Goal: Task Accomplishment & Management: Manage account settings

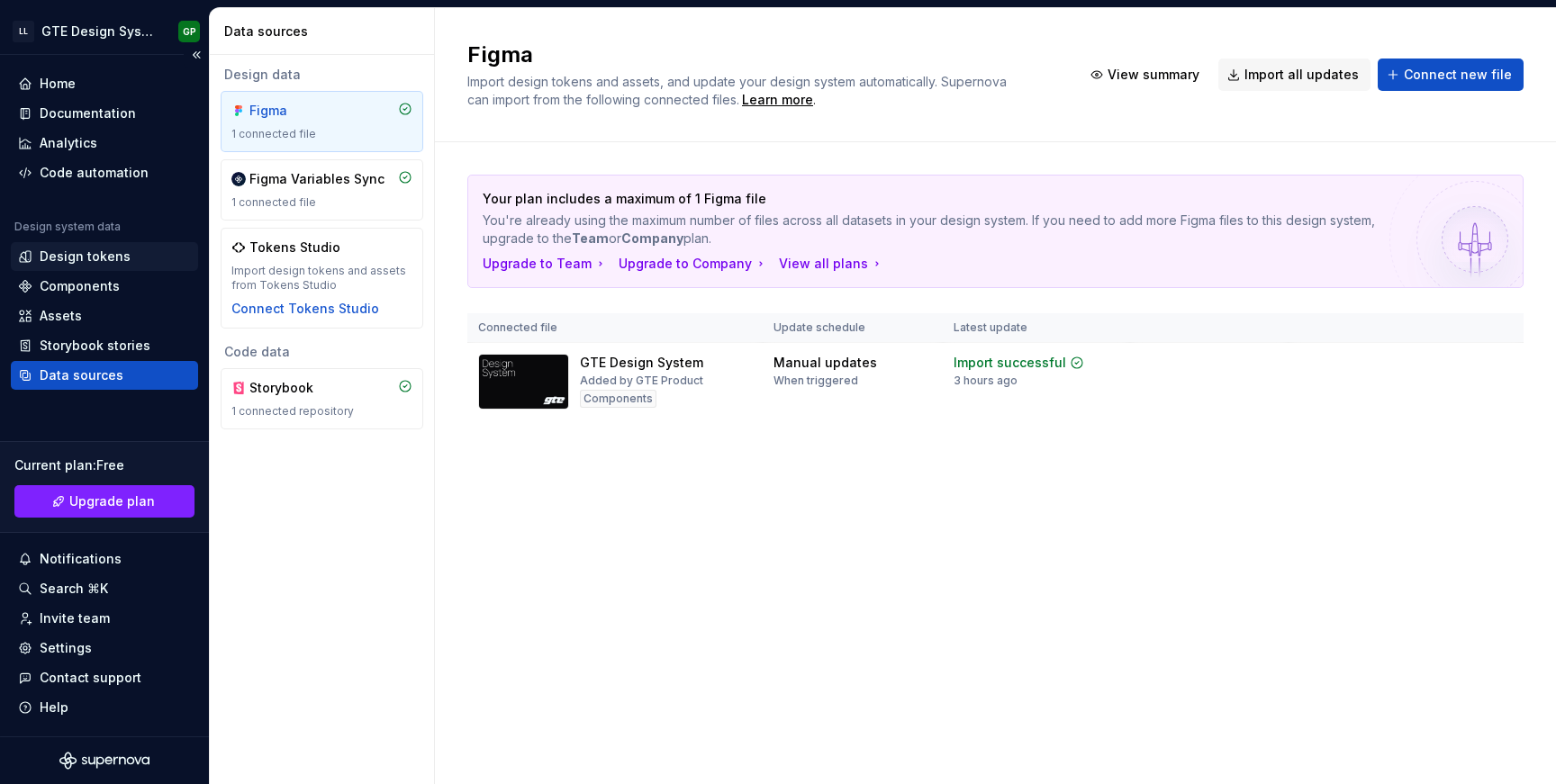
click at [98, 259] on div "Design tokens" at bounding box center [85, 256] width 91 height 18
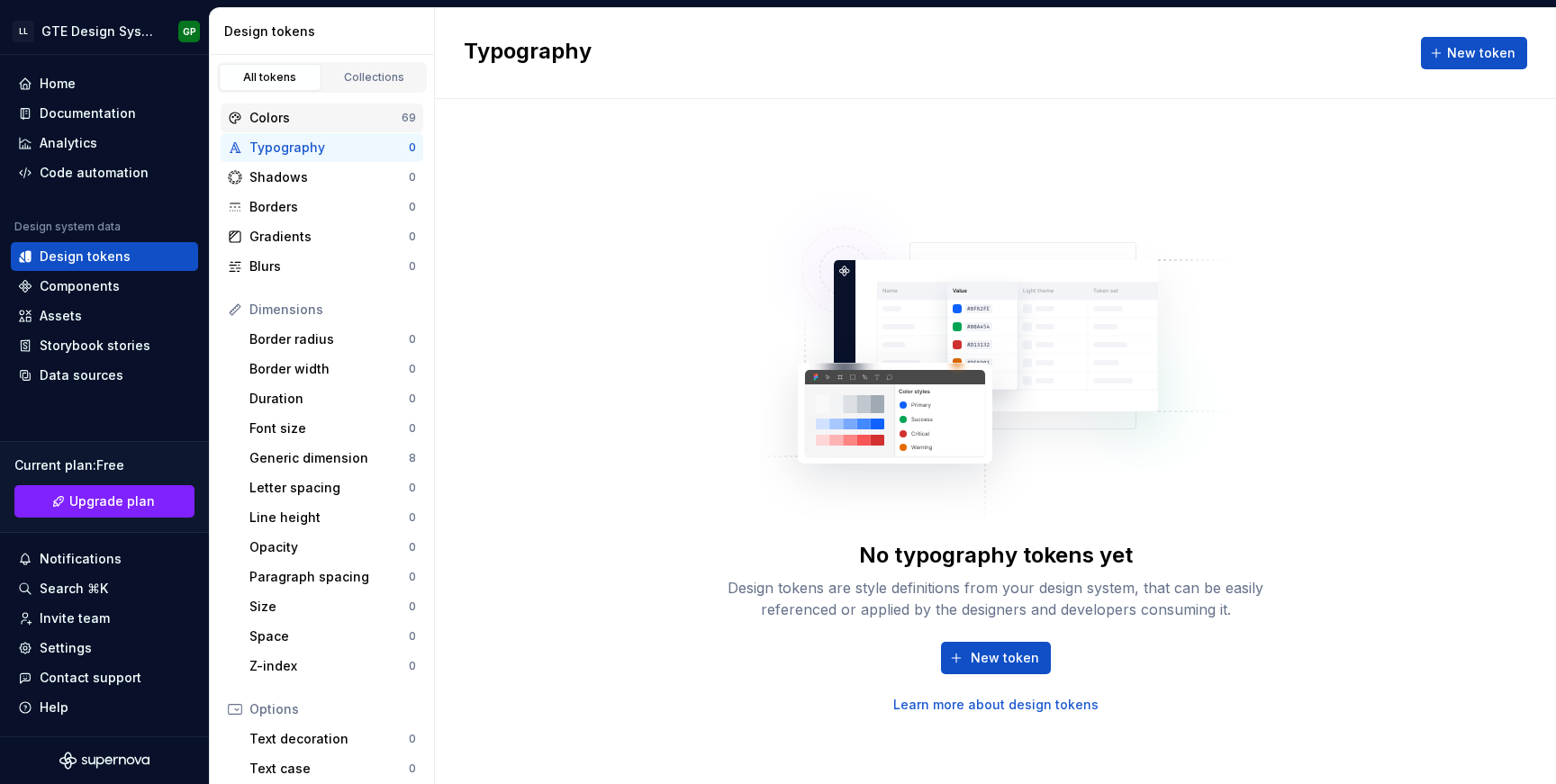
click at [365, 126] on div "Colors 69" at bounding box center [322, 118] width 203 height 29
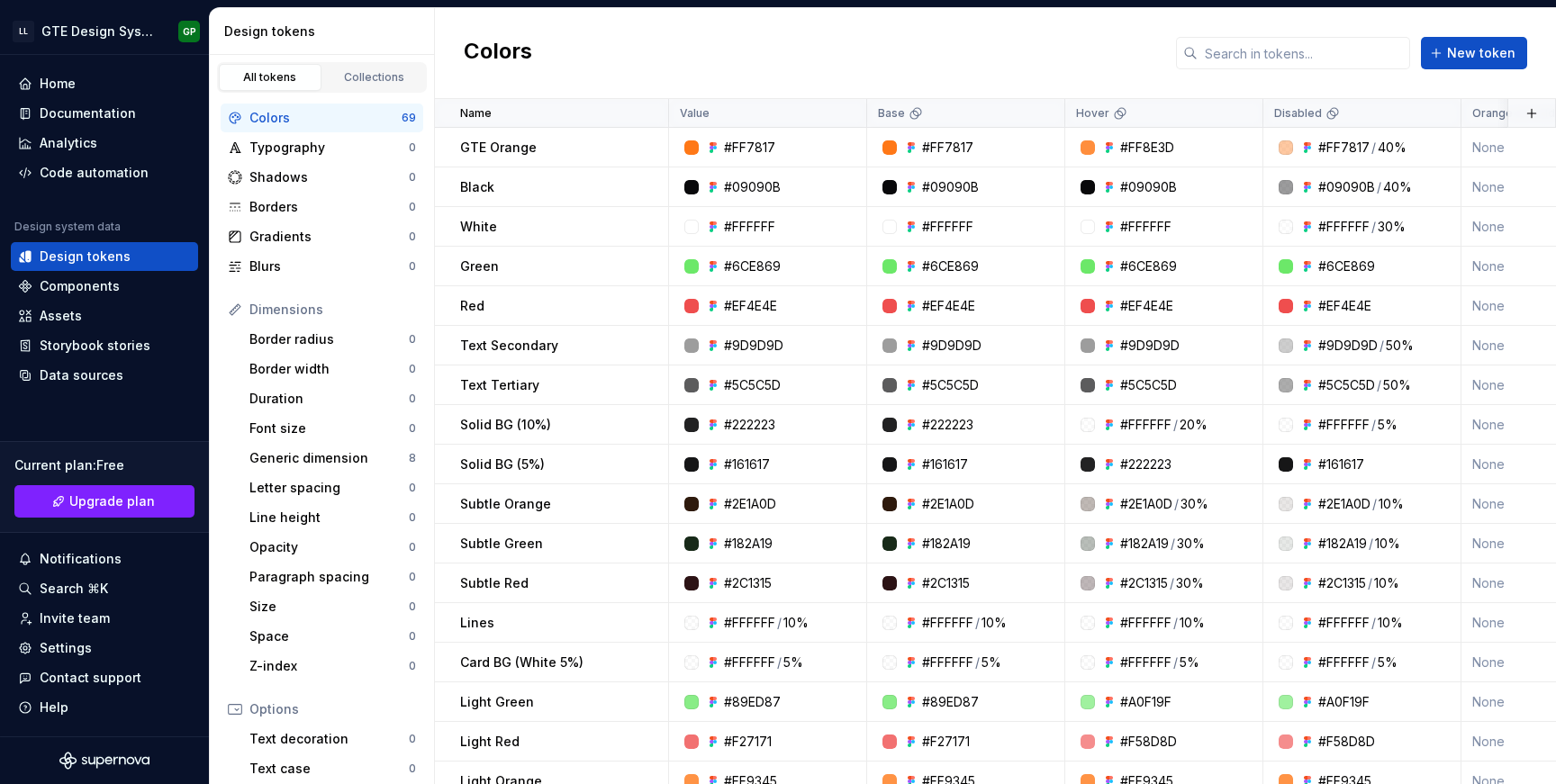
click at [371, 104] on div "Colors 69" at bounding box center [322, 118] width 203 height 29
click at [381, 87] on link "Collections" at bounding box center [375, 77] width 102 height 27
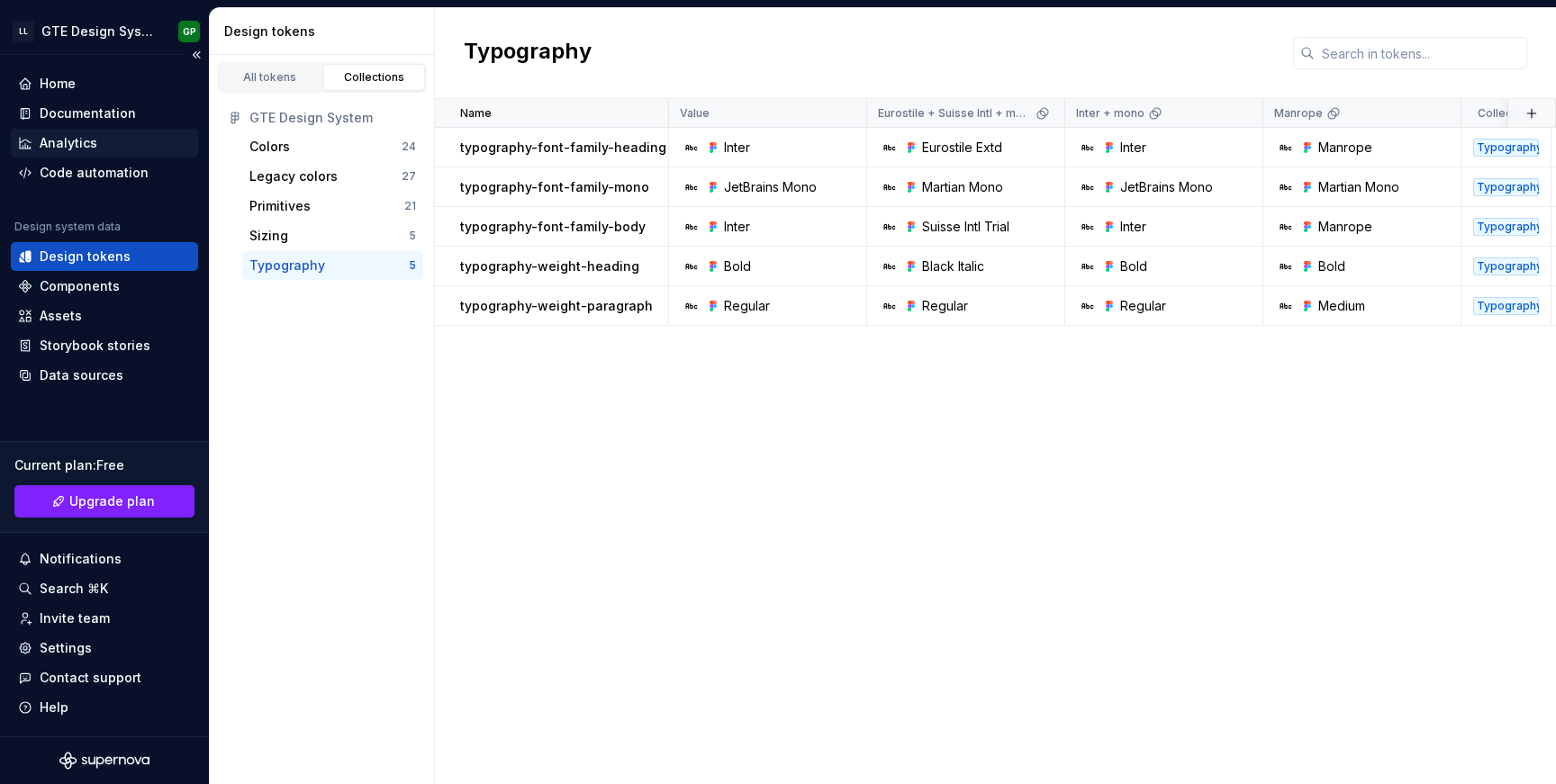
click at [89, 151] on div "Analytics" at bounding box center [69, 143] width 58 height 18
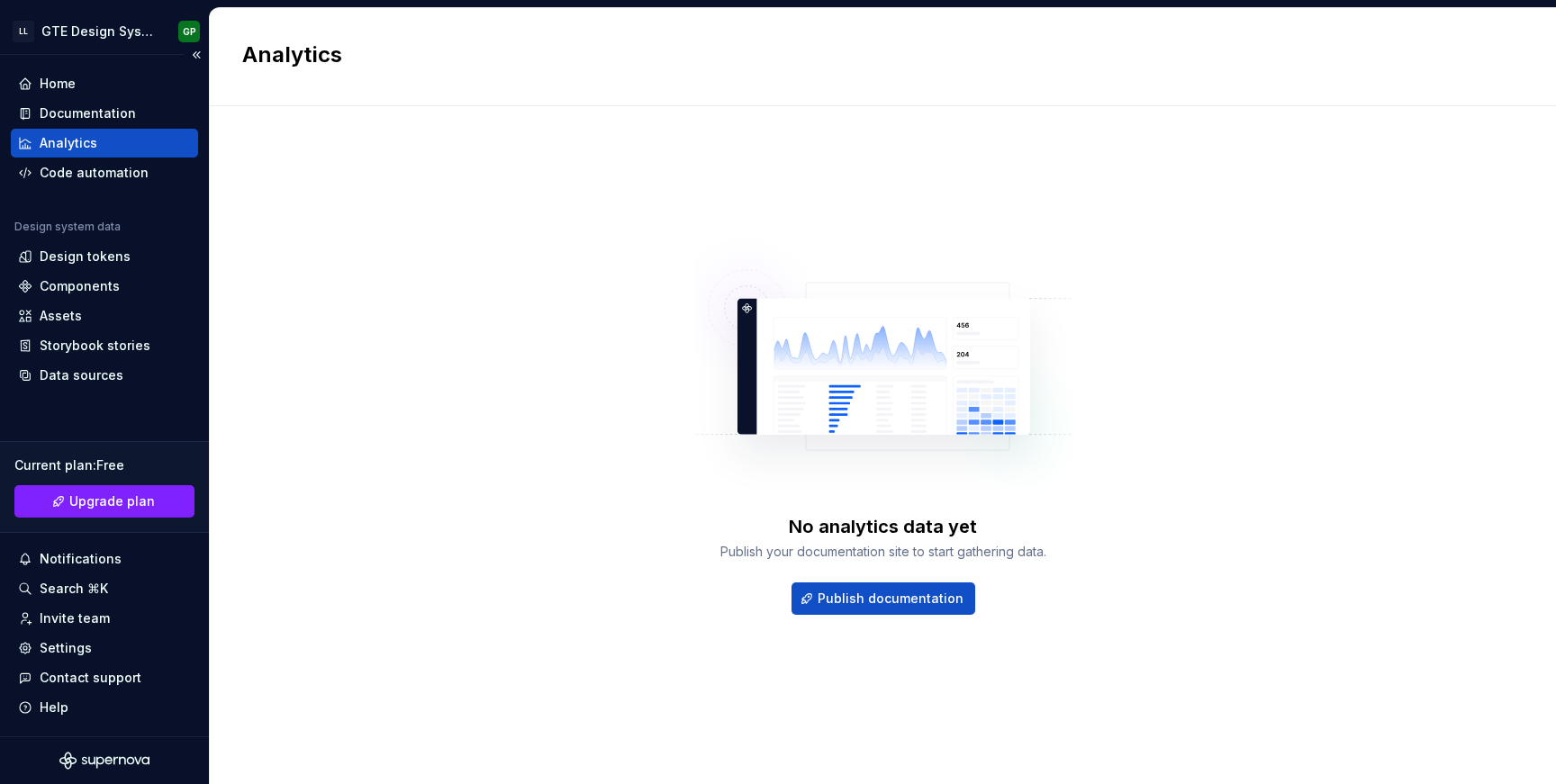
click at [87, 189] on div "Home Documentation Analytics Code automation Design system data Design tokens C…" at bounding box center [104, 230] width 187 height 321
click at [91, 178] on div "Code automation" at bounding box center [94, 173] width 109 height 18
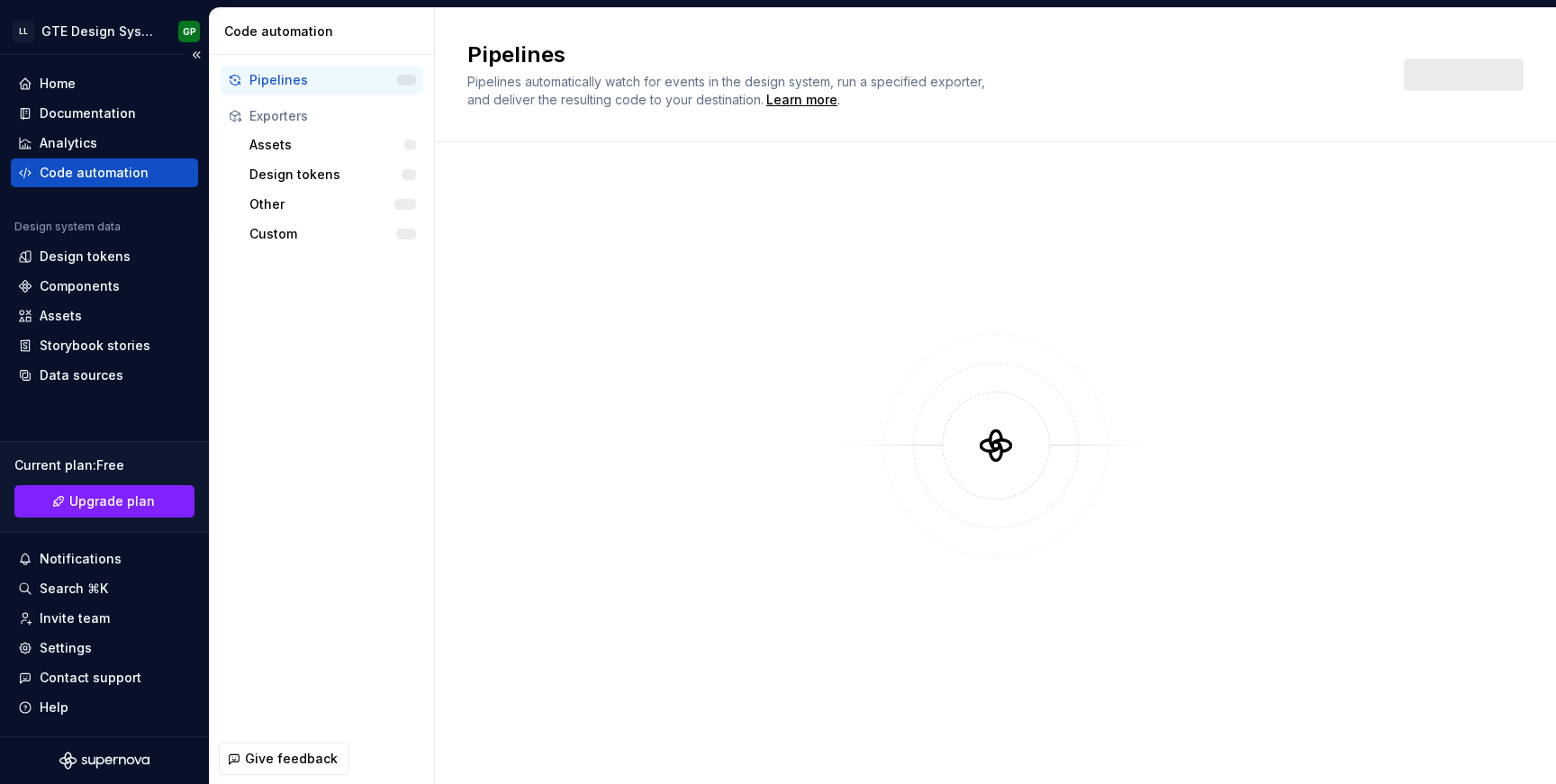
click at [91, 178] on div "Code automation" at bounding box center [94, 173] width 109 height 18
click at [331, 170] on div "Design tokens" at bounding box center [327, 175] width 157 height 18
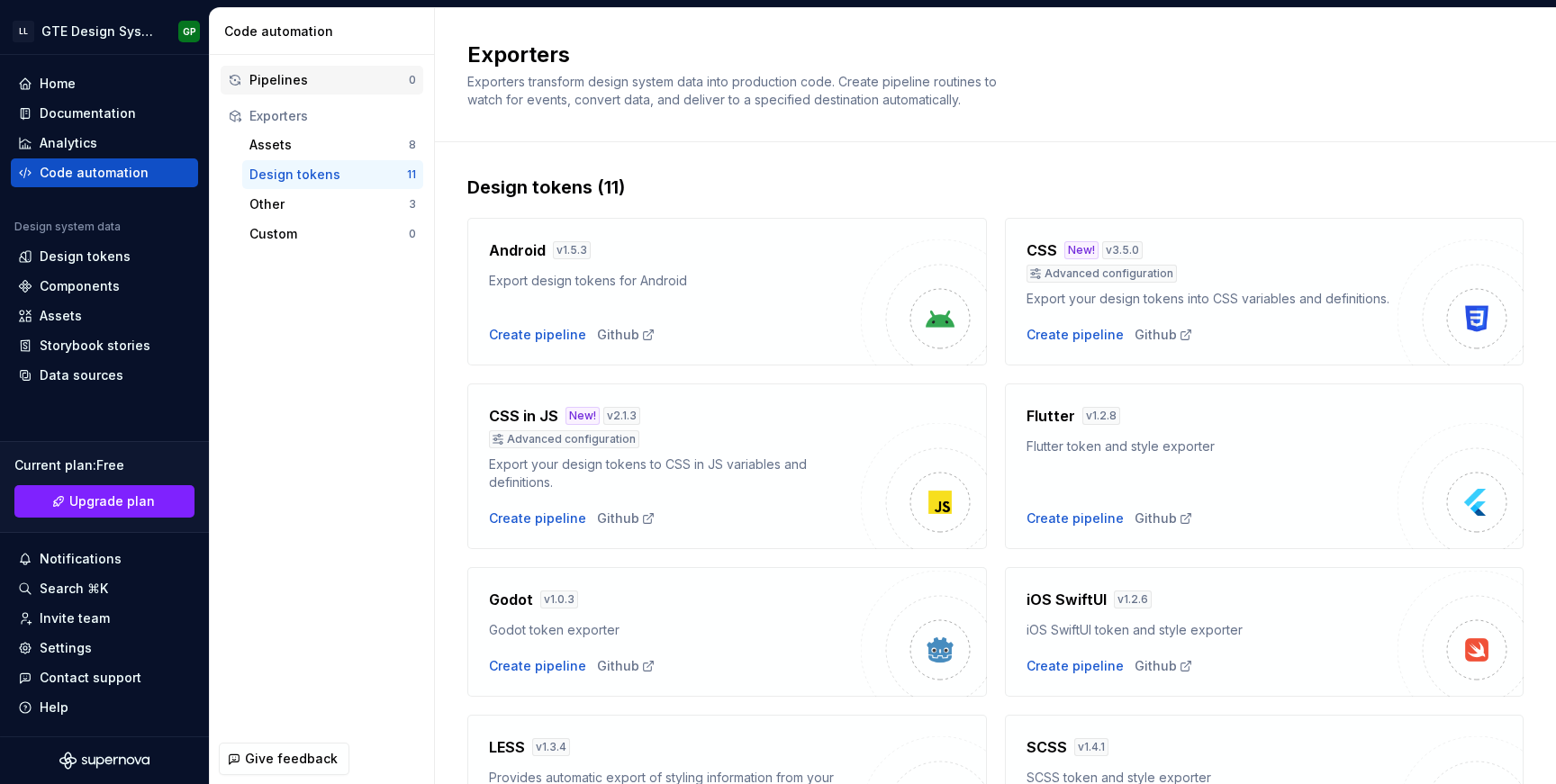
click at [320, 82] on div "Pipelines" at bounding box center [328, 80] width 159 height 18
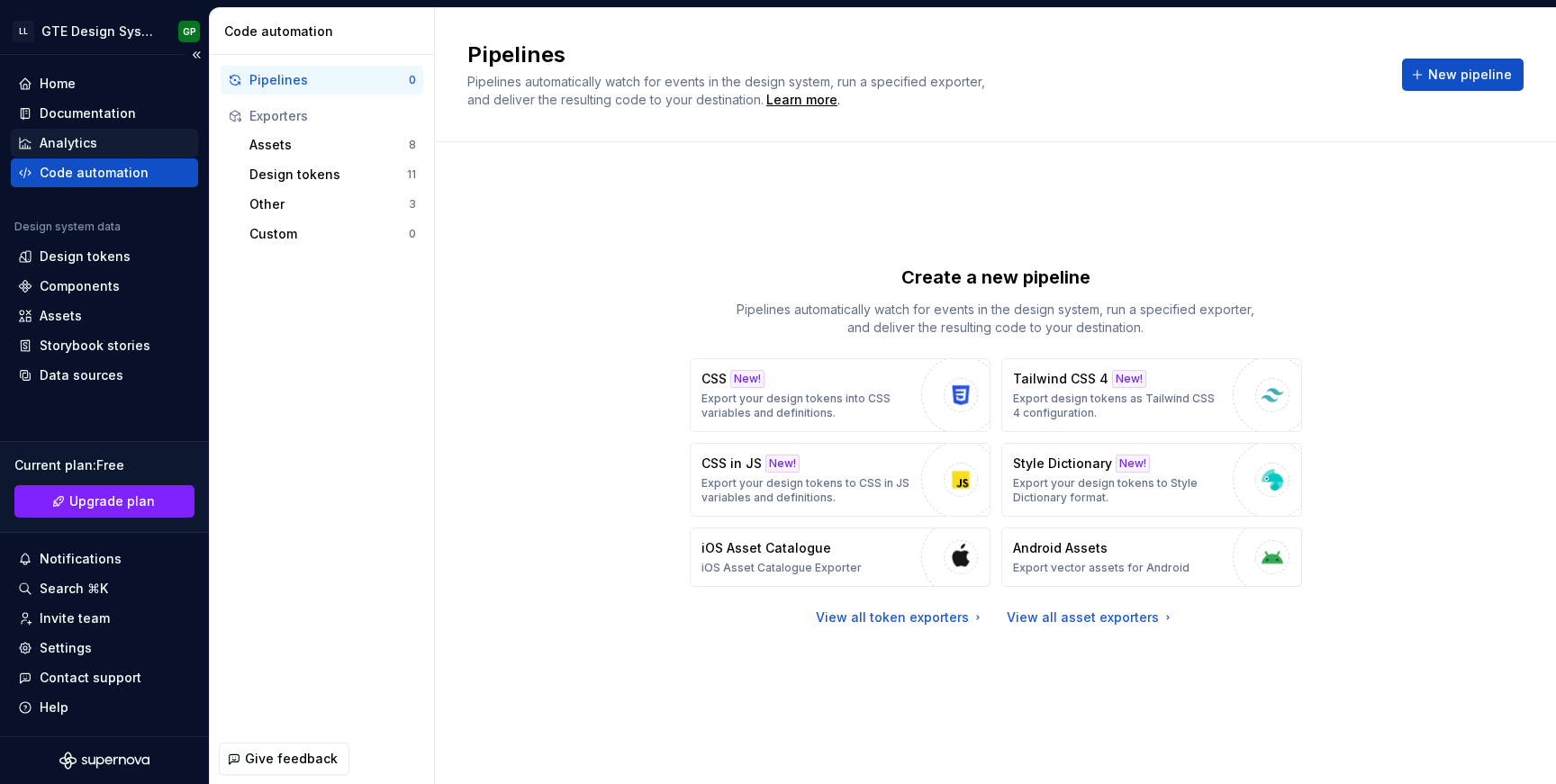
click at [110, 142] on div "Analytics" at bounding box center [104, 143] width 173 height 18
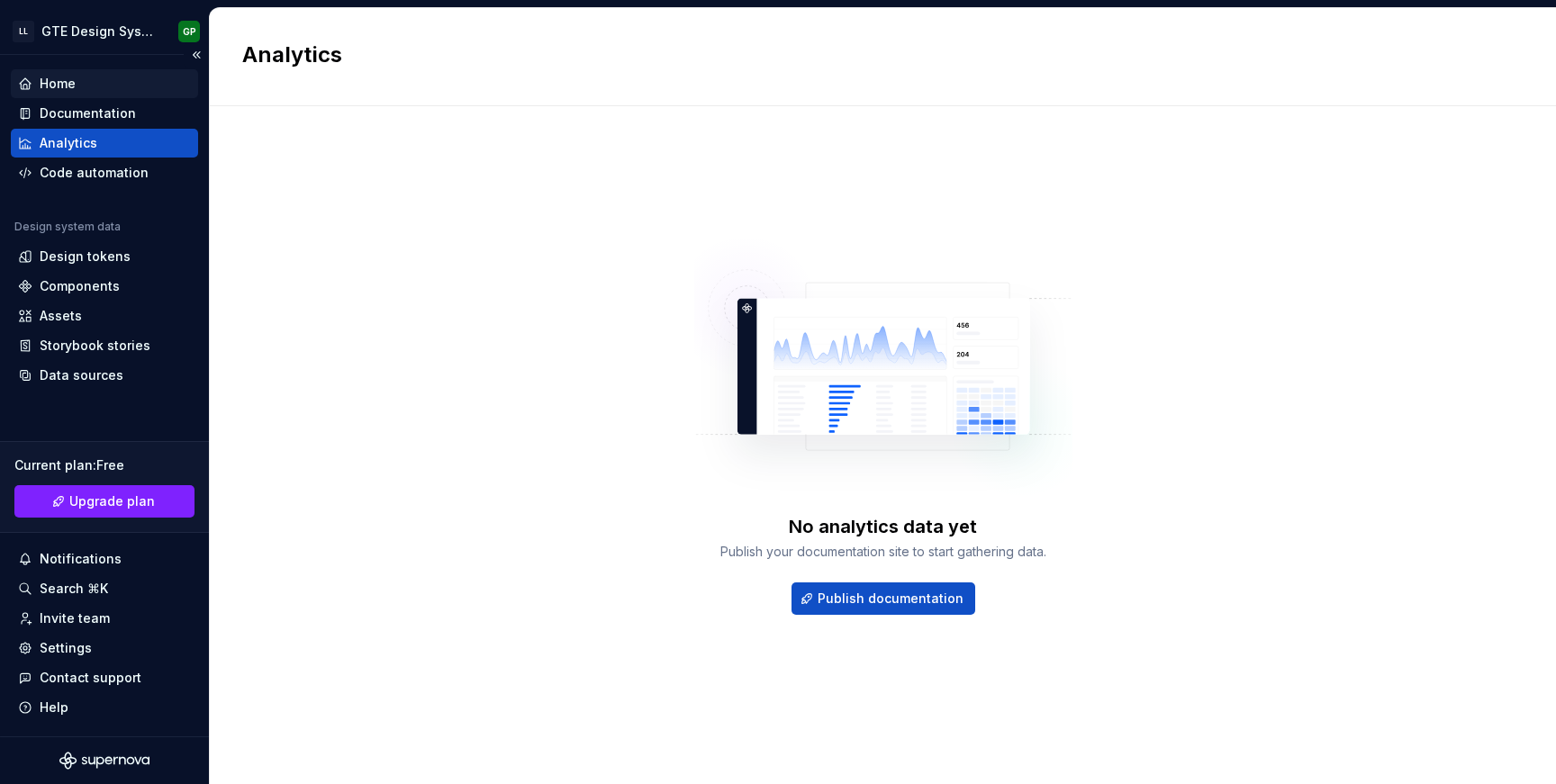
click at [103, 79] on div "Home" at bounding box center [104, 83] width 173 height 18
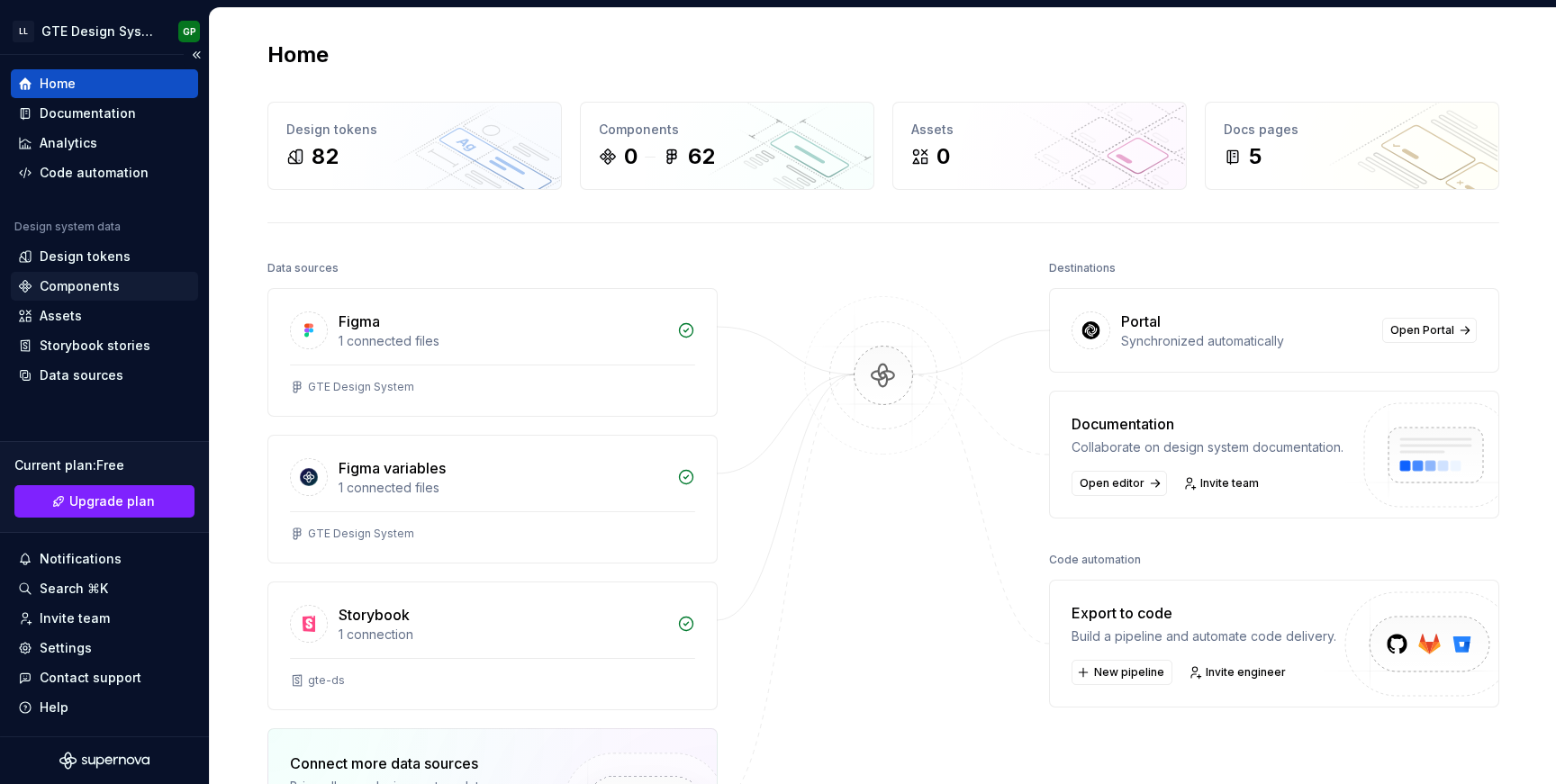
click at [115, 286] on div "Components" at bounding box center [79, 286] width 80 height 18
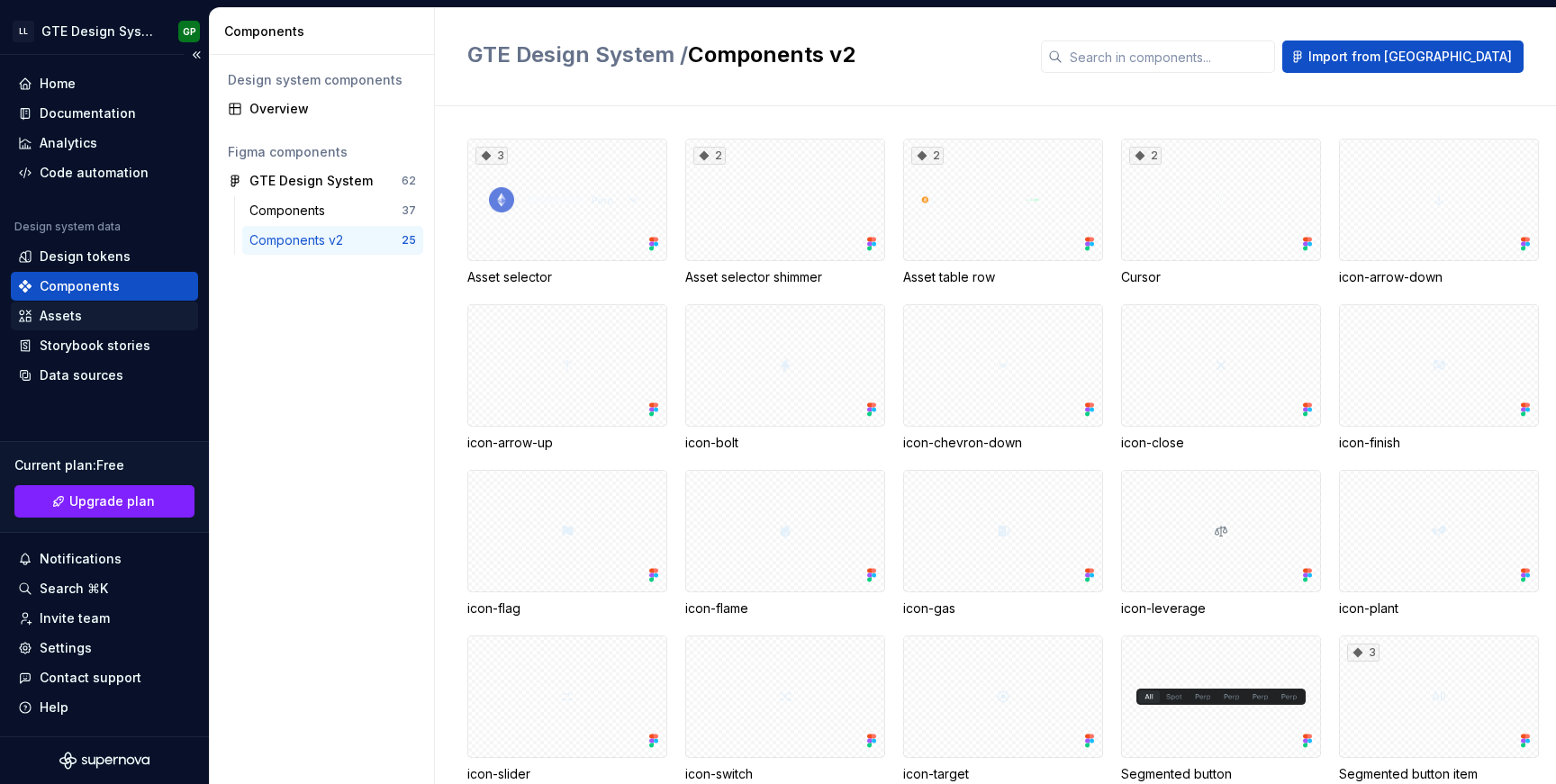
click at [98, 313] on div "Assets" at bounding box center [104, 316] width 173 height 18
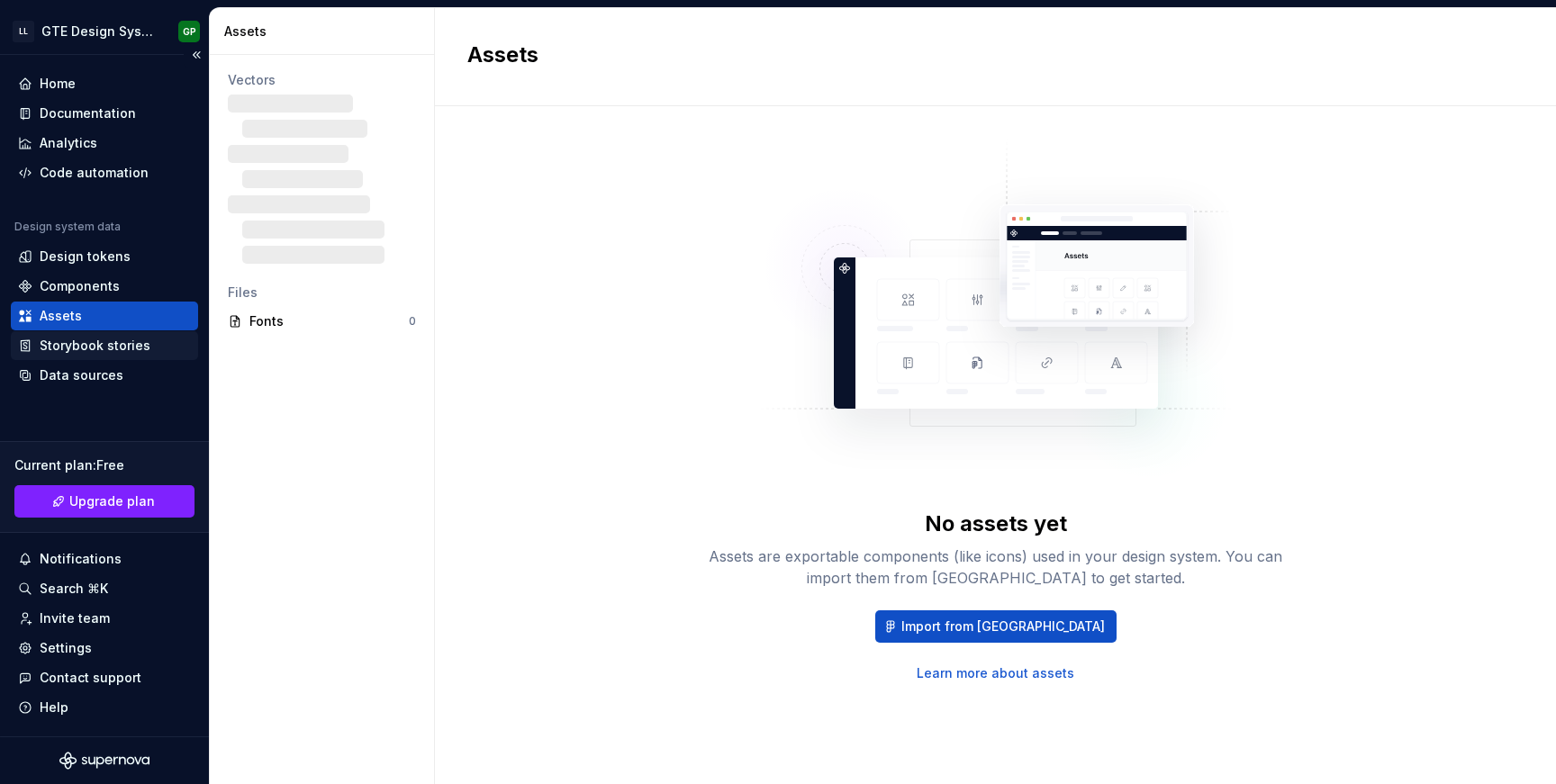
click at [112, 344] on div "Storybook stories" at bounding box center [95, 346] width 111 height 18
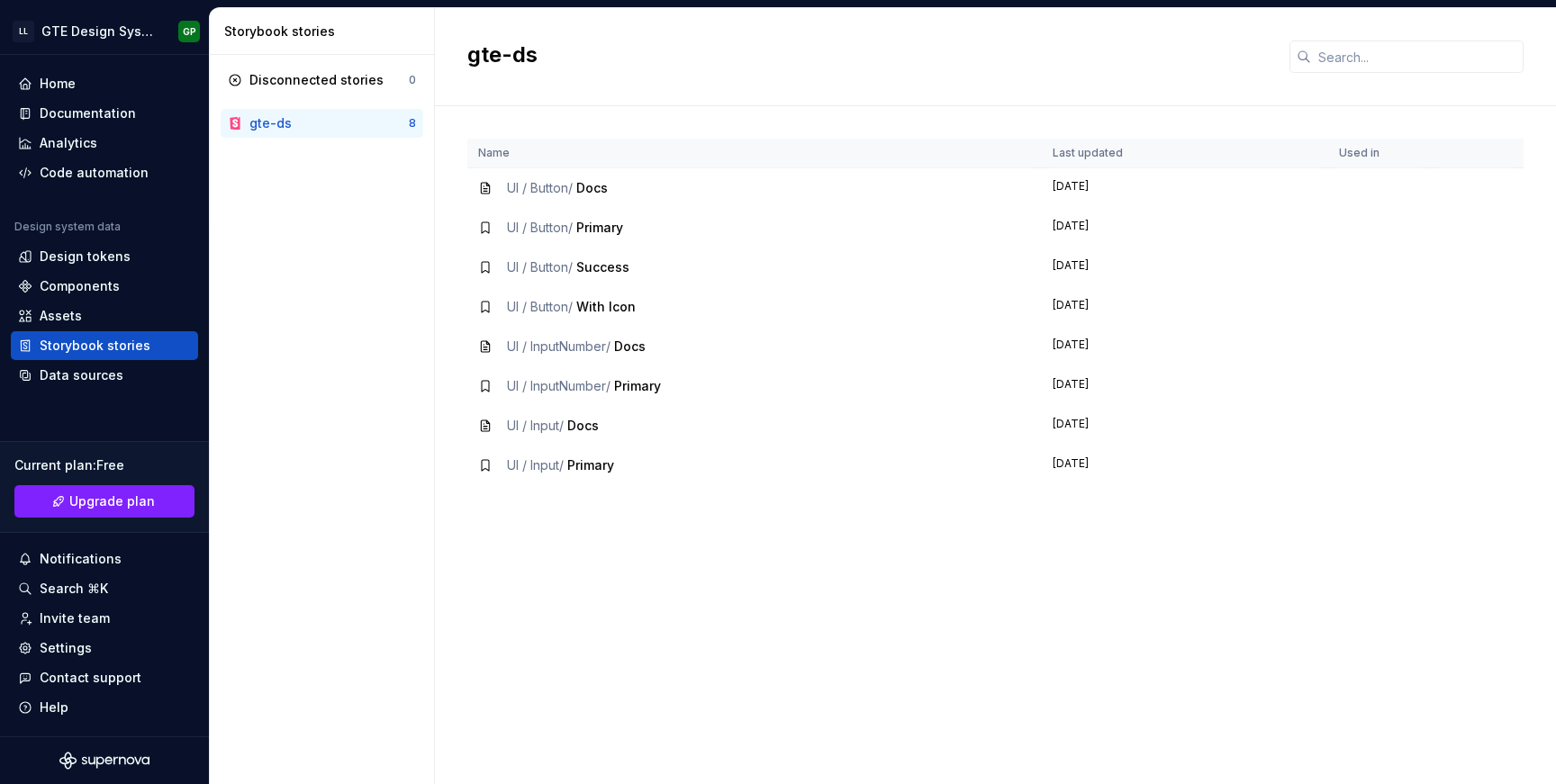
click at [1366, 153] on th "Used in" at bounding box center [1378, 154] width 100 height 30
click at [84, 116] on div "Documentation" at bounding box center [88, 113] width 97 height 18
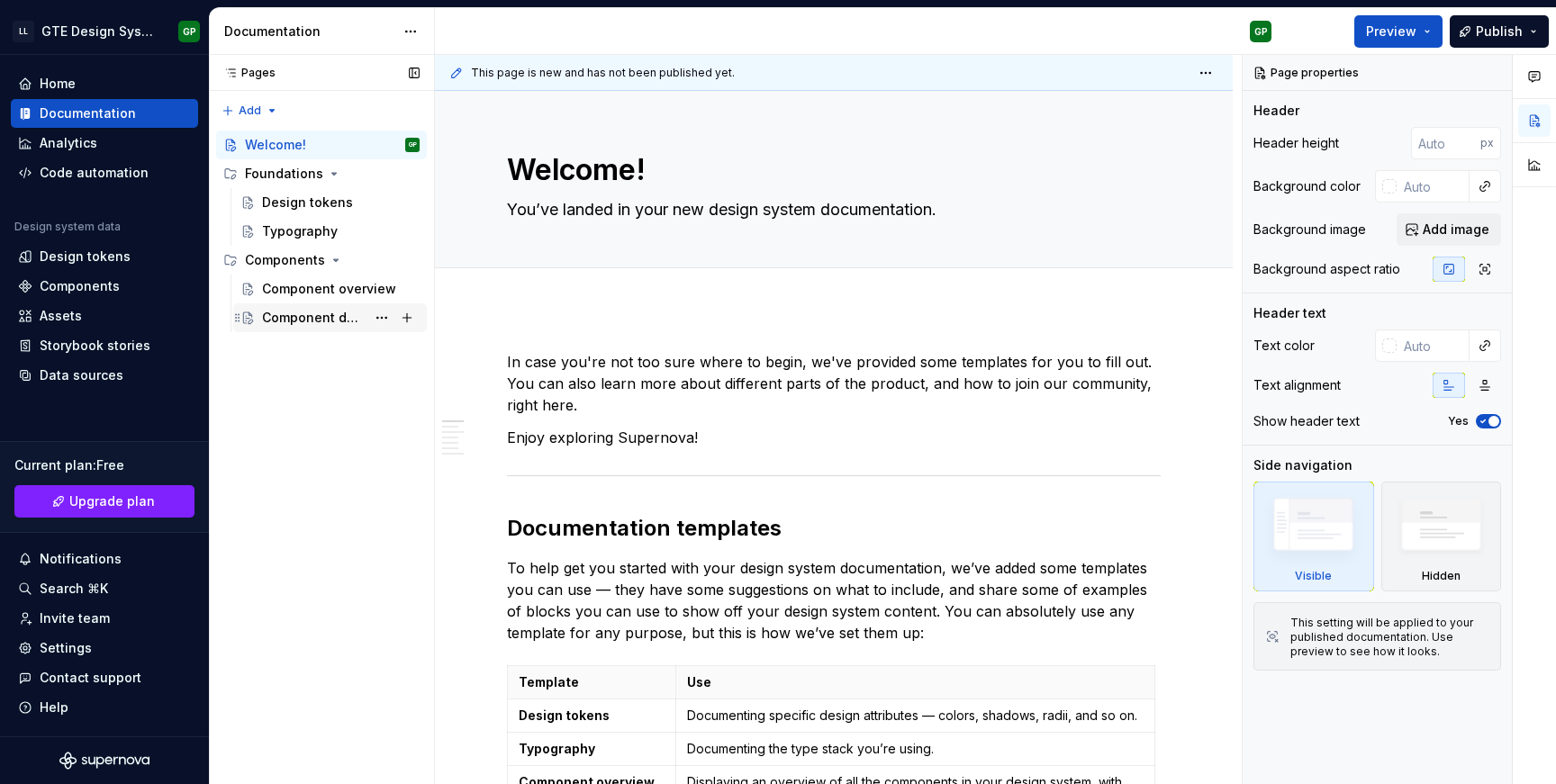
click at [308, 315] on div "Component detail" at bounding box center [313, 318] width 103 height 18
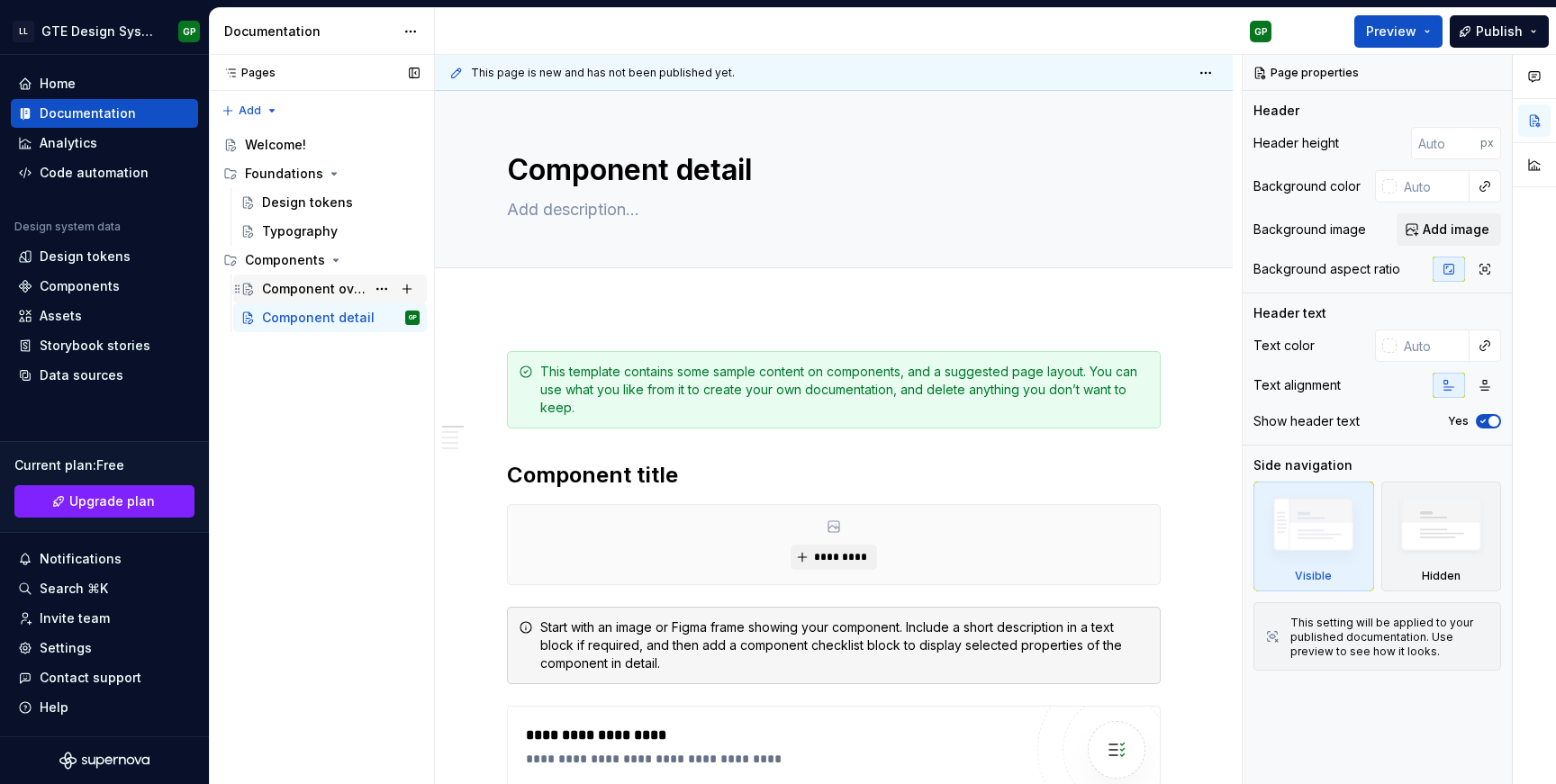
click at [310, 298] on div "Component overview" at bounding box center [340, 289] width 157 height 25
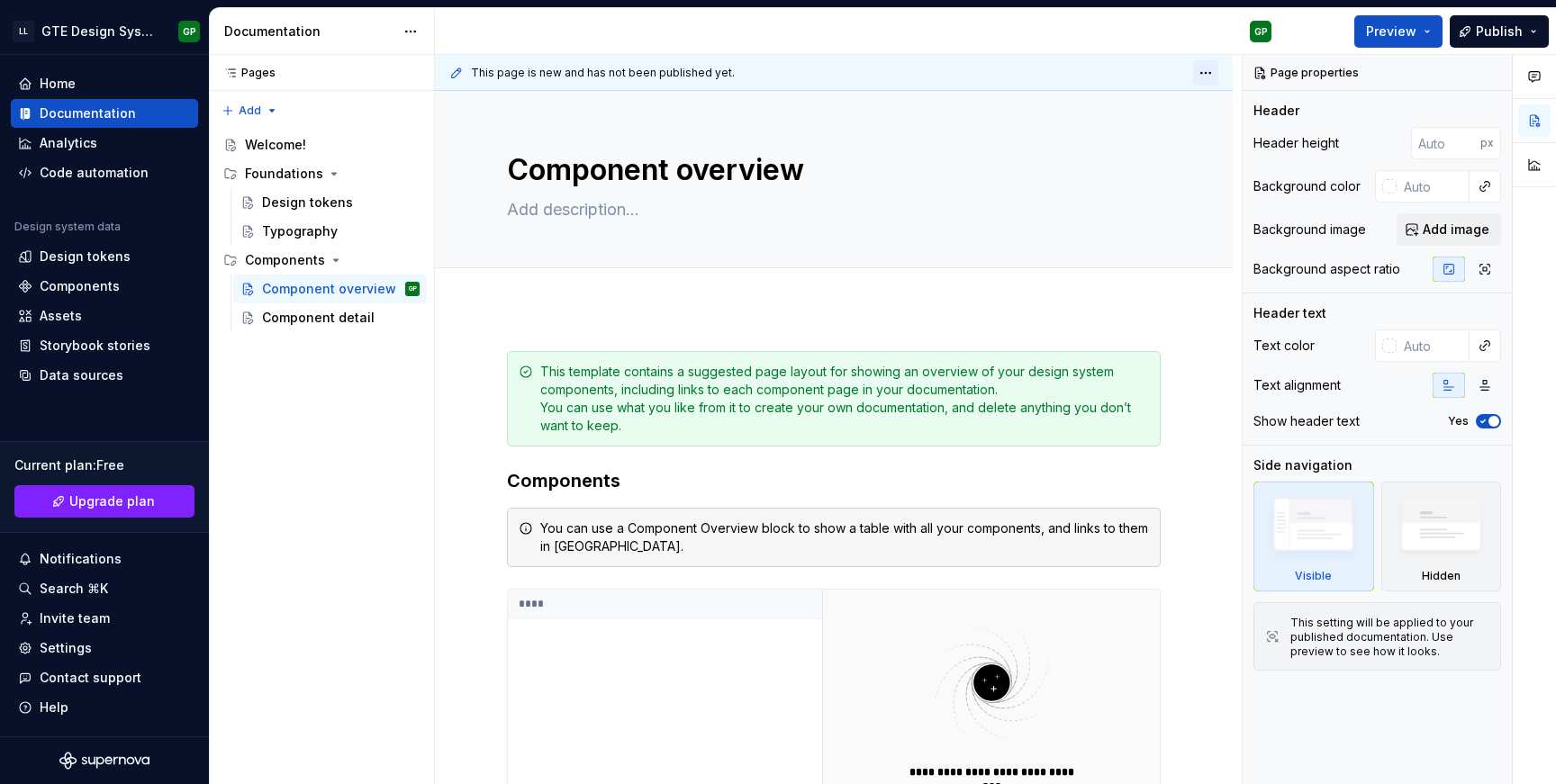
click at [1222, 68] on html "LL GTE Design System GP Home Documentation Analytics Code automation Design sys…" at bounding box center [778, 392] width 1556 height 784
click at [1213, 70] on html "LL GTE Design System GP Home Documentation Analytics Code automation Design sys…" at bounding box center [778, 392] width 1556 height 784
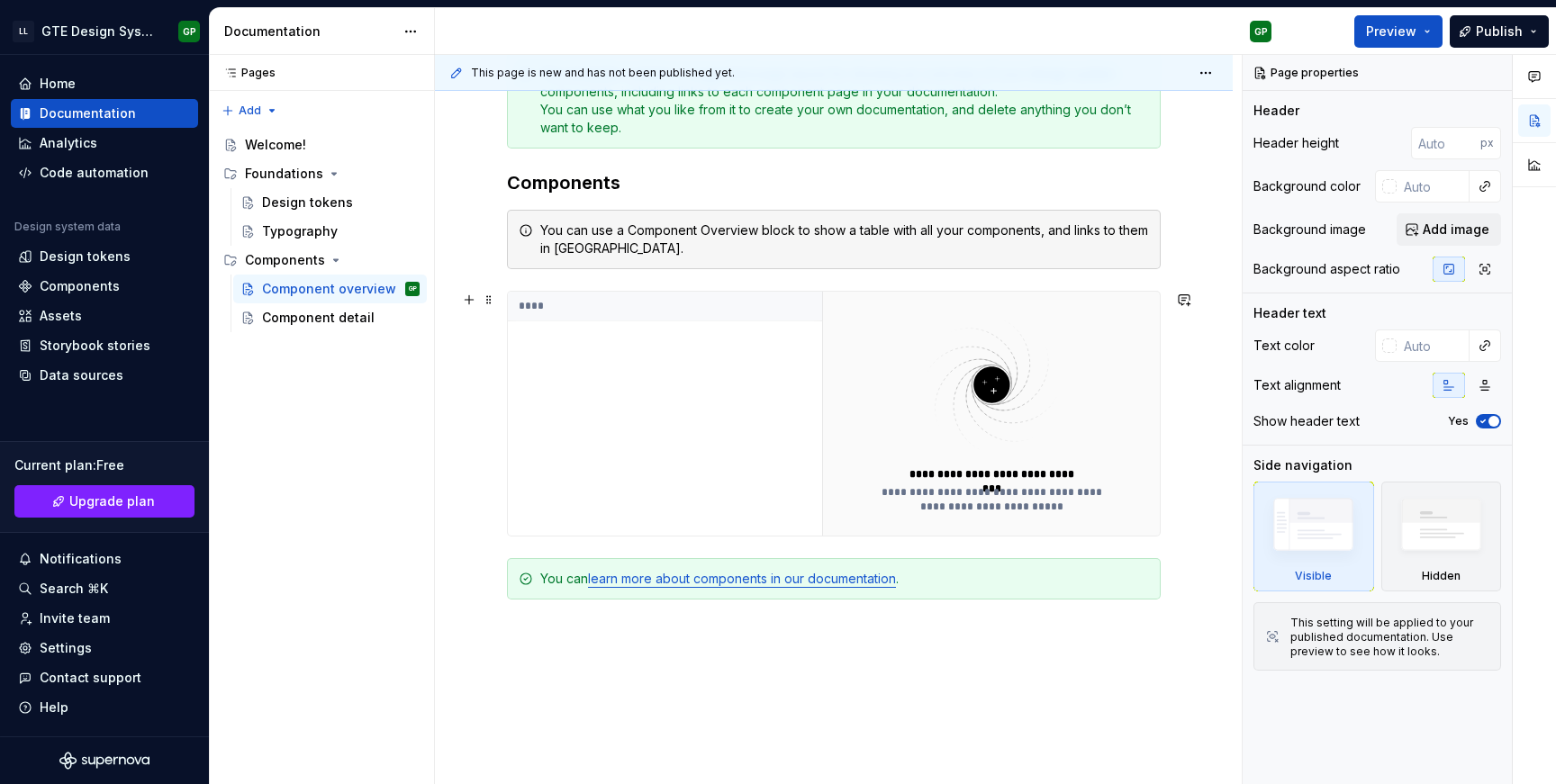
scroll to position [326, 0]
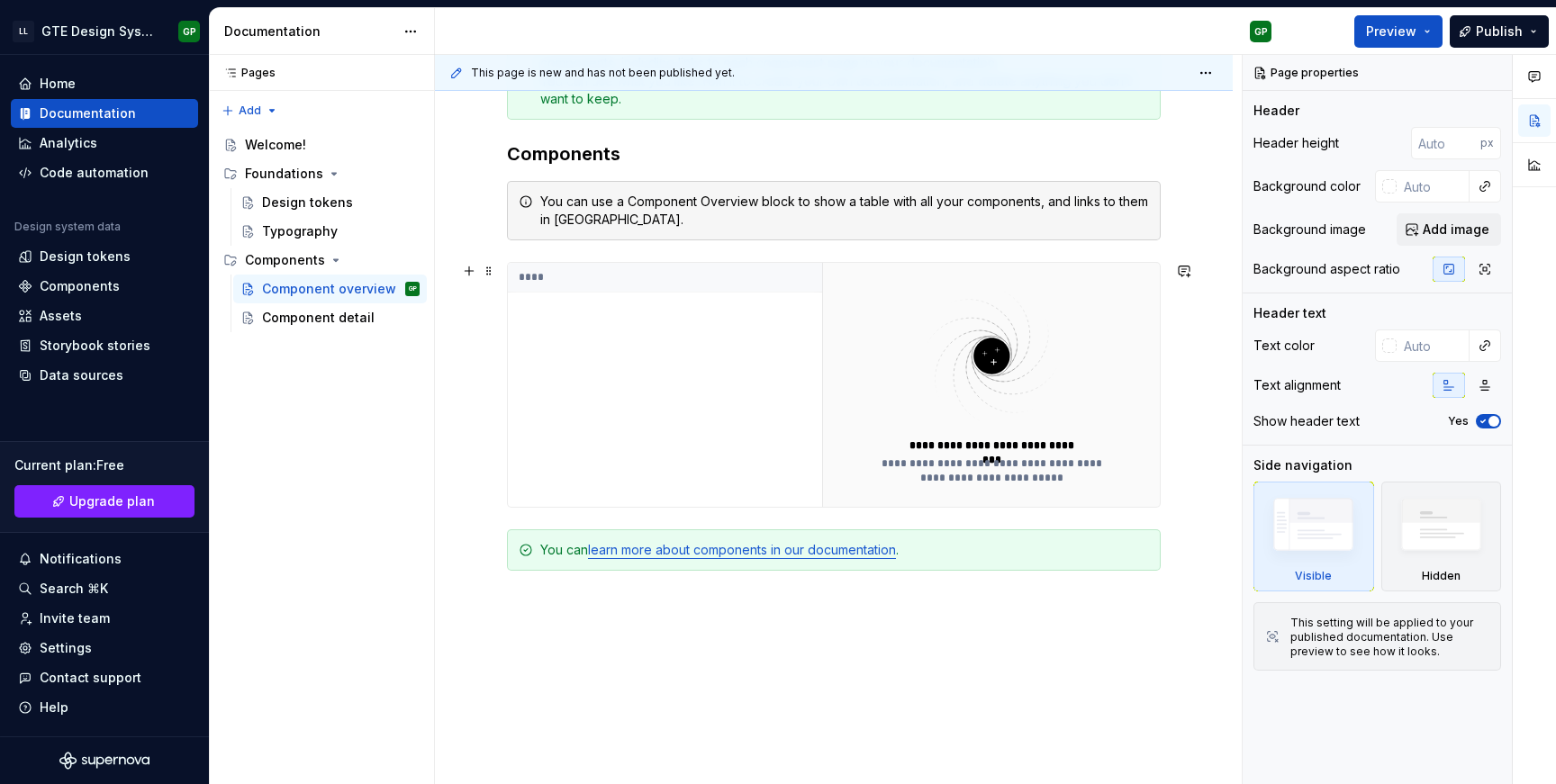
click at [968, 404] on img at bounding box center [991, 356] width 234 height 143
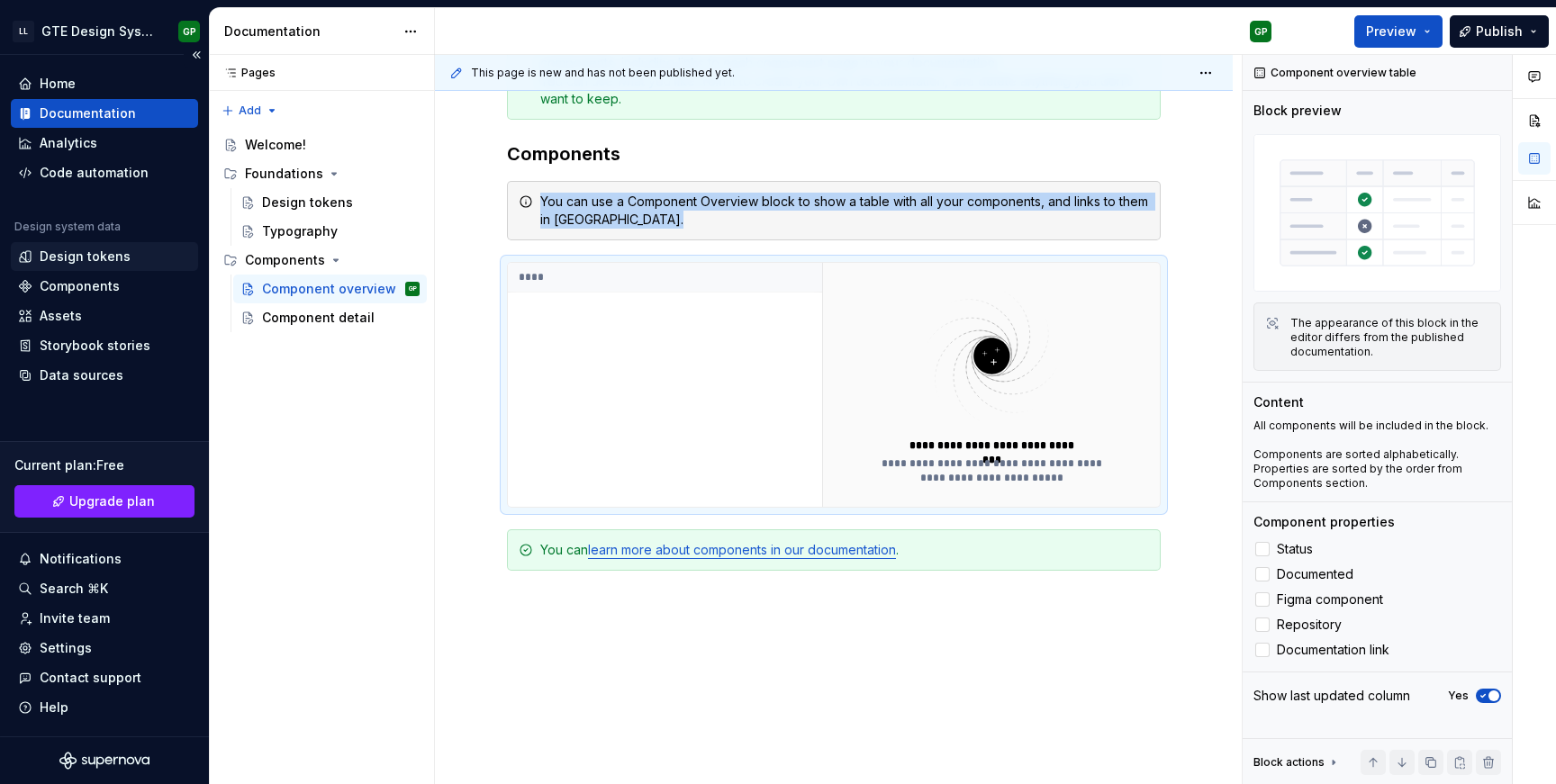
click at [100, 255] on div "Design tokens" at bounding box center [85, 256] width 91 height 18
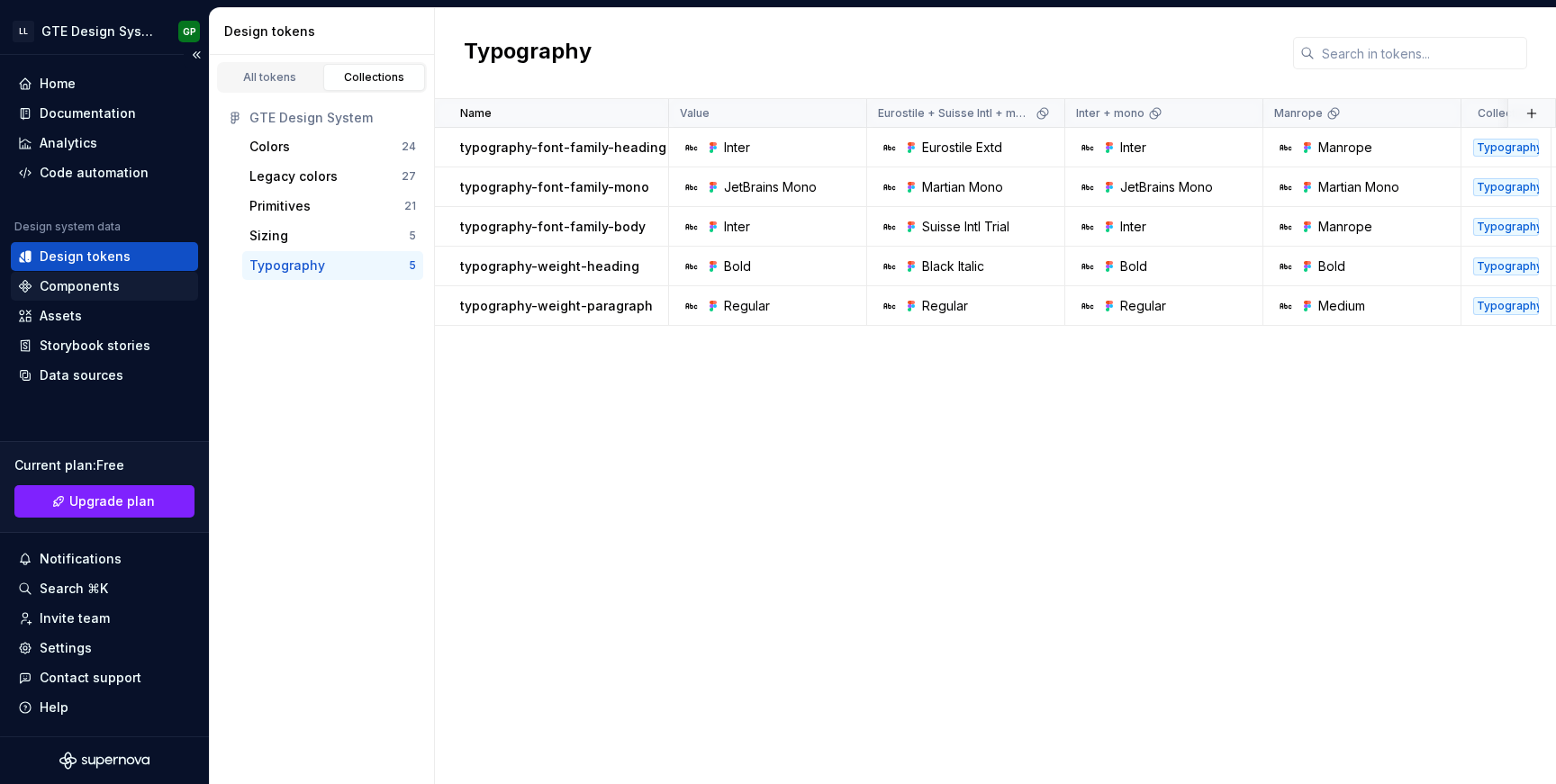
click at [97, 280] on div "Components" at bounding box center [79, 286] width 80 height 18
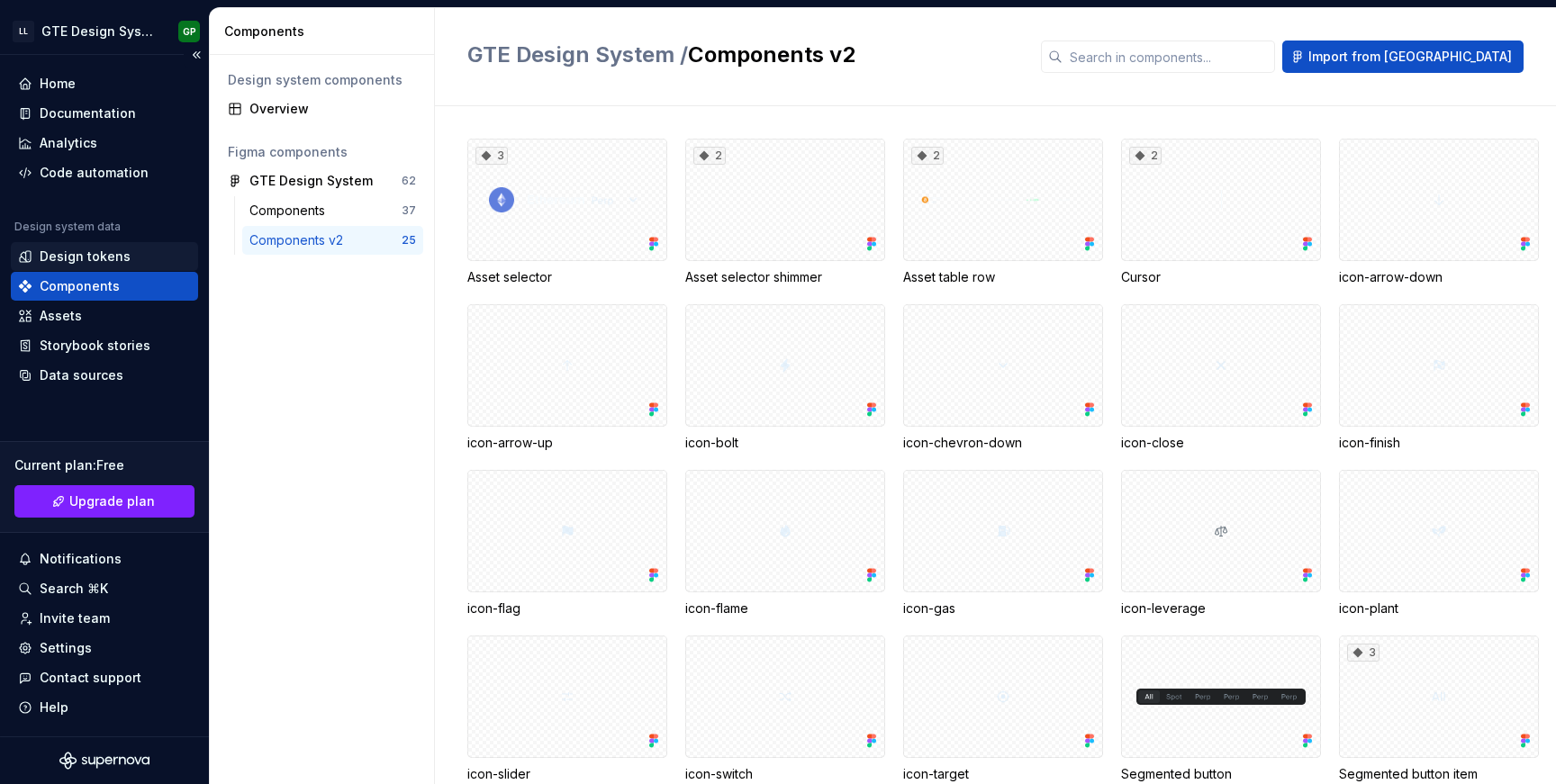
click at [102, 258] on div "Design tokens" at bounding box center [85, 256] width 91 height 18
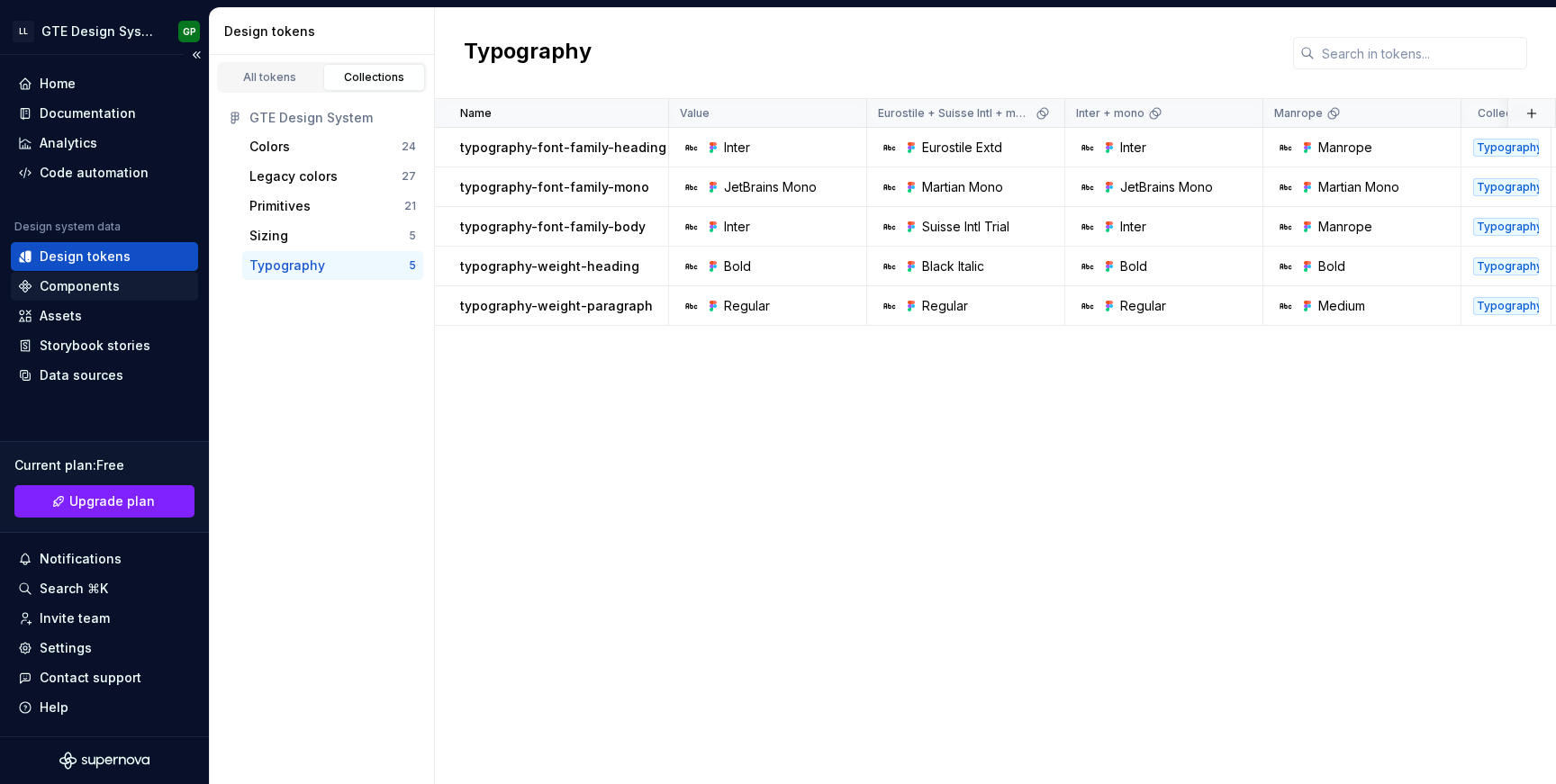
click at [93, 297] on div "Components" at bounding box center [104, 287] width 187 height 29
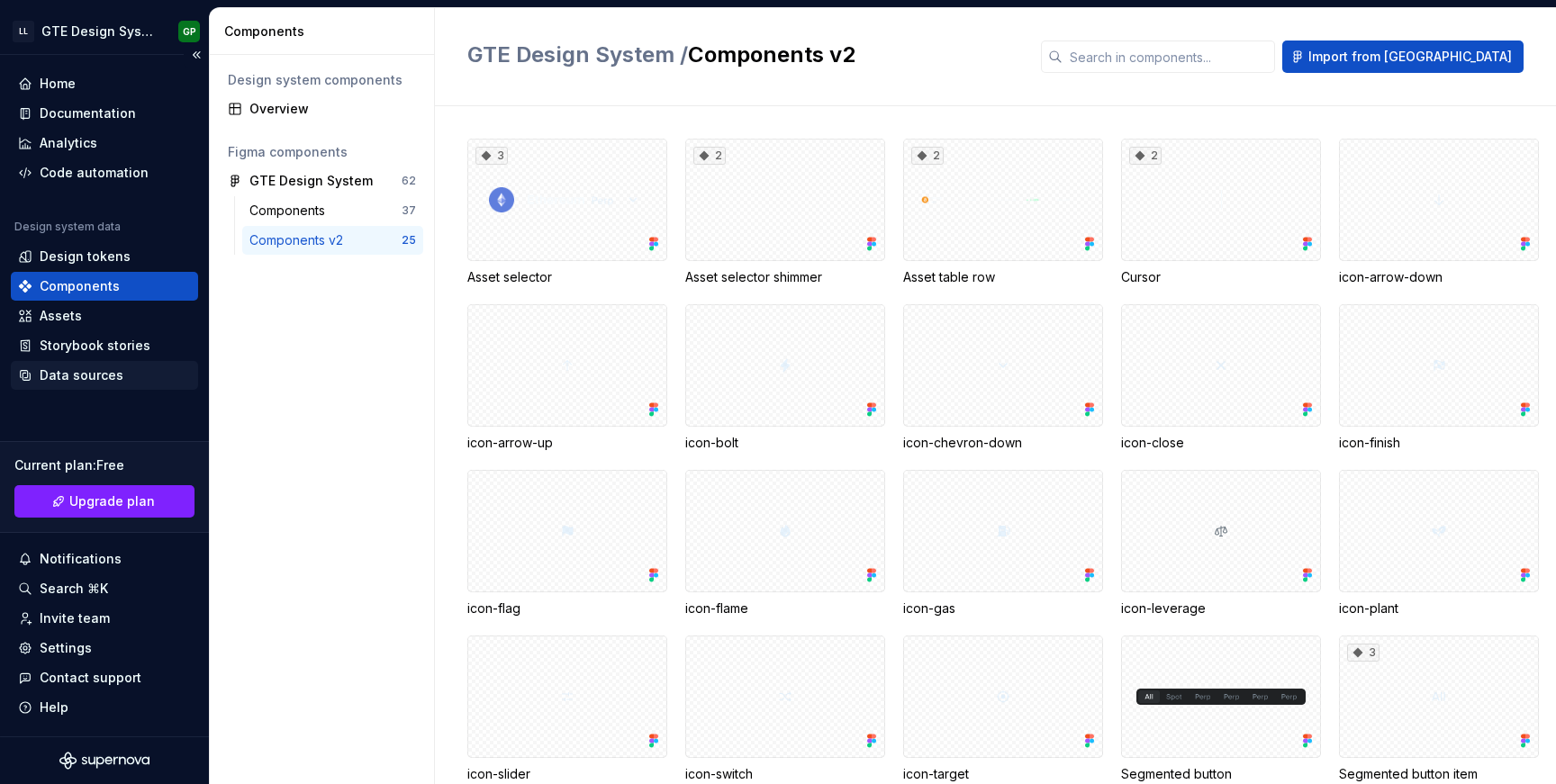
click at [97, 372] on div "Data sources" at bounding box center [81, 375] width 84 height 18
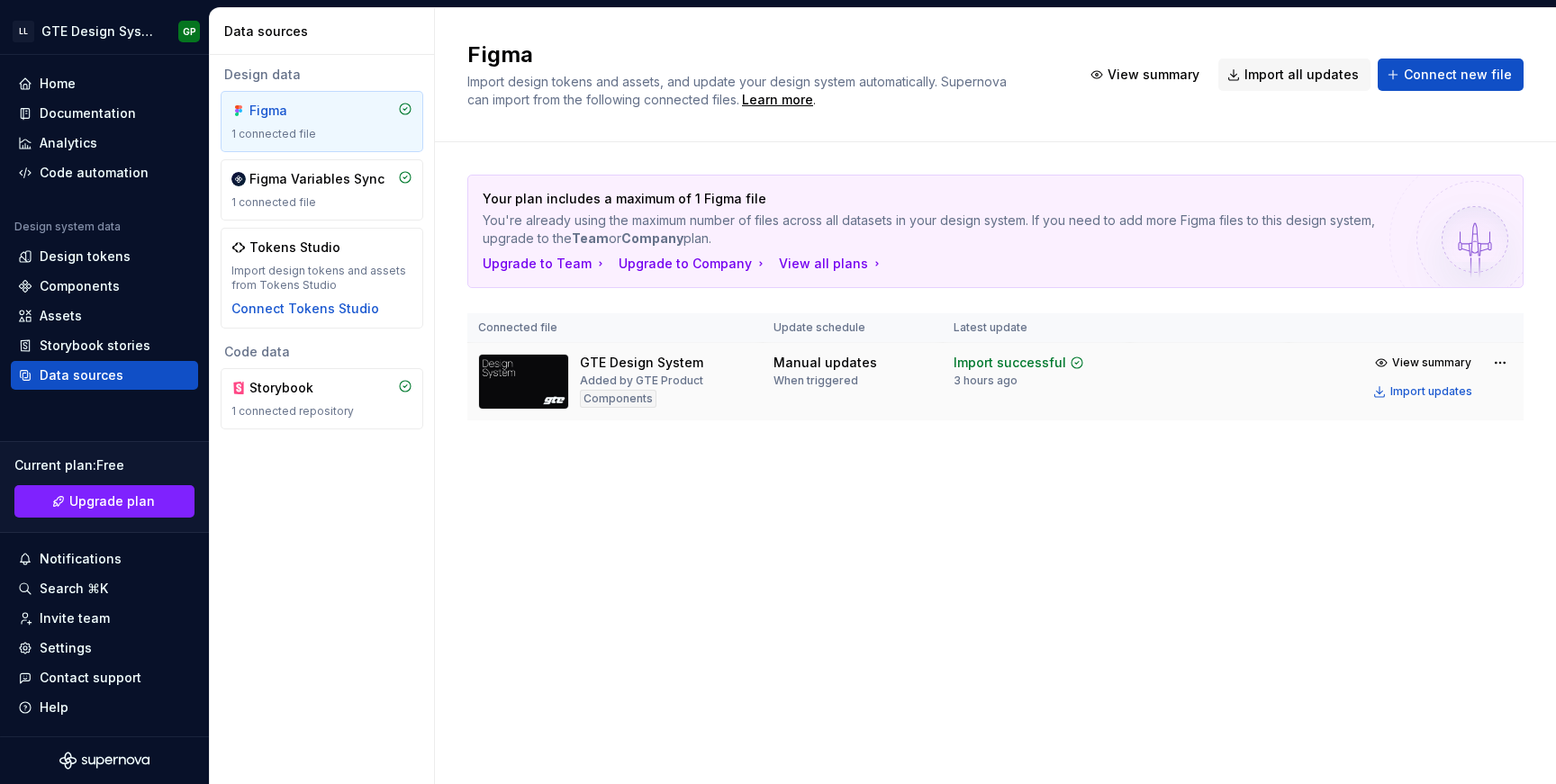
click at [711, 386] on div "GTE Design System Added by GTE Product Components" at bounding box center [614, 381] width 273 height 56
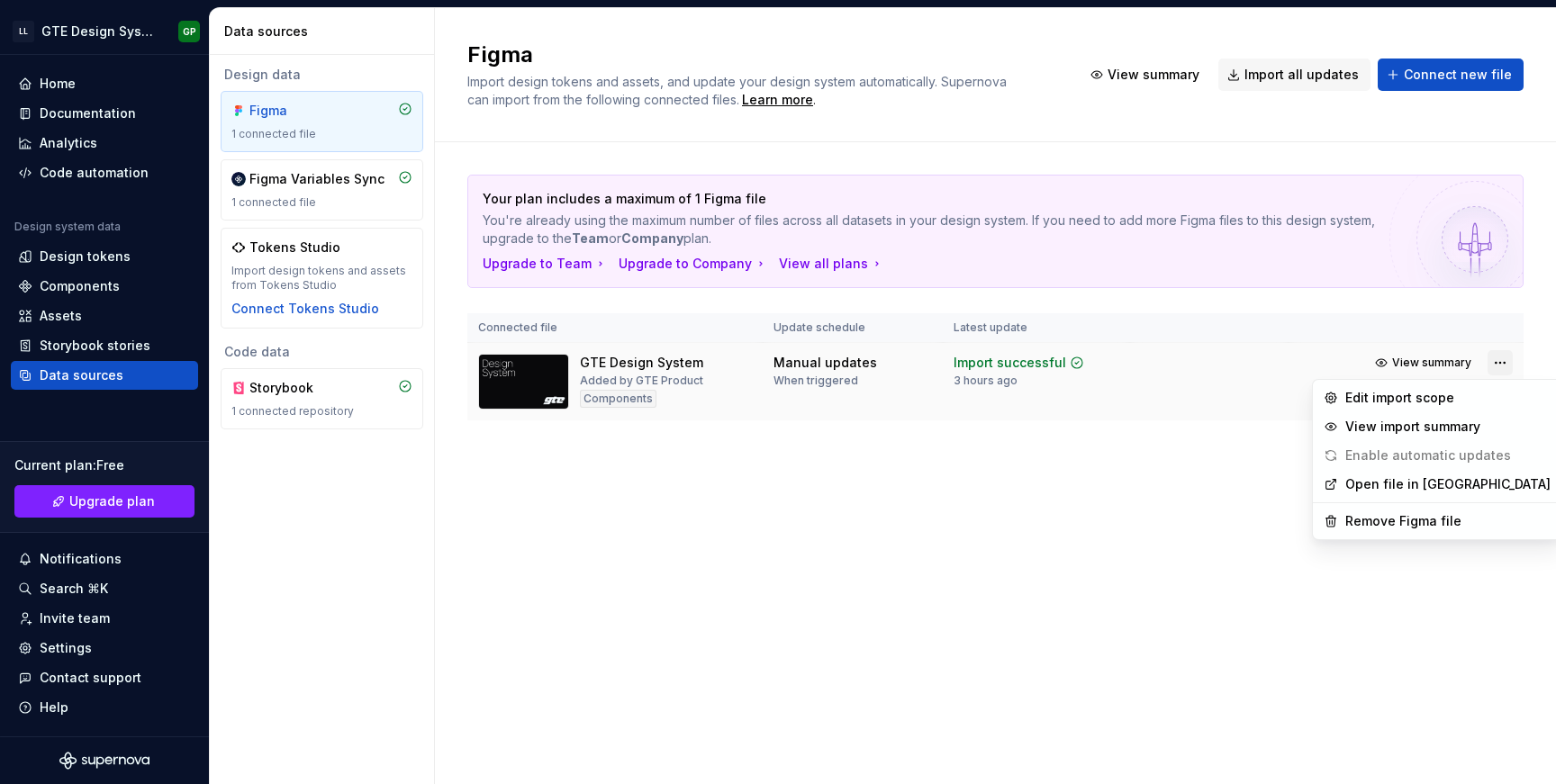
click at [1494, 356] on html "LL GTE Design System GP Home Documentation Analytics Code automation Design sys…" at bounding box center [778, 392] width 1556 height 784
click at [1402, 394] on div "Edit import scope" at bounding box center [1448, 398] width 206 height 18
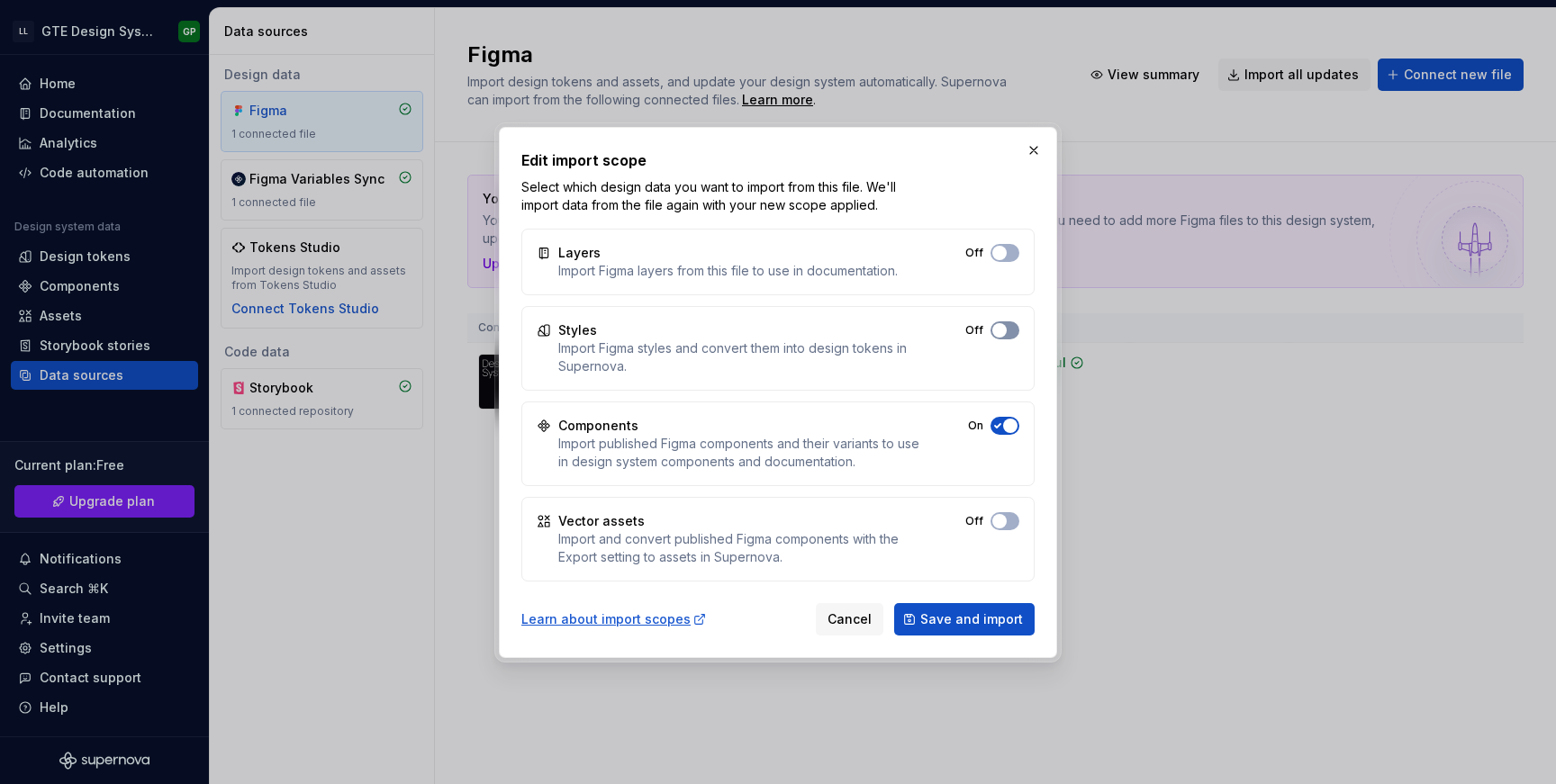
click at [996, 323] on span "button" at bounding box center [999, 330] width 14 height 14
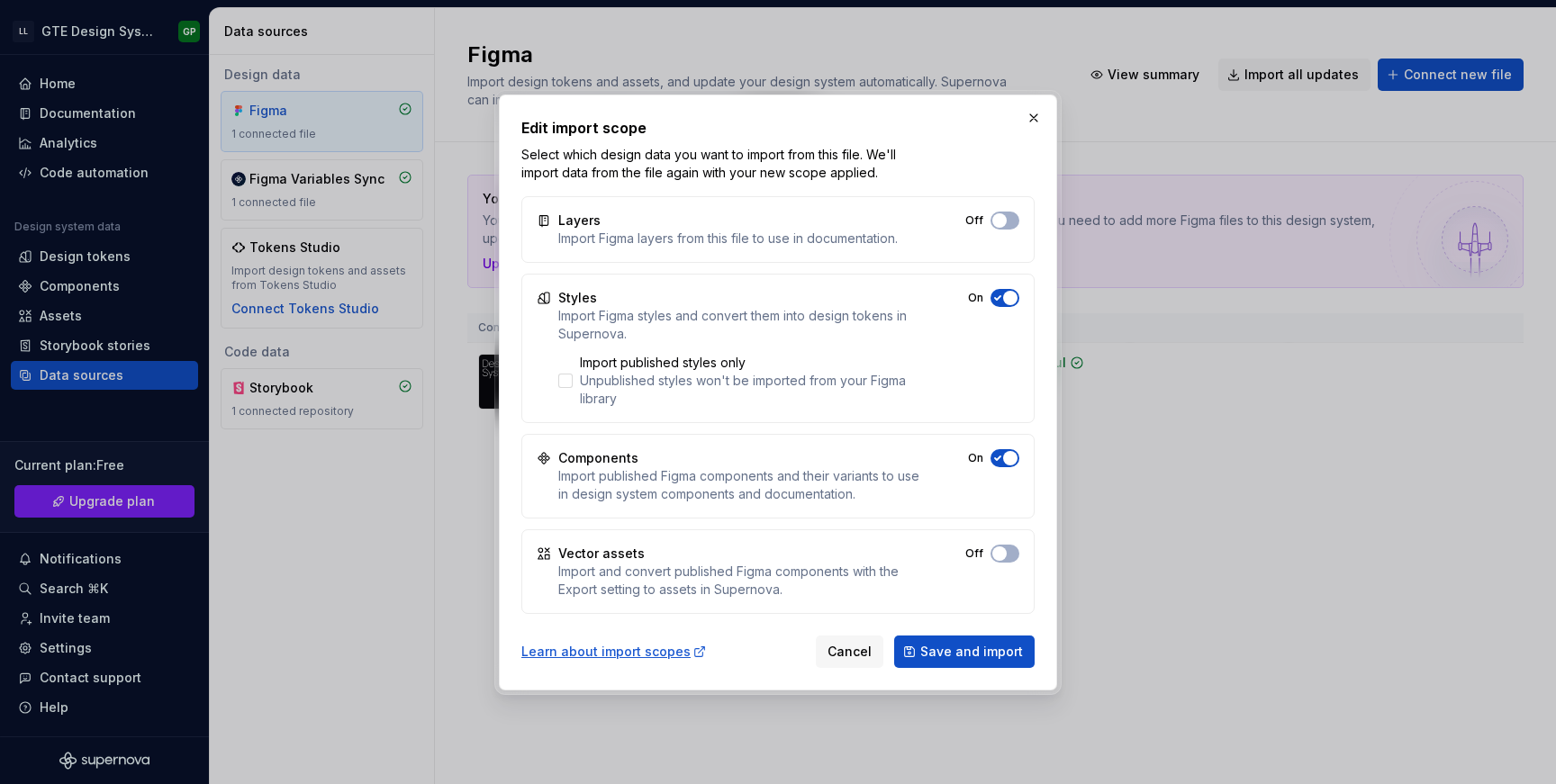
click at [1001, 446] on div "Components Import published Figma components and their variants to use in desig…" at bounding box center [778, 476] width 513 height 85
click at [999, 222] on icon "button" at bounding box center [998, 221] width 6 height 4
click at [949, 654] on span "Save and import" at bounding box center [972, 652] width 102 height 18
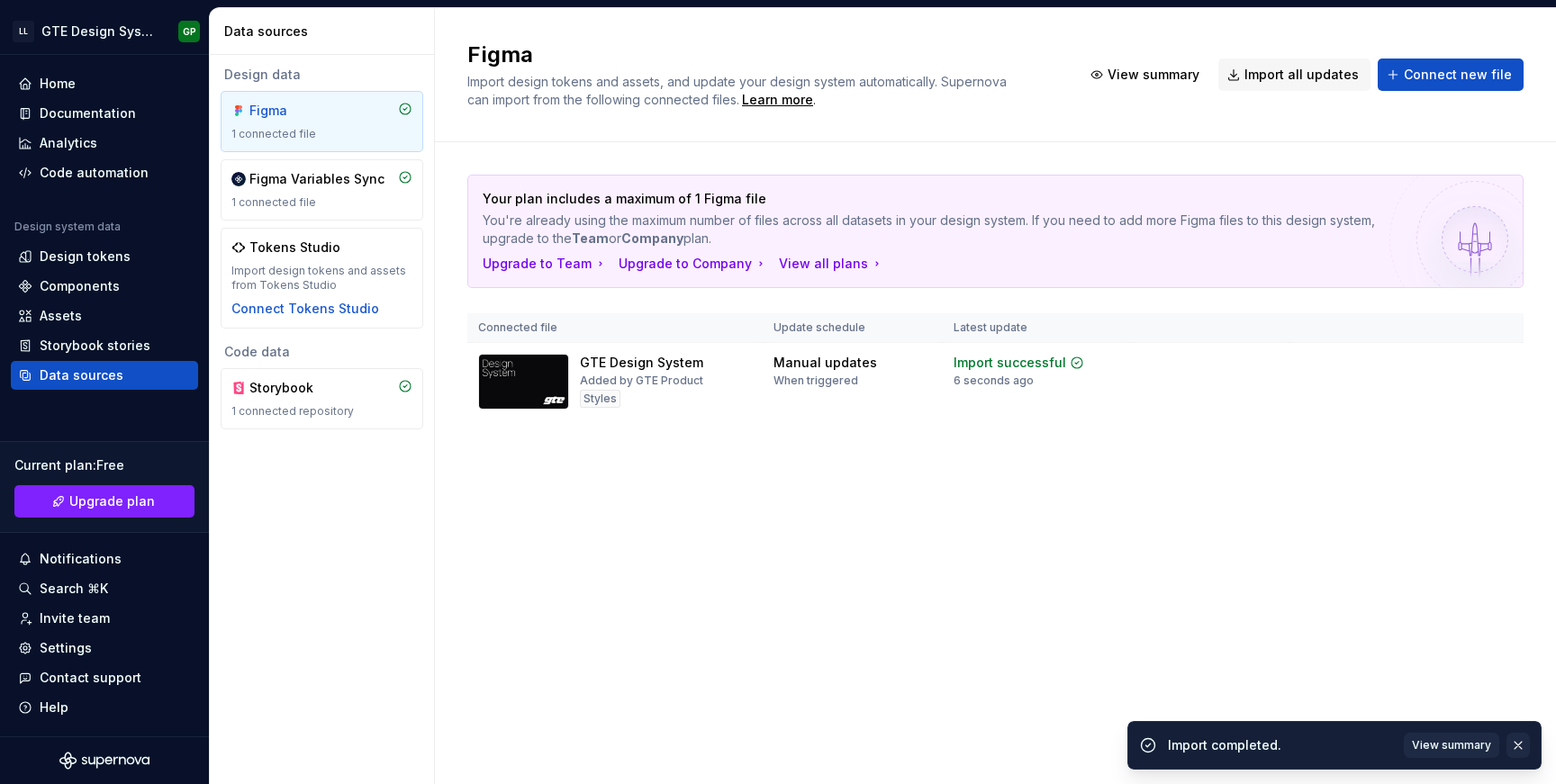
click at [1514, 738] on button "button" at bounding box center [1518, 745] width 23 height 25
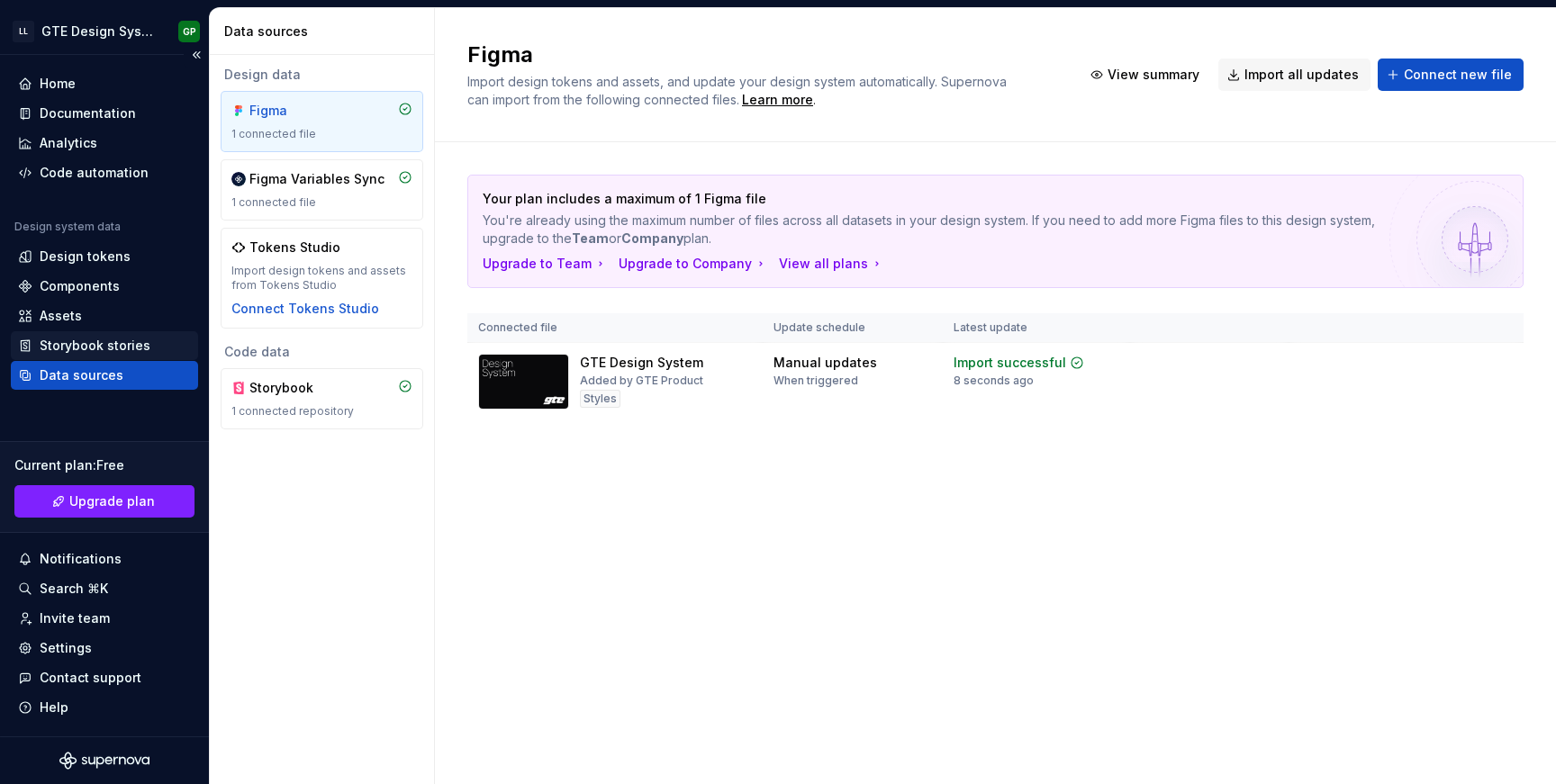
click at [98, 334] on div "Storybook stories" at bounding box center [104, 346] width 187 height 29
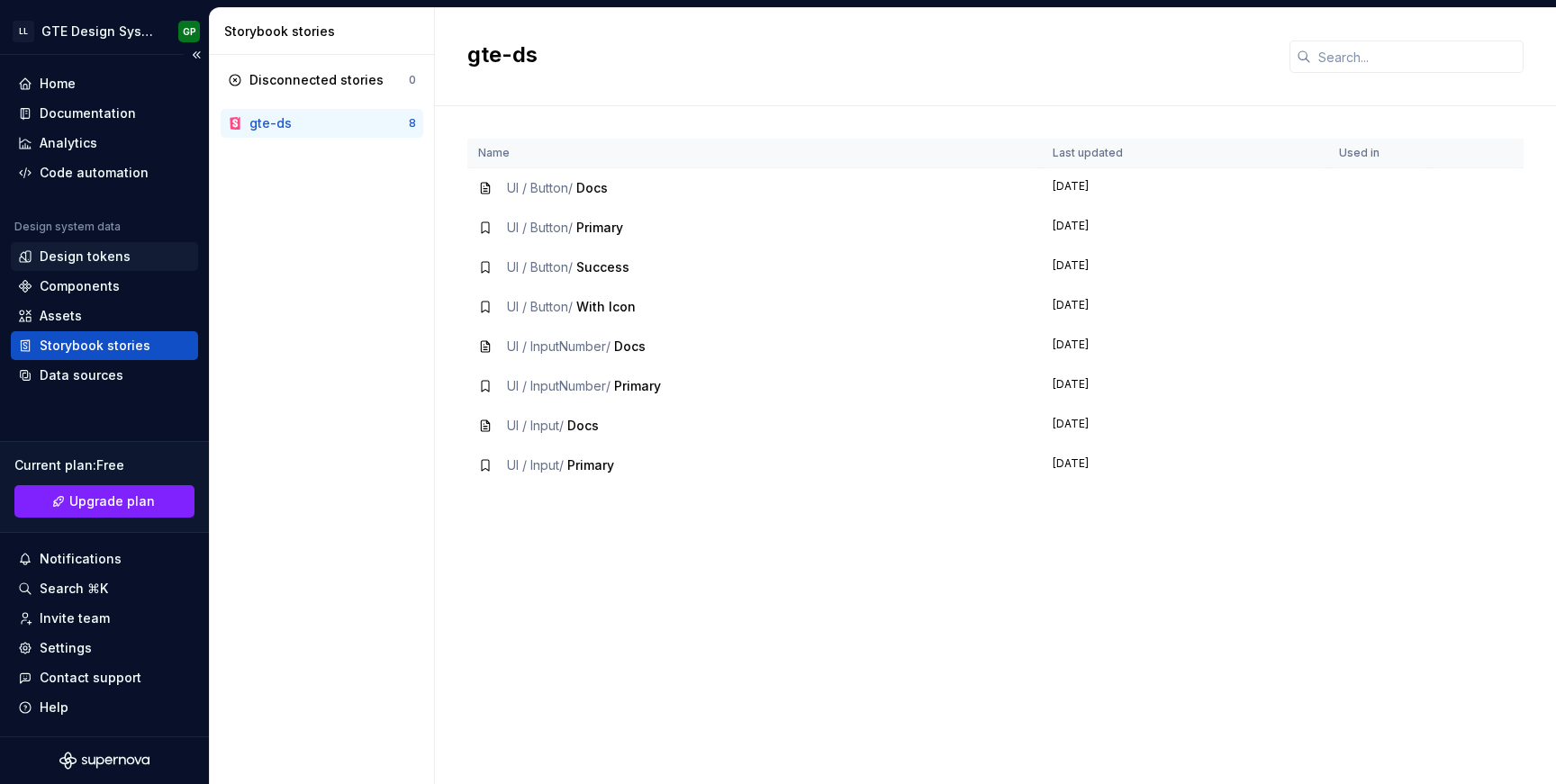
click at [98, 259] on div "Design tokens" at bounding box center [85, 256] width 91 height 18
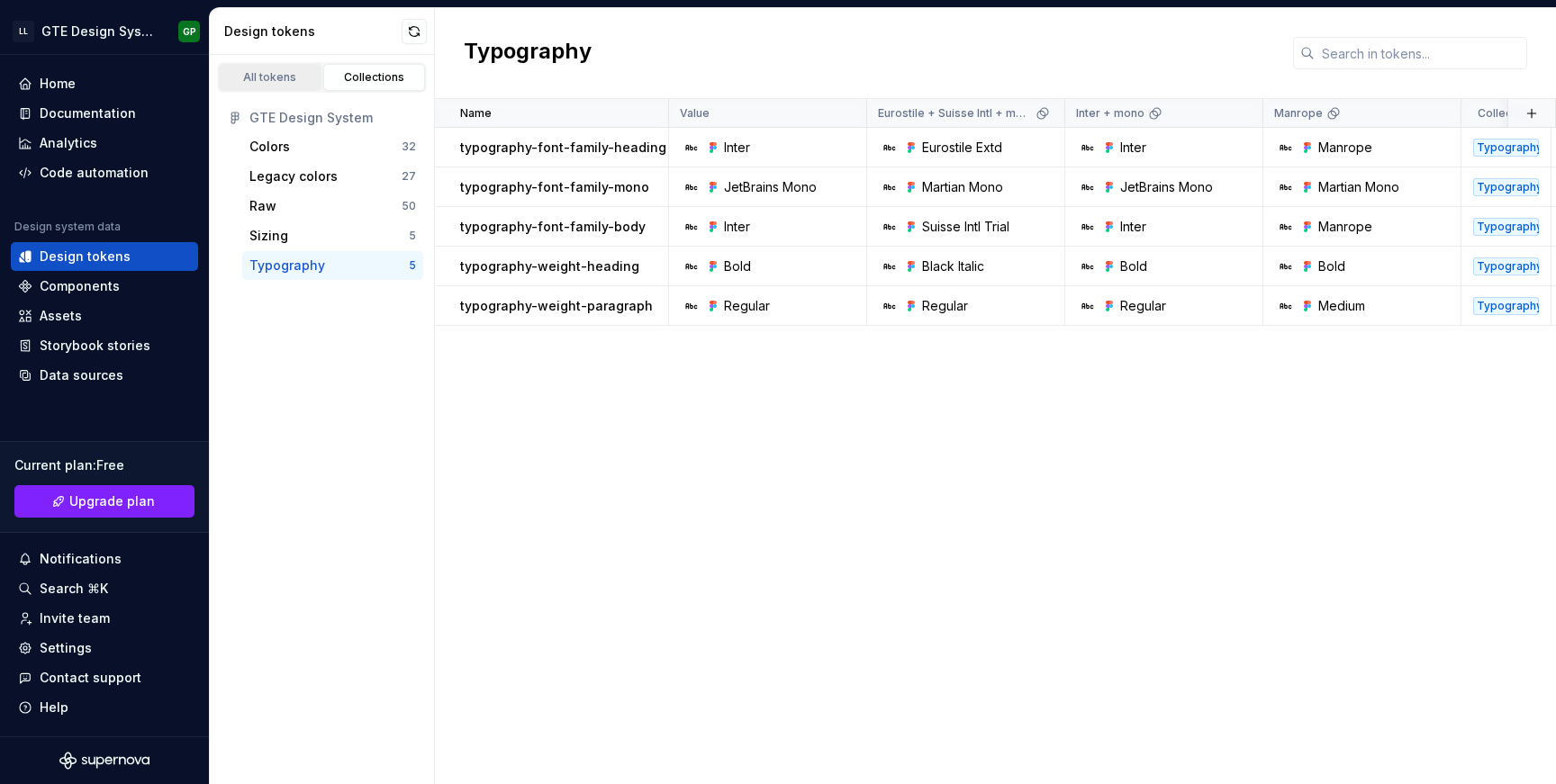
click at [289, 81] on div "All tokens" at bounding box center [269, 77] width 90 height 14
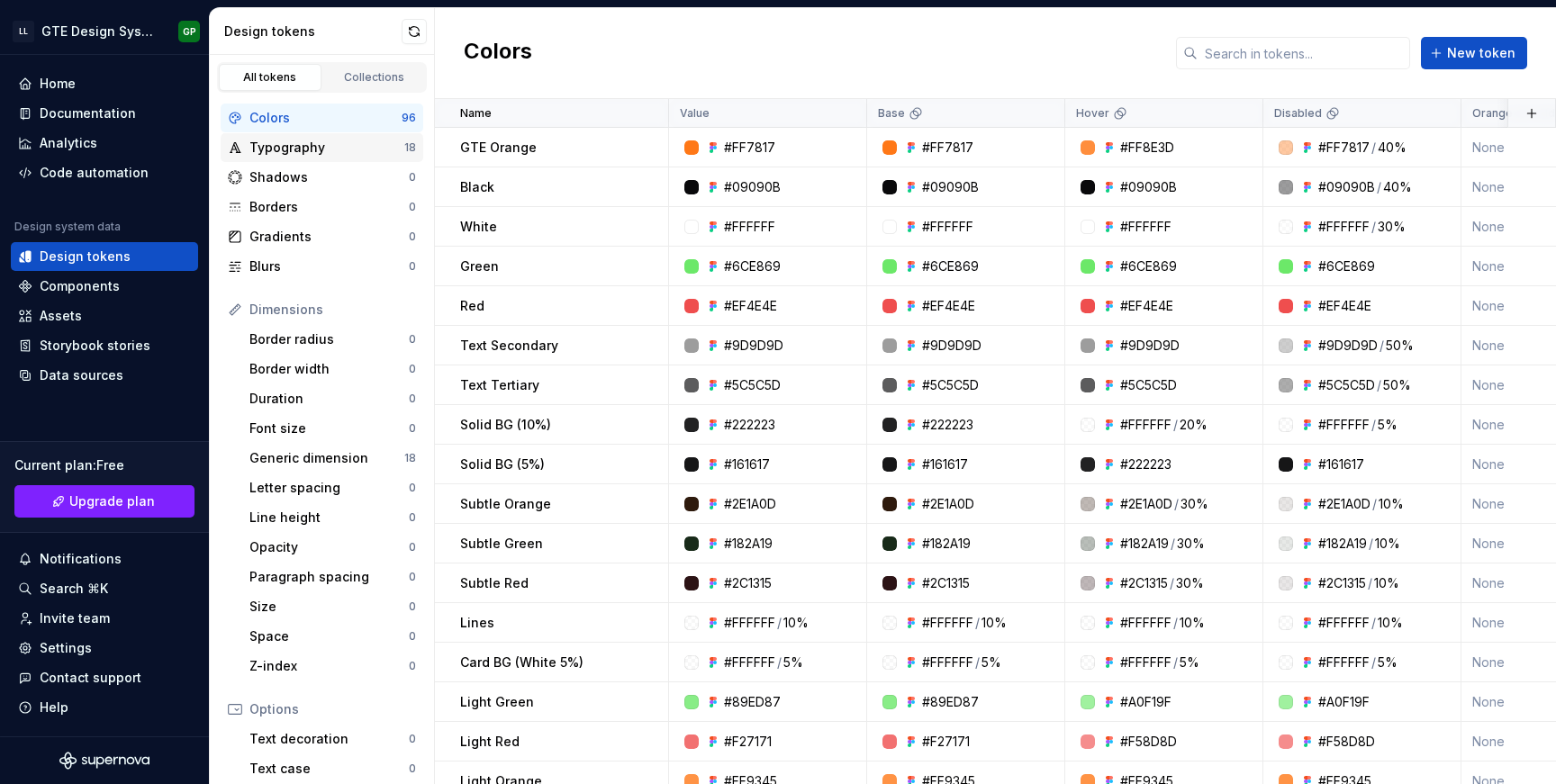
click at [297, 144] on div "Typography" at bounding box center [326, 148] width 155 height 18
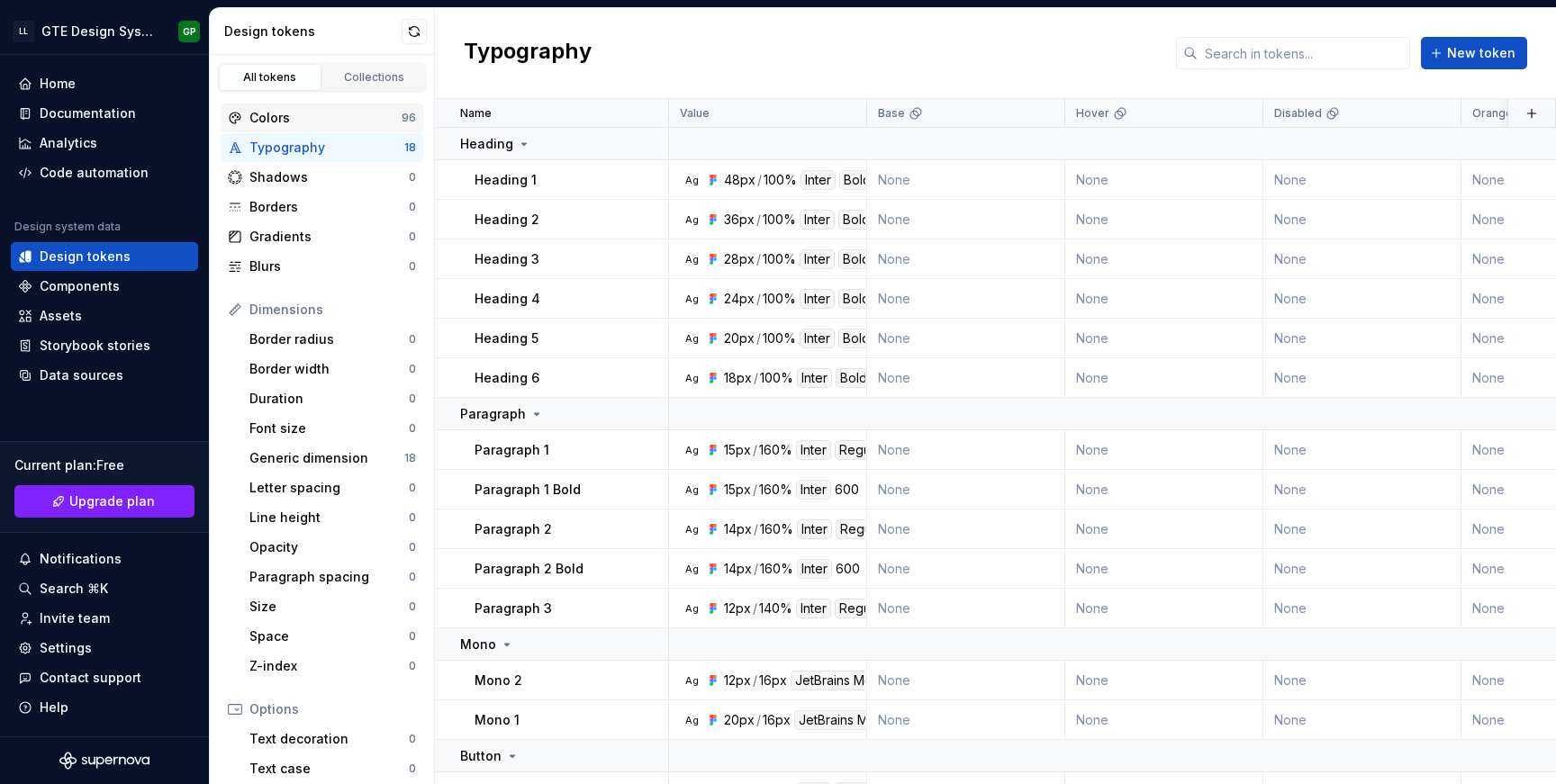
click at [336, 126] on div "Colors 96" at bounding box center [322, 118] width 203 height 29
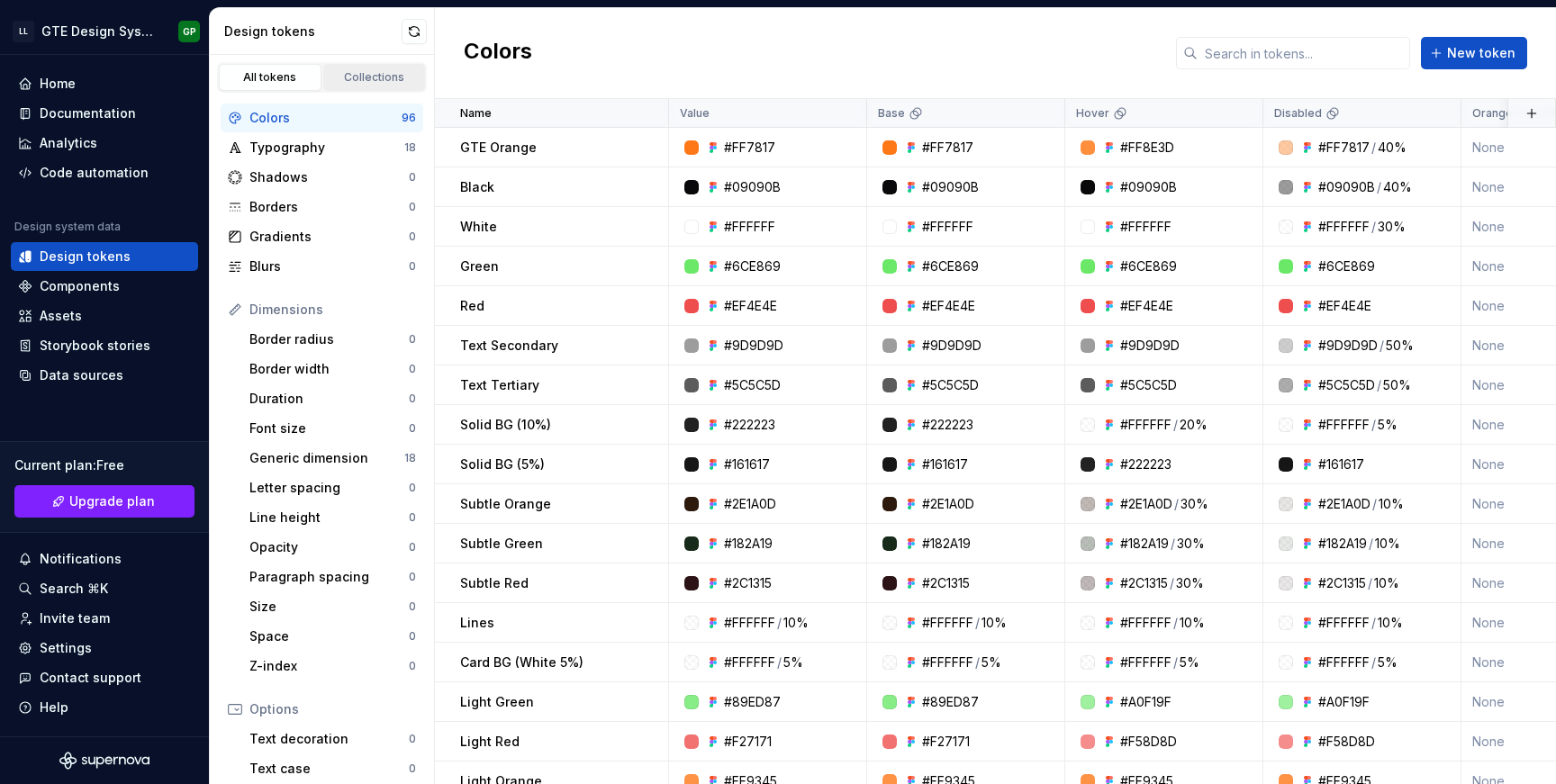
click at [354, 75] on div "Collections" at bounding box center [374, 77] width 90 height 14
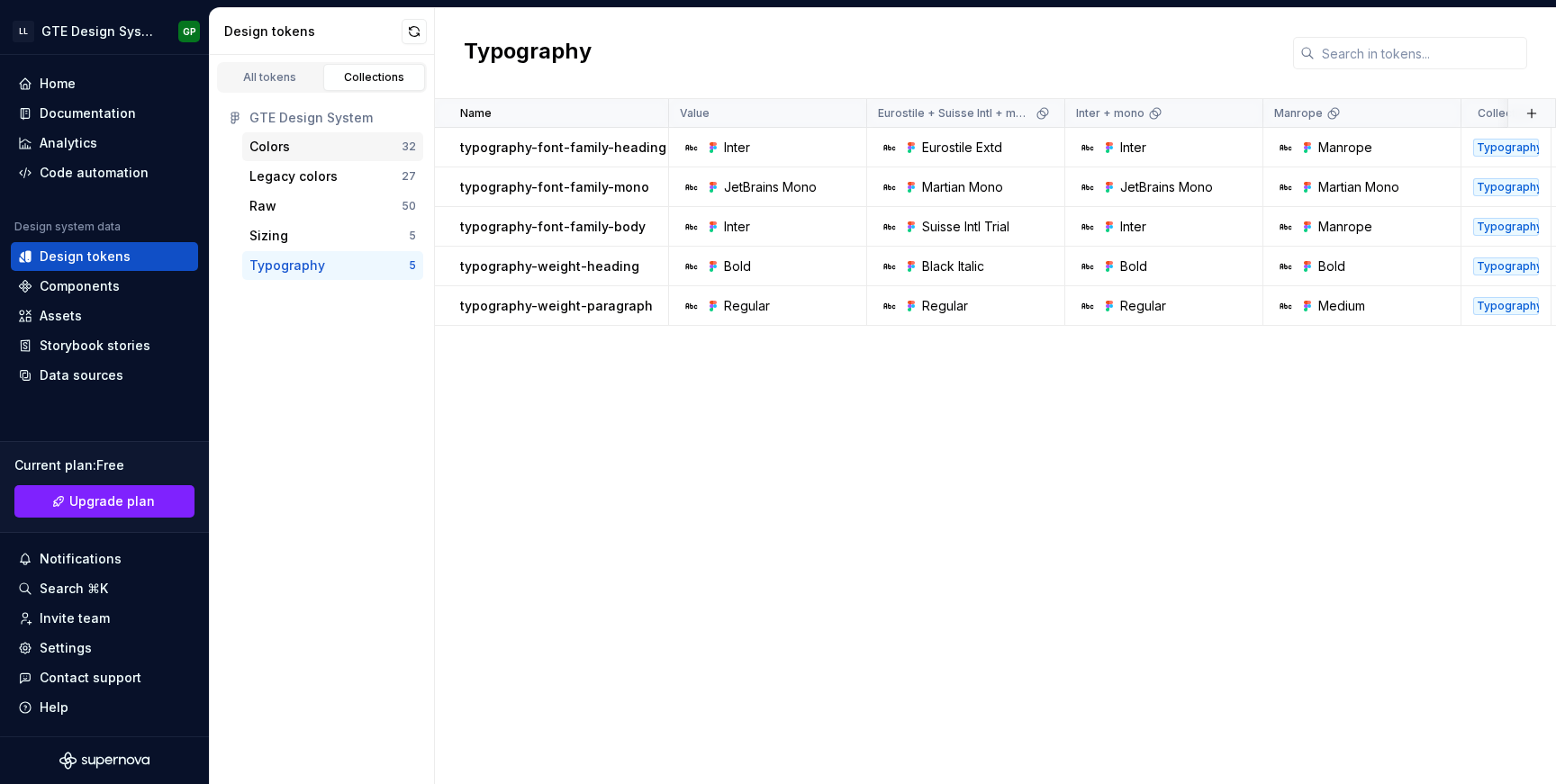
click at [329, 146] on div "Colors" at bounding box center [325, 147] width 153 height 18
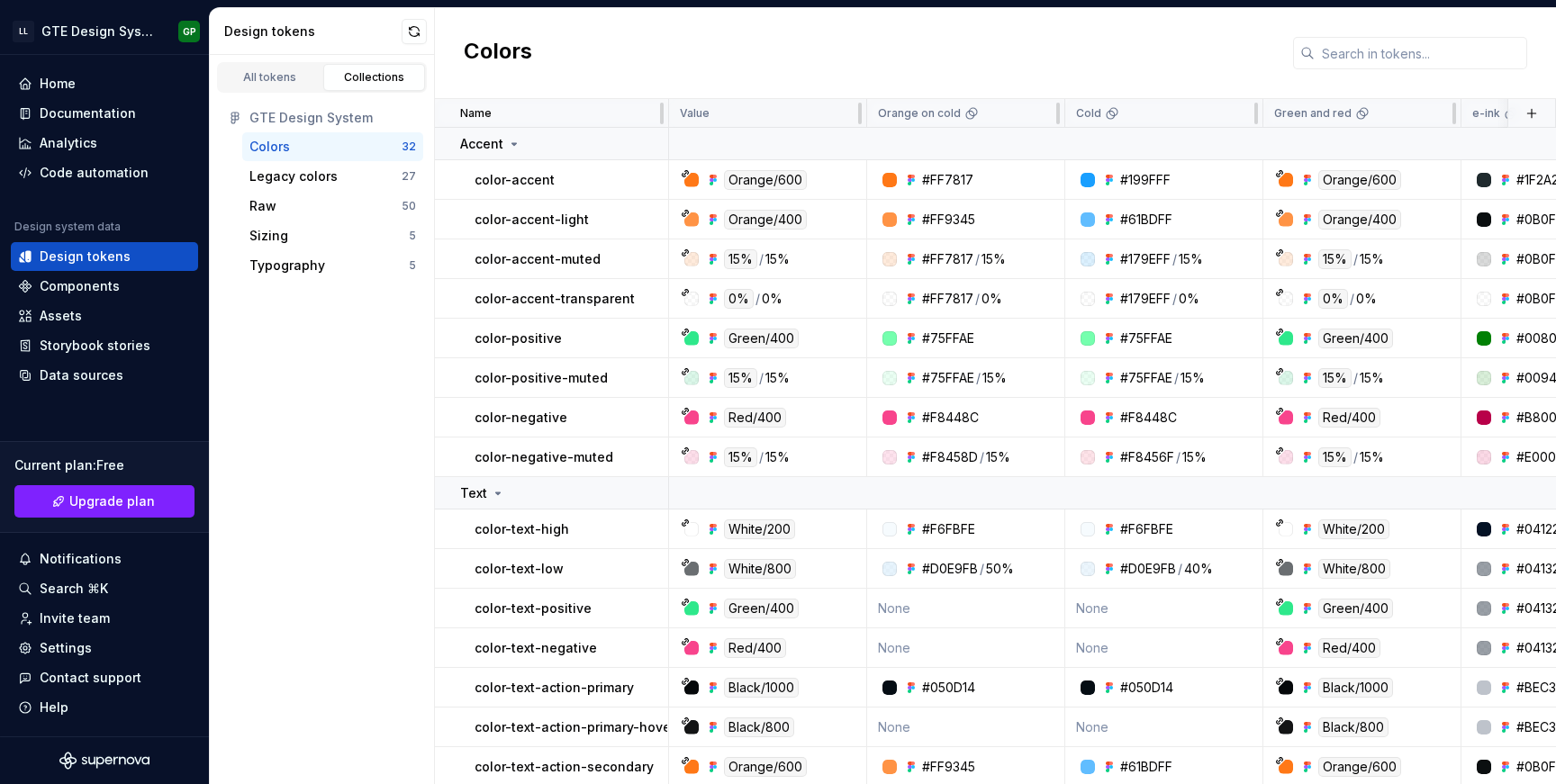
click at [819, 118] on div "Value" at bounding box center [768, 113] width 176 height 14
click at [305, 269] on div "Typography" at bounding box center [287, 266] width 75 height 18
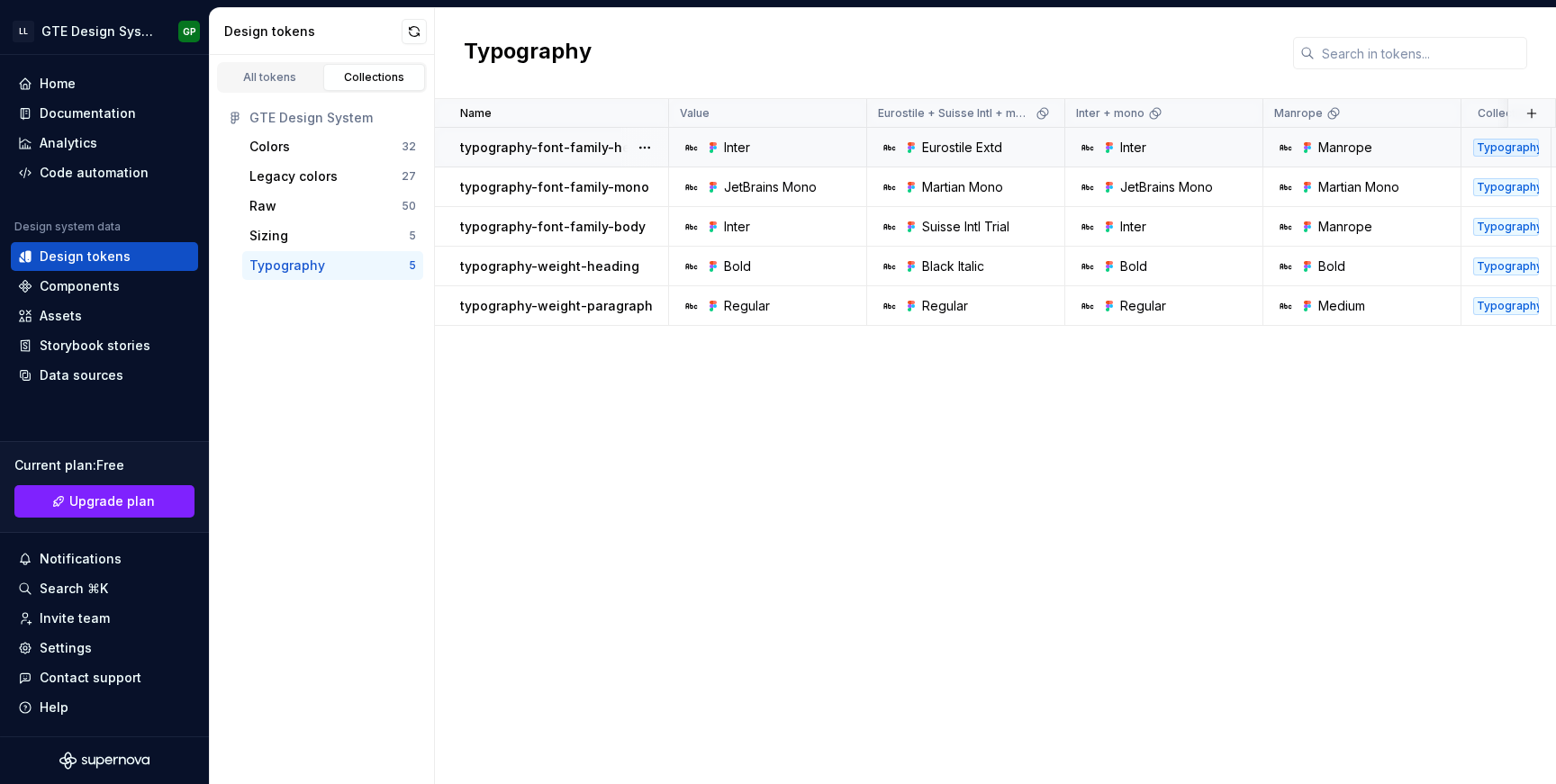
click at [765, 140] on div "Inter" at bounding box center [773, 148] width 184 height 18
click at [646, 143] on button "button" at bounding box center [645, 148] width 25 height 25
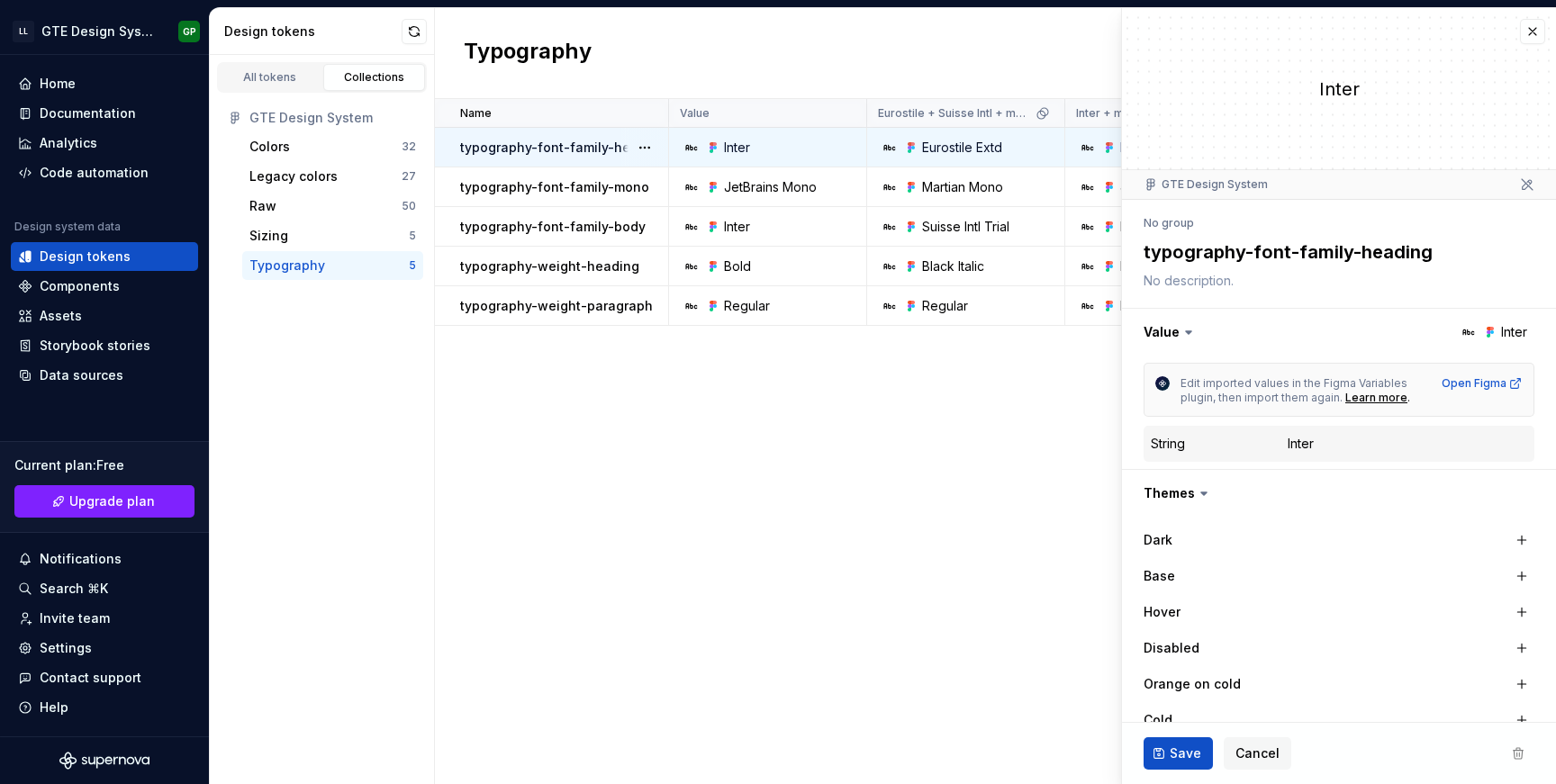
type textarea "*"
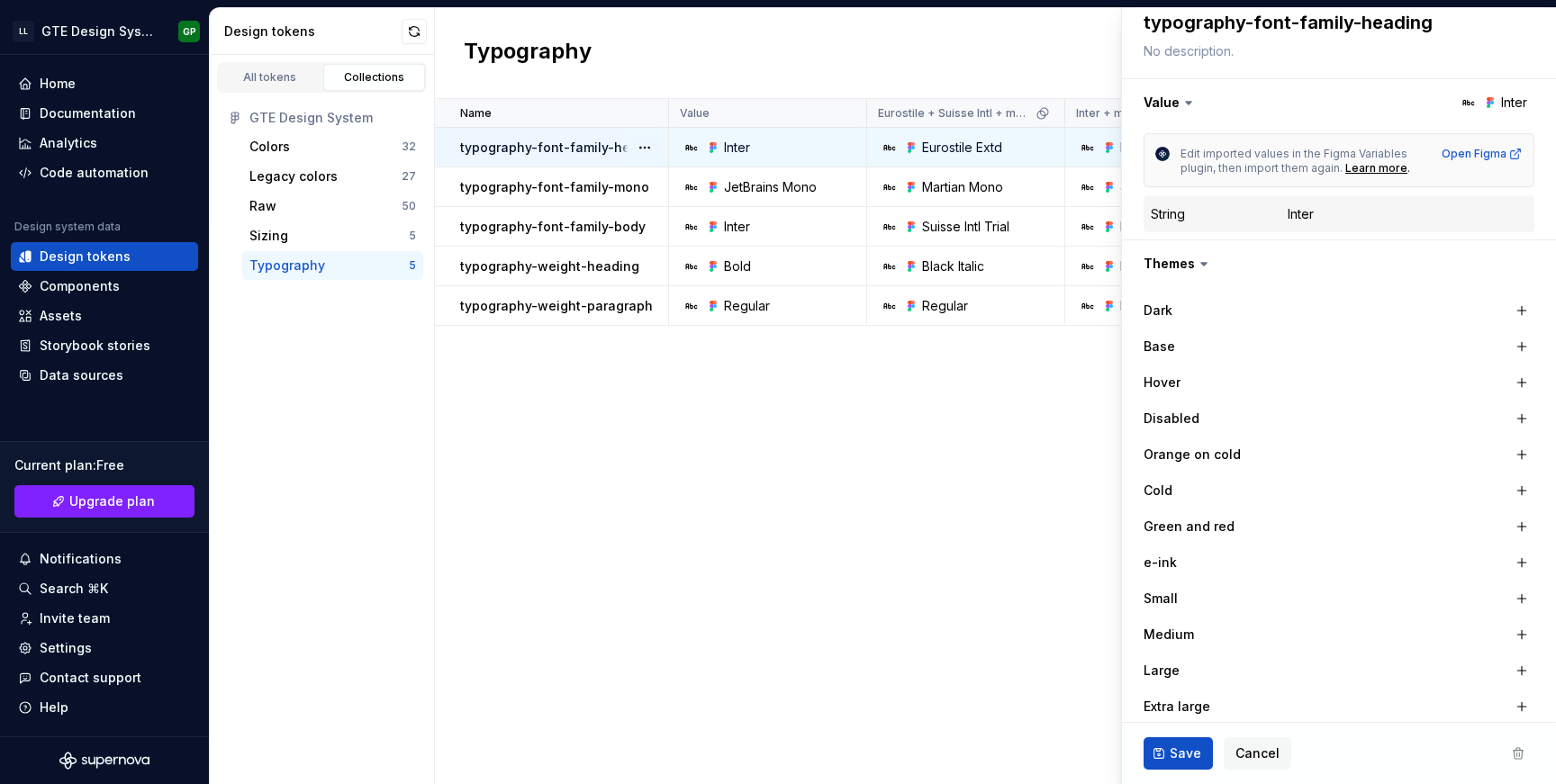
scroll to position [218, 0]
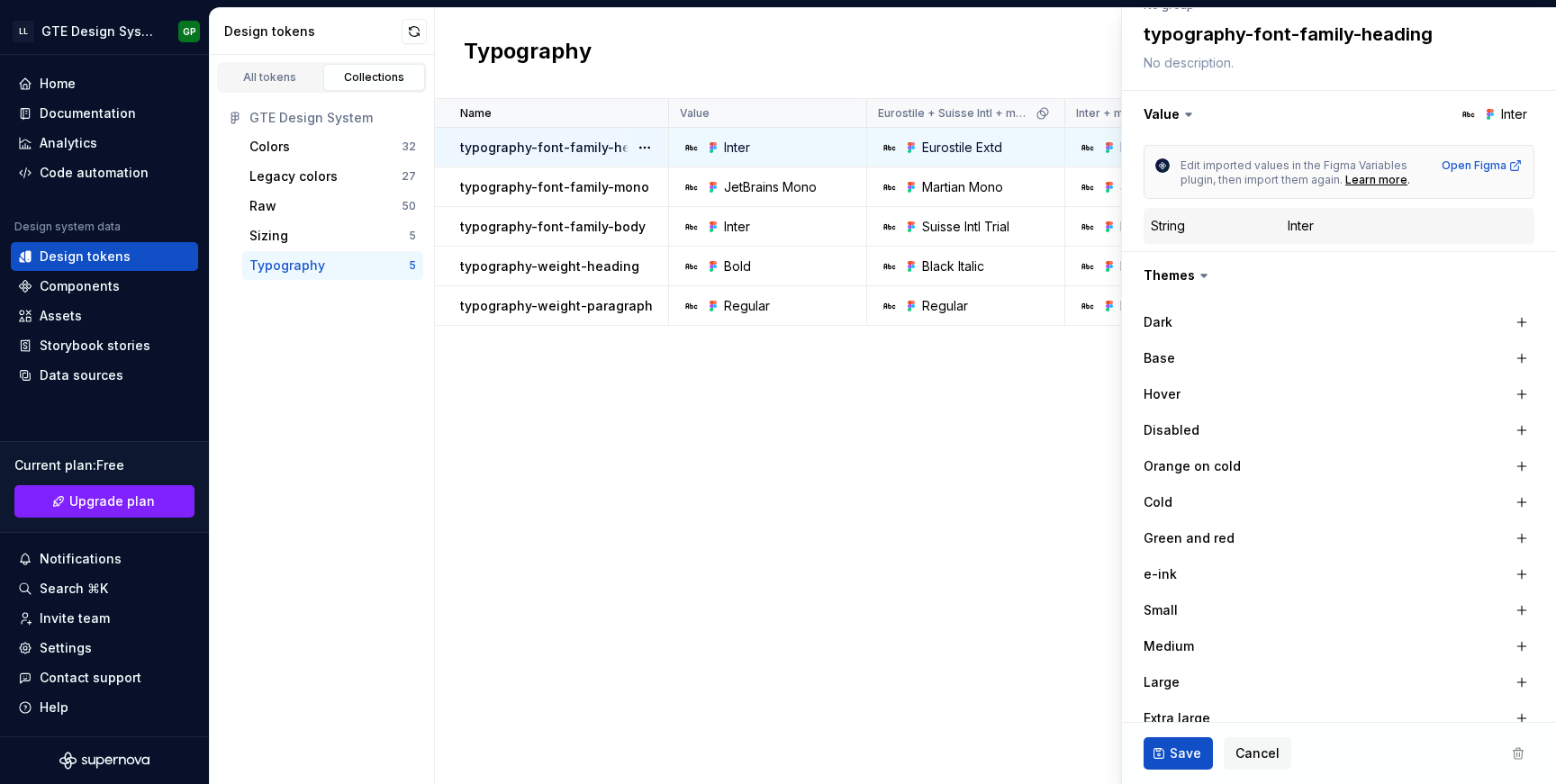
click at [1176, 346] on div "Base" at bounding box center [1339, 358] width 391 height 25
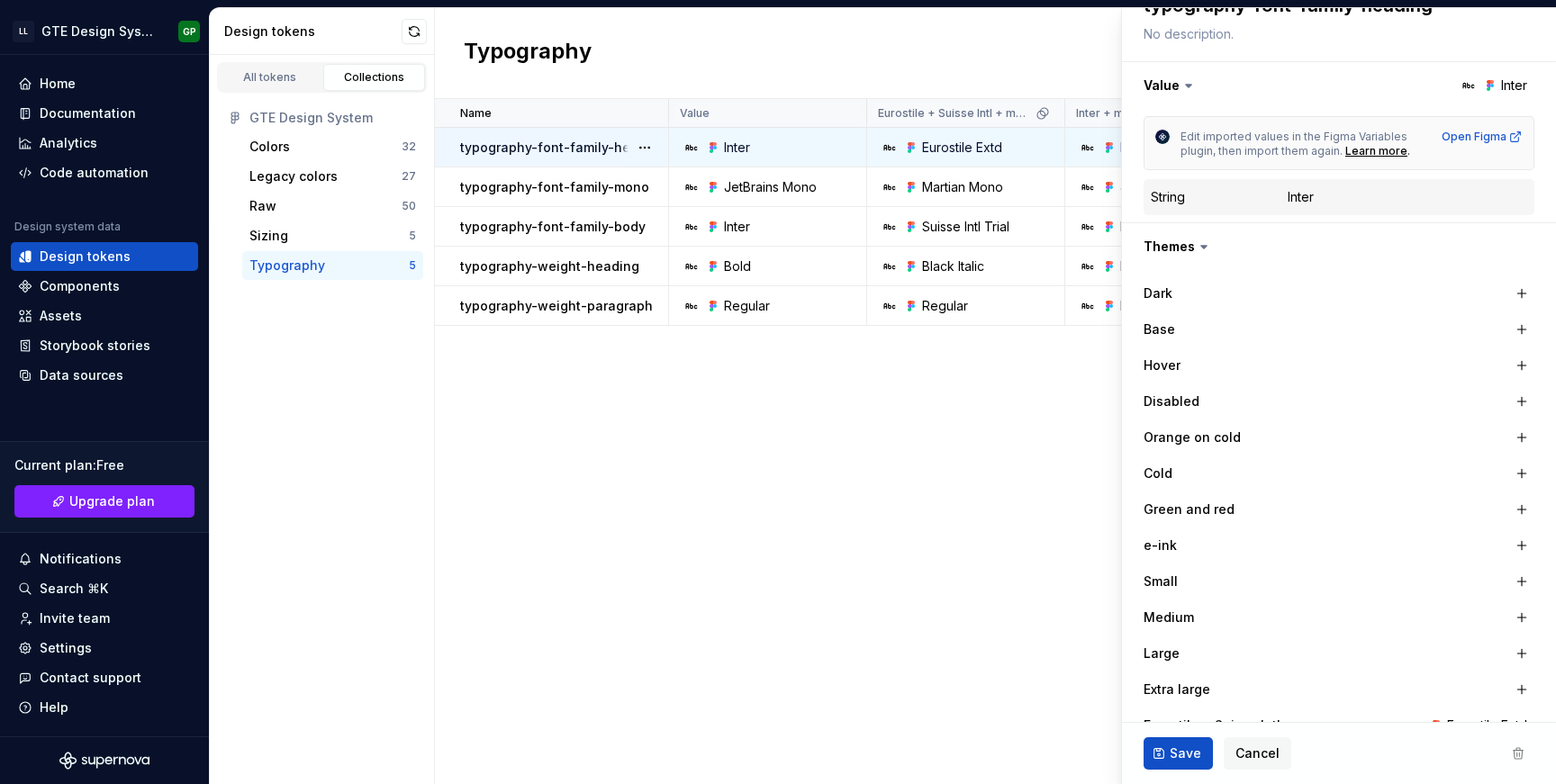
scroll to position [260, 0]
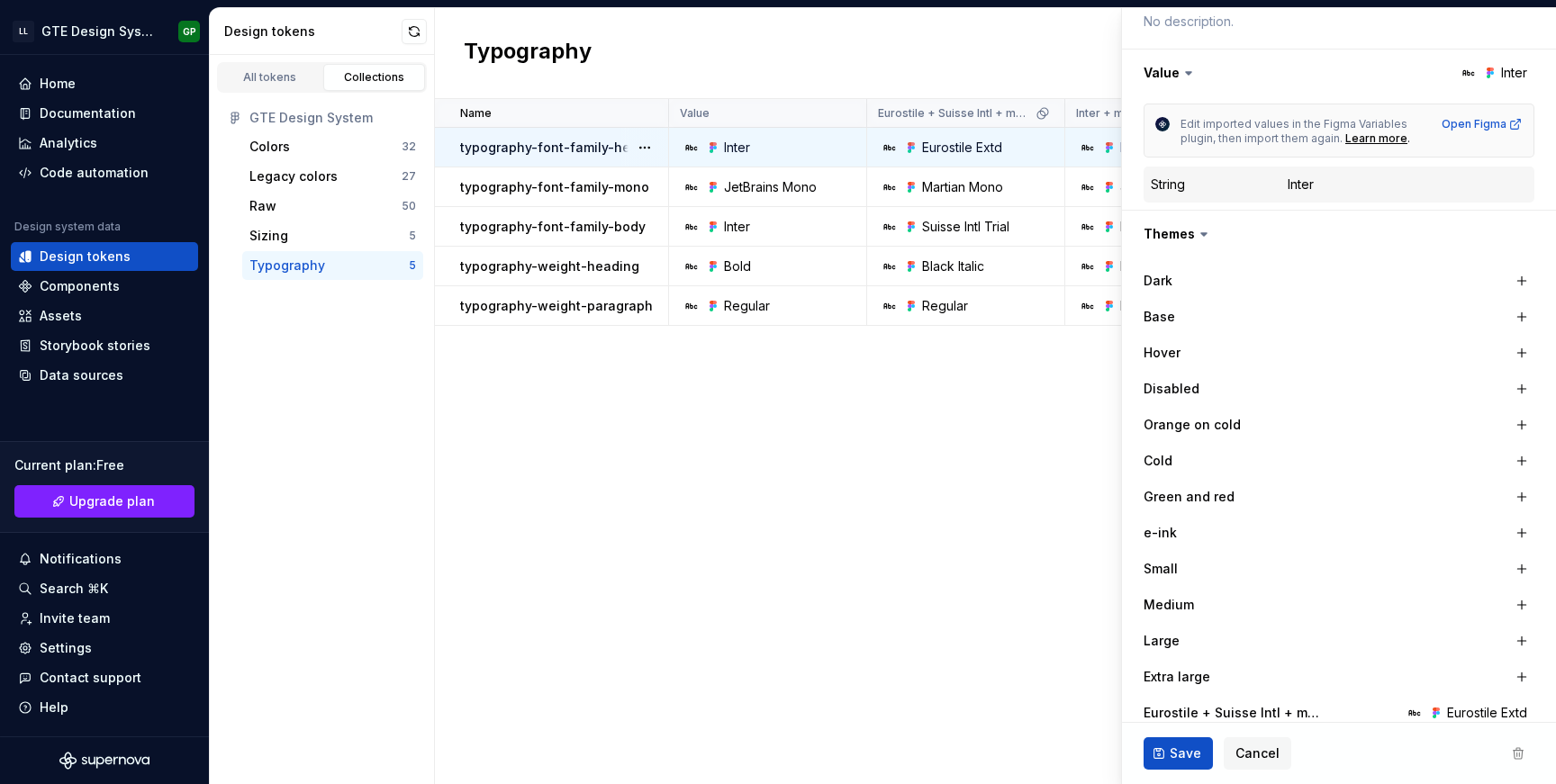
click at [1175, 416] on label "Orange on cold" at bounding box center [1192, 425] width 98 height 18
click at [1190, 425] on label "Orange on cold" at bounding box center [1192, 425] width 98 height 18
click at [1160, 462] on label "Cold" at bounding box center [1158, 461] width 29 height 18
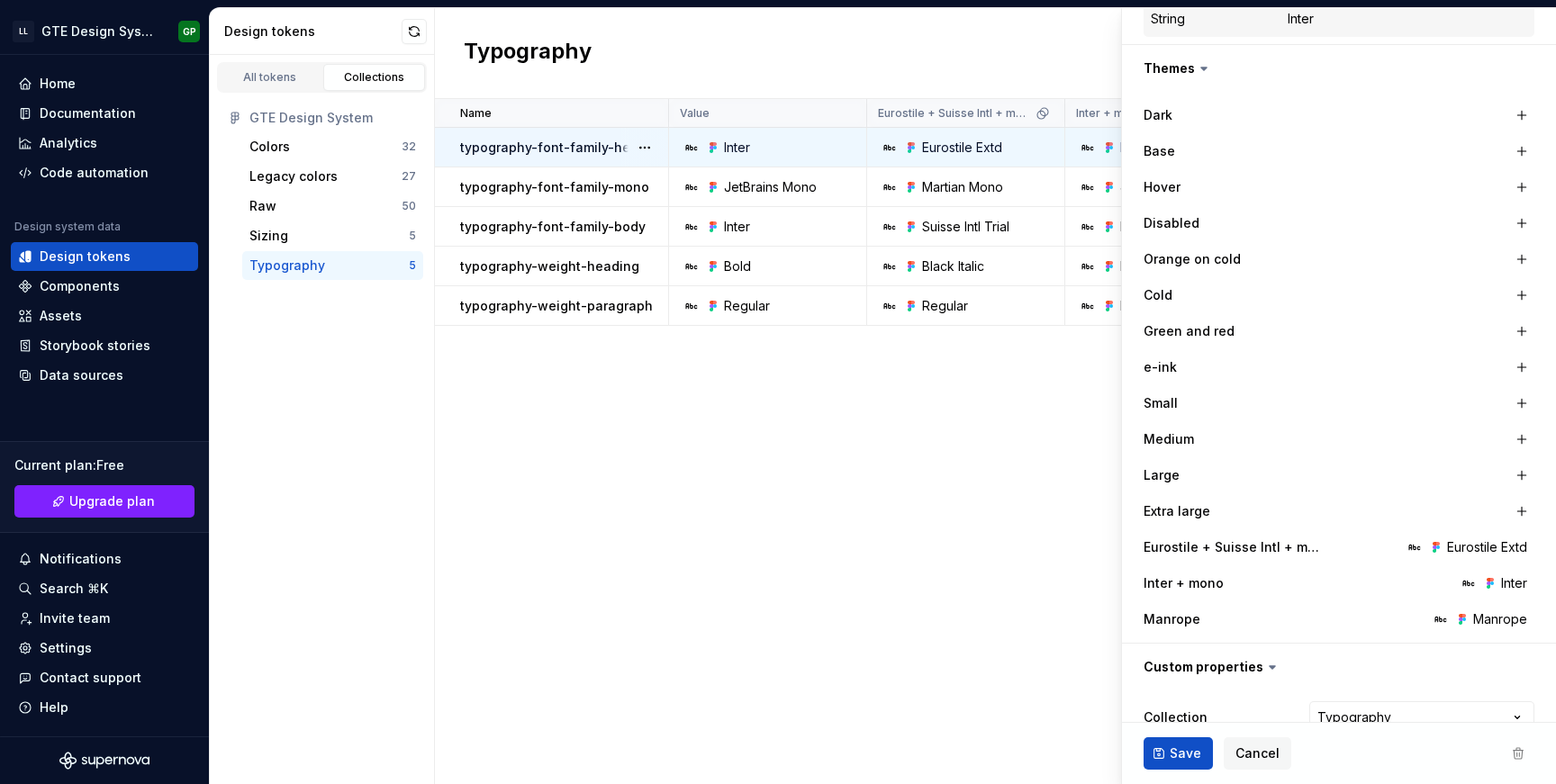
scroll to position [499, 0]
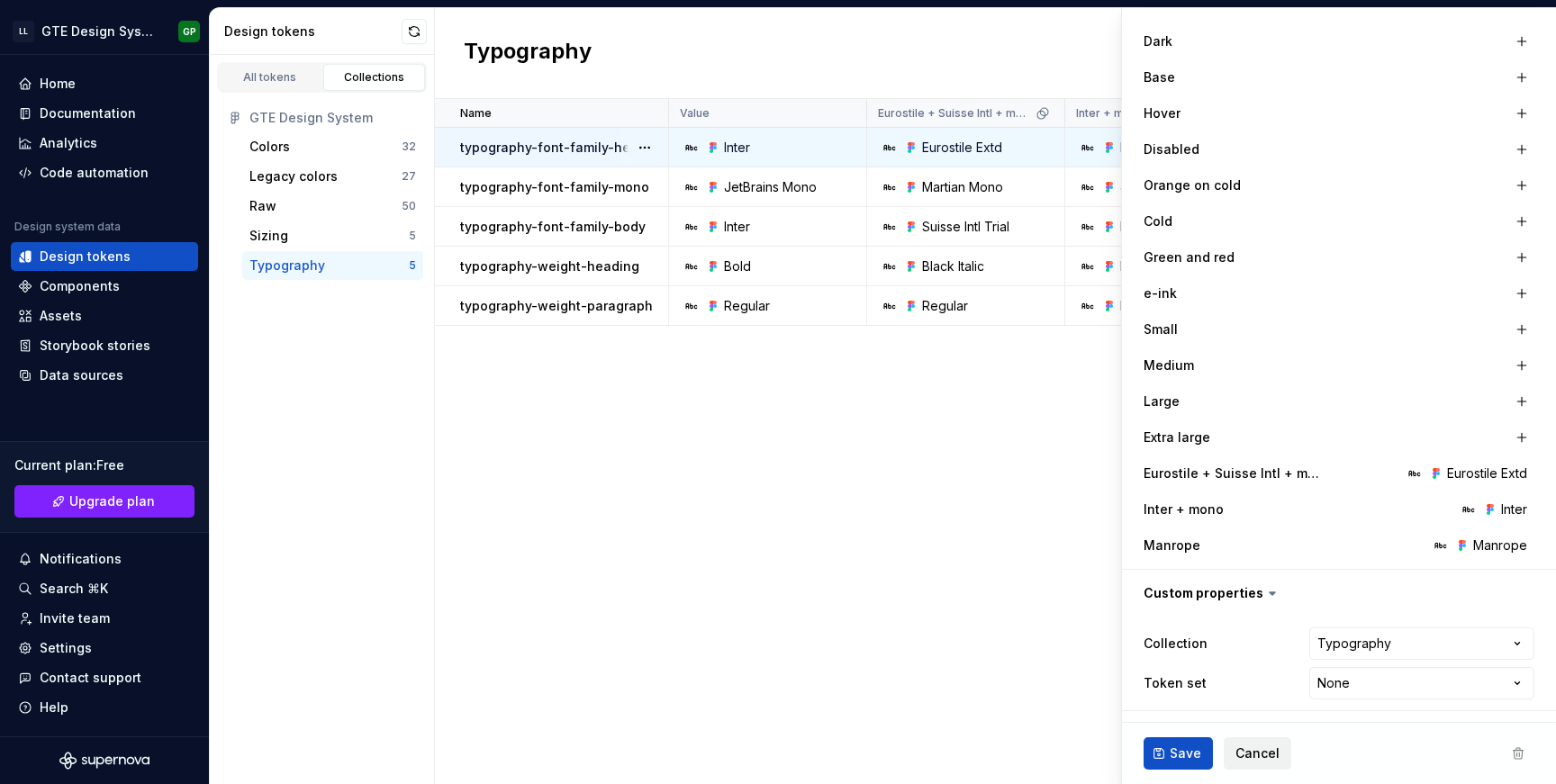
click at [1250, 738] on button "Cancel" at bounding box center [1258, 754] width 68 height 33
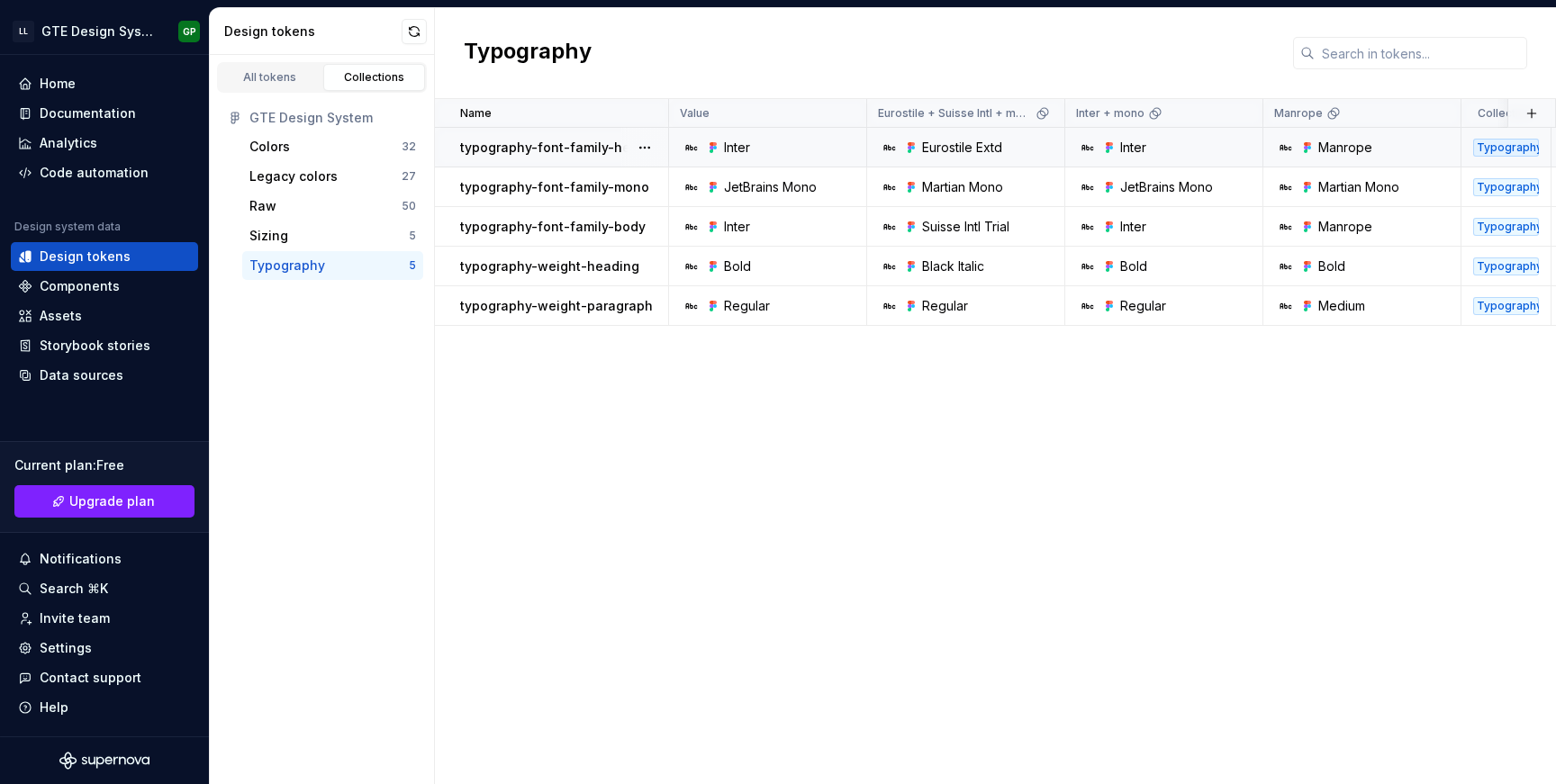
click at [309, 129] on div "GTE Design System" at bounding box center [322, 118] width 203 height 29
click at [315, 151] on div "Colors" at bounding box center [325, 147] width 153 height 18
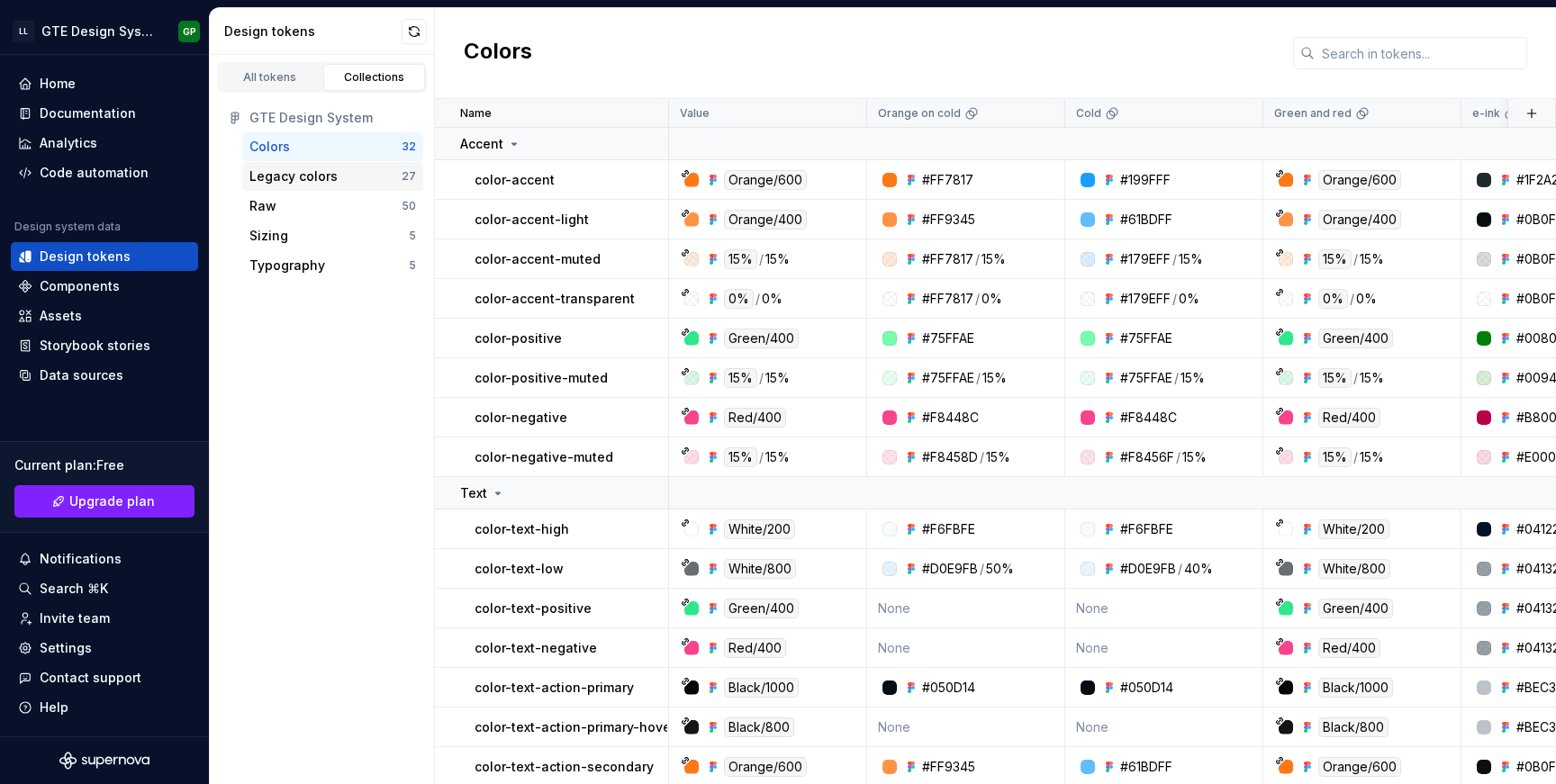
click at [332, 178] on div "Legacy colors" at bounding box center [293, 176] width 88 height 18
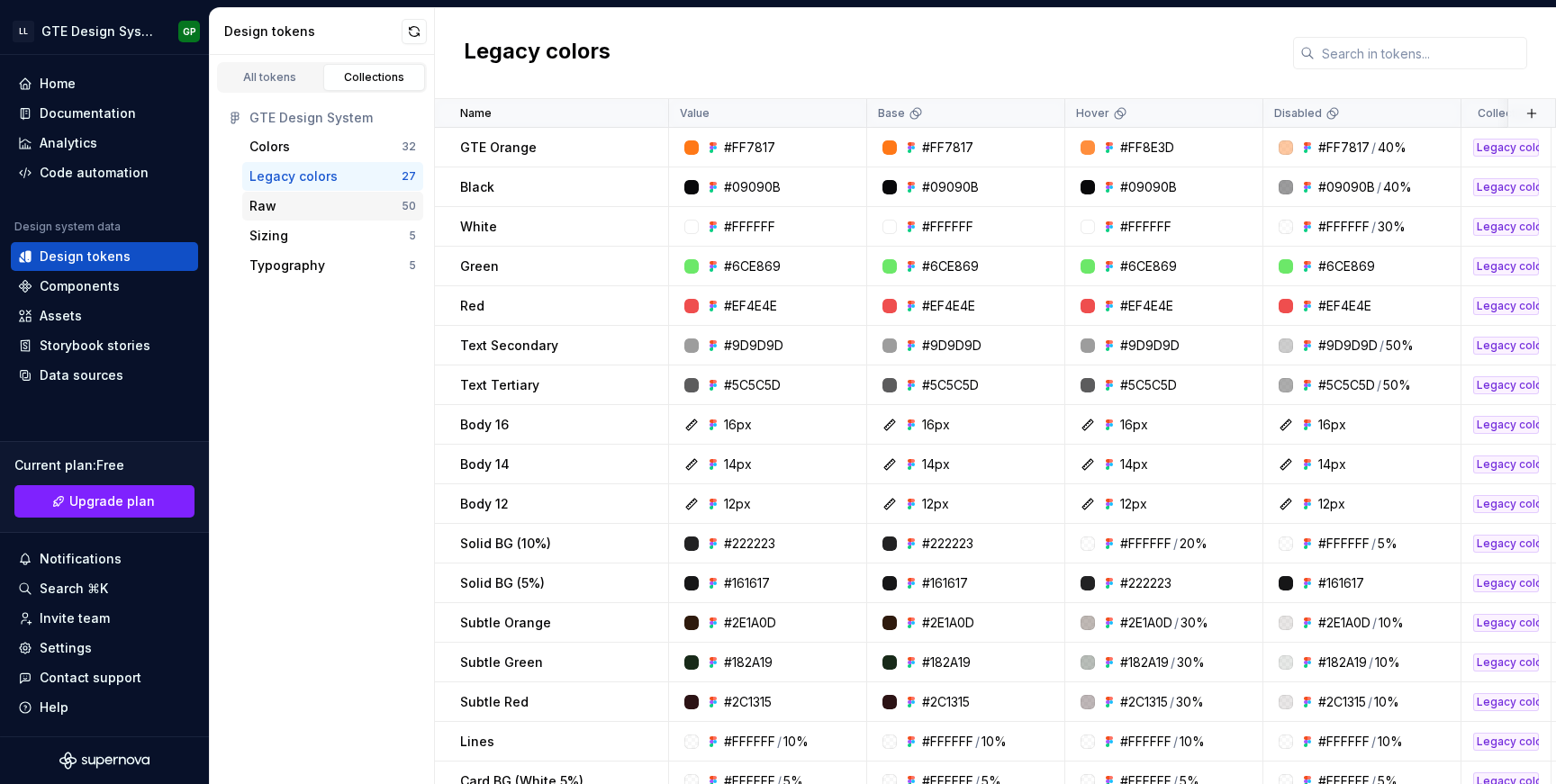
click at [336, 201] on div "Raw" at bounding box center [325, 206] width 153 height 18
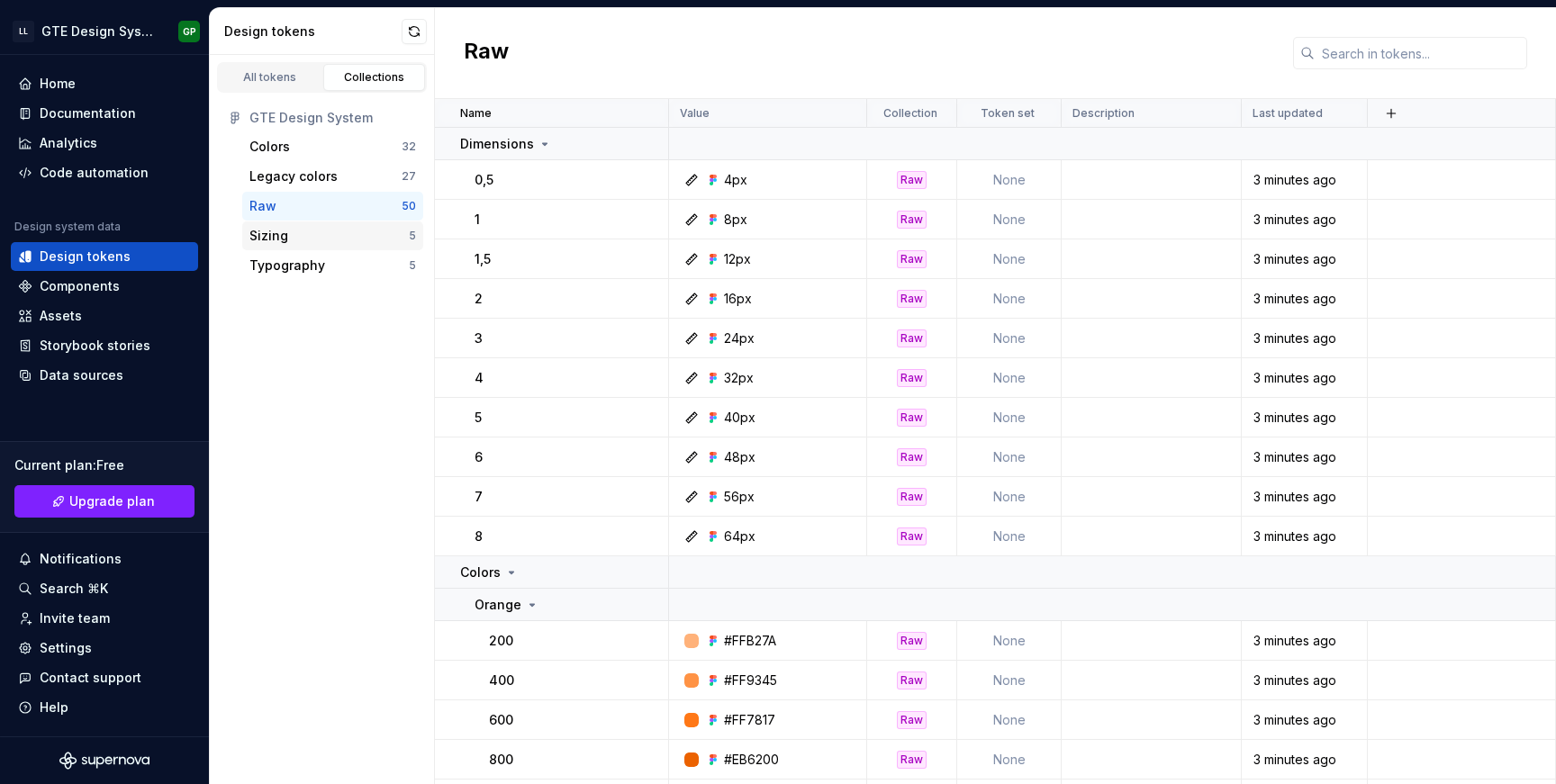
click at [308, 243] on div "Sizing" at bounding box center [328, 236] width 159 height 18
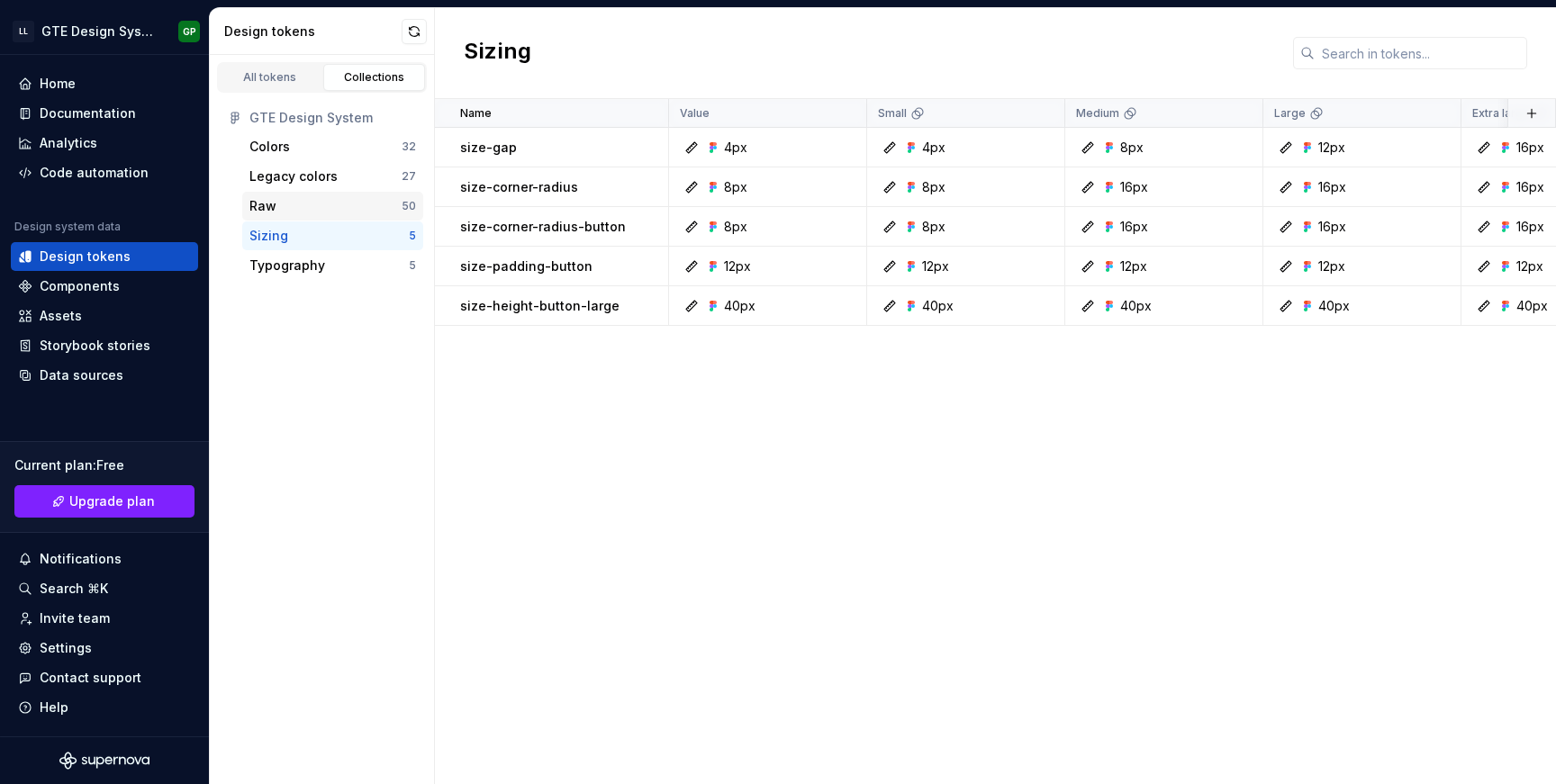
click at [301, 210] on div "Raw" at bounding box center [325, 206] width 153 height 18
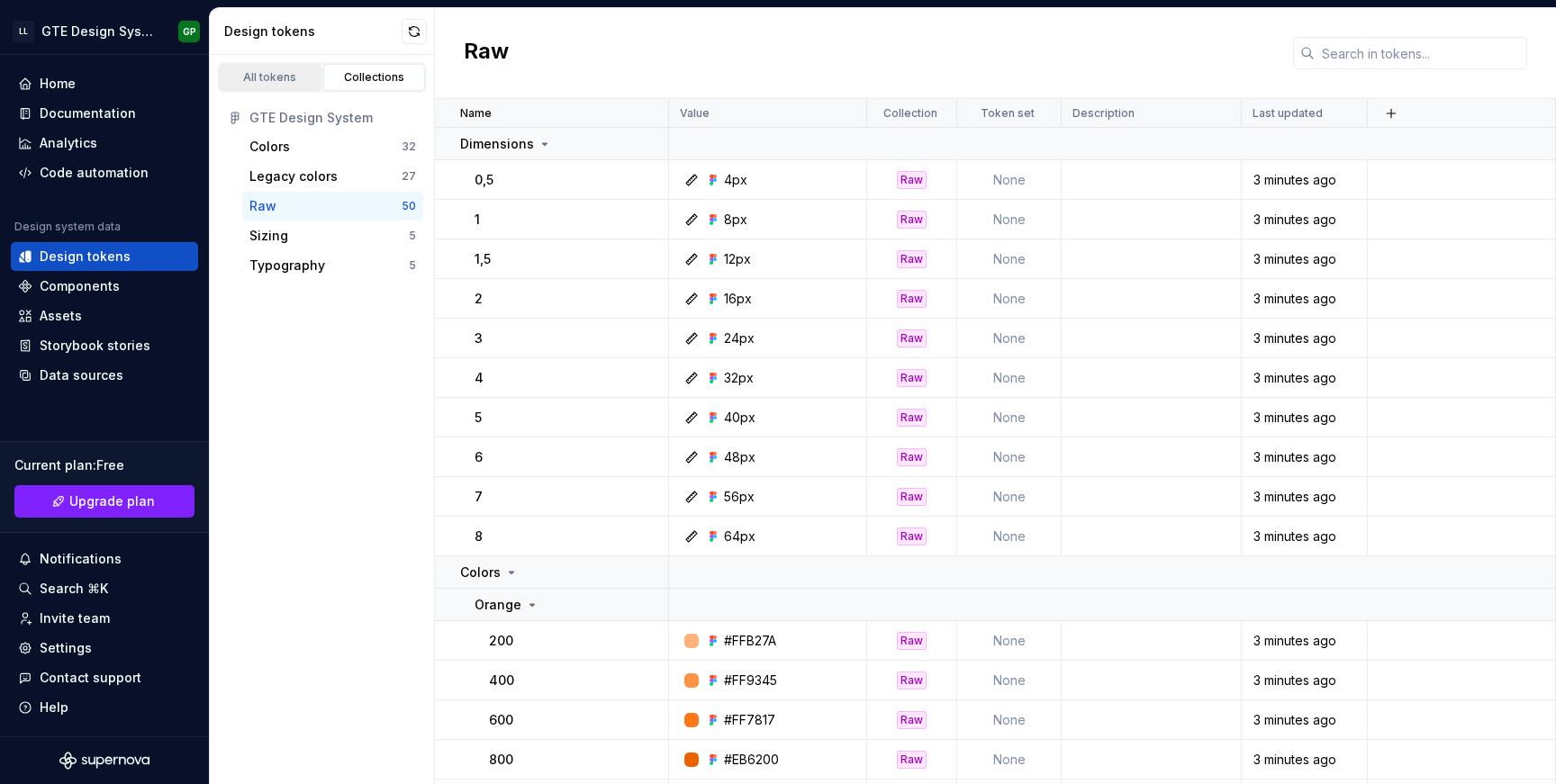
click at [269, 77] on div "All tokens" at bounding box center [269, 77] width 90 height 14
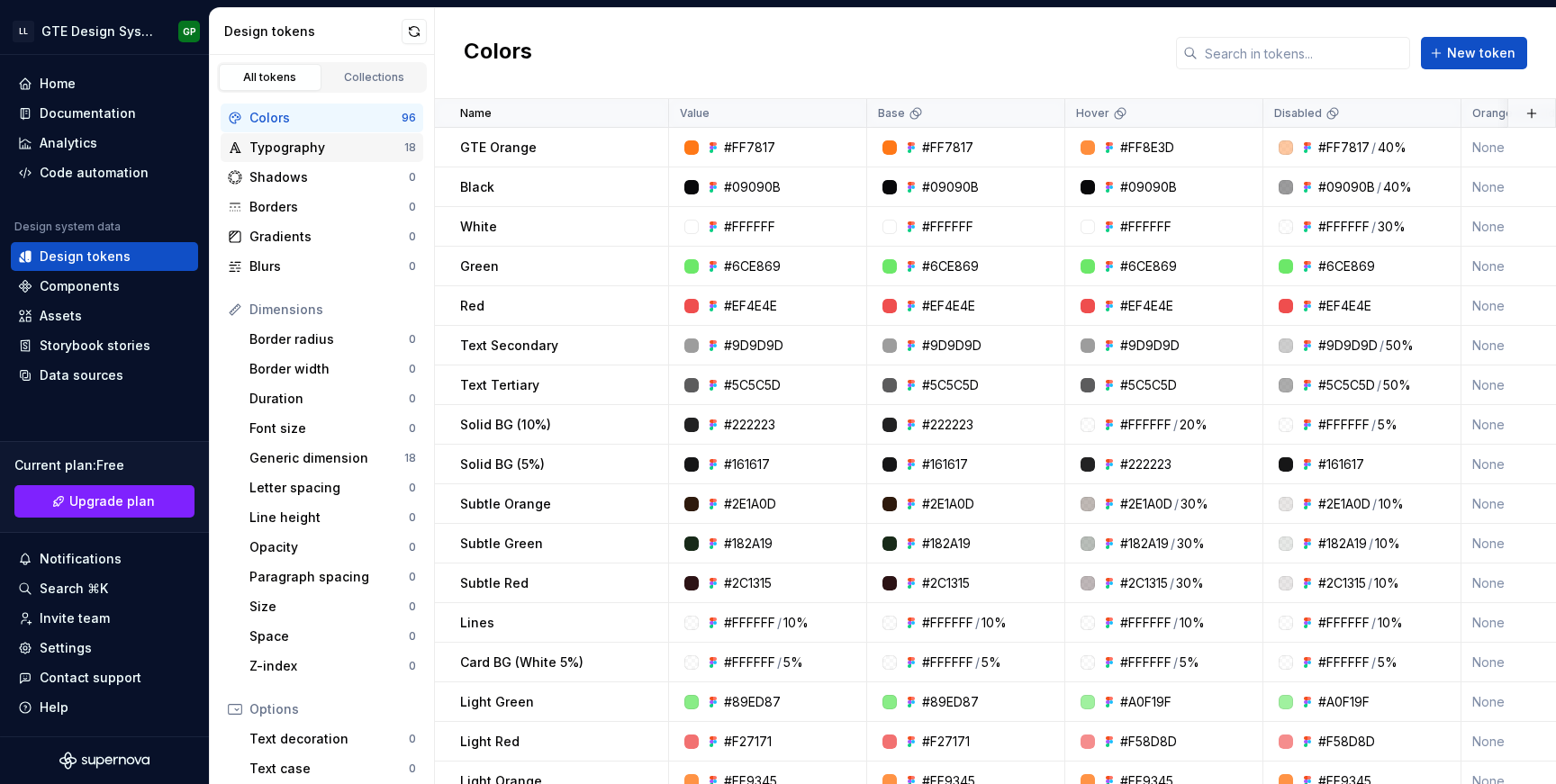
click at [301, 146] on div "Typography" at bounding box center [326, 148] width 155 height 18
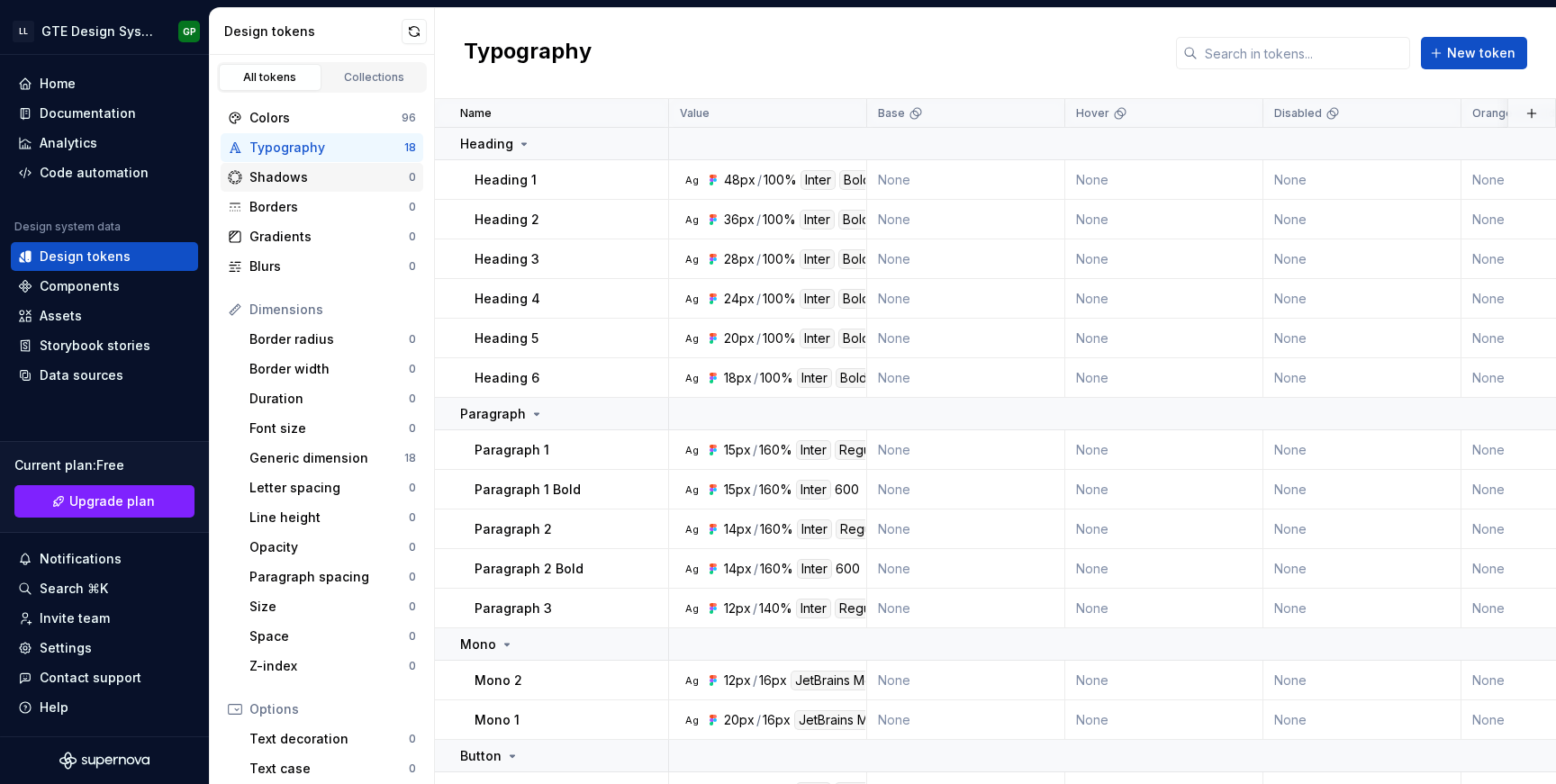
click at [317, 181] on div "Shadows" at bounding box center [328, 177] width 159 height 18
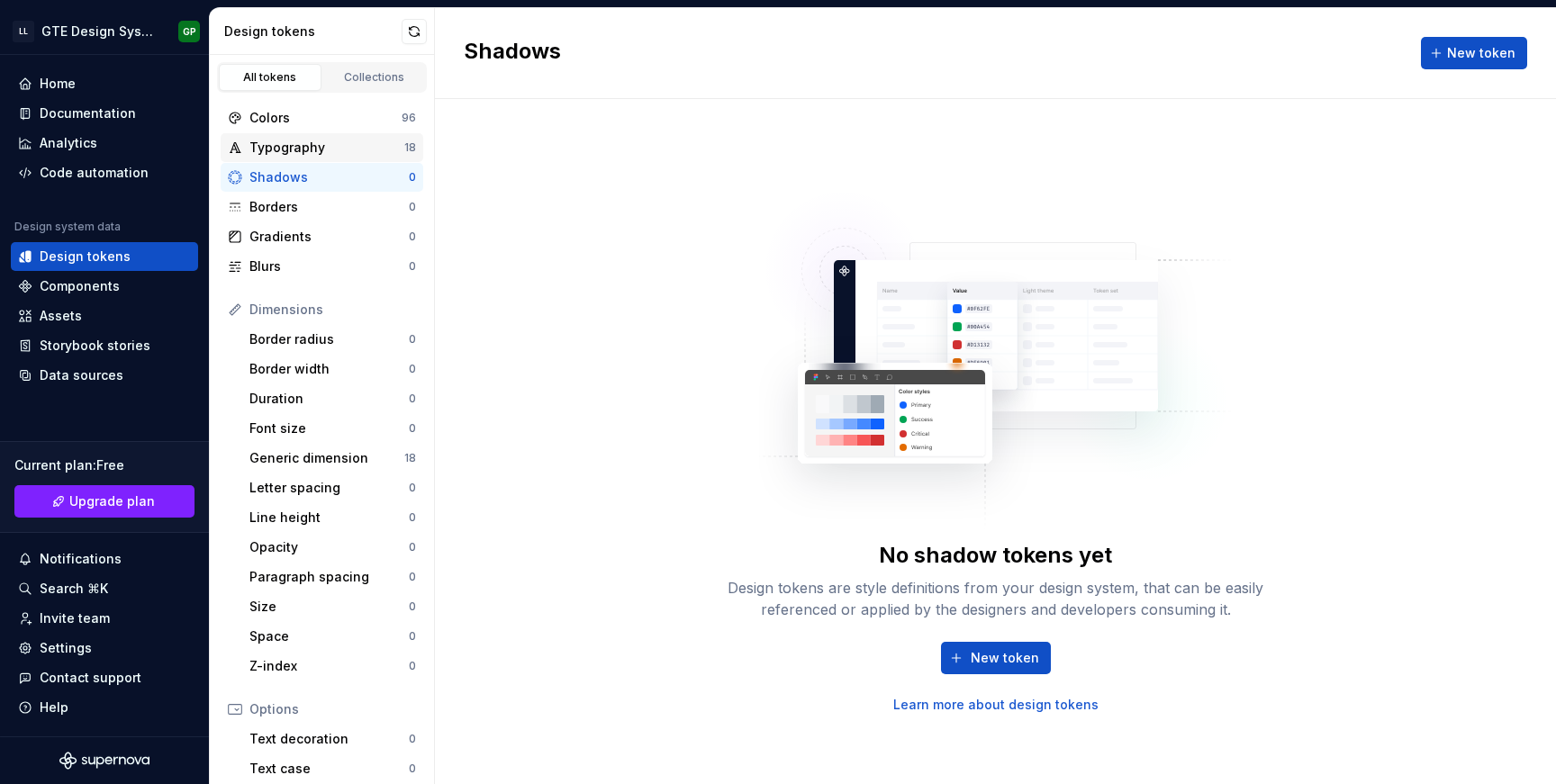
click at [322, 148] on div "Typography" at bounding box center [326, 148] width 155 height 18
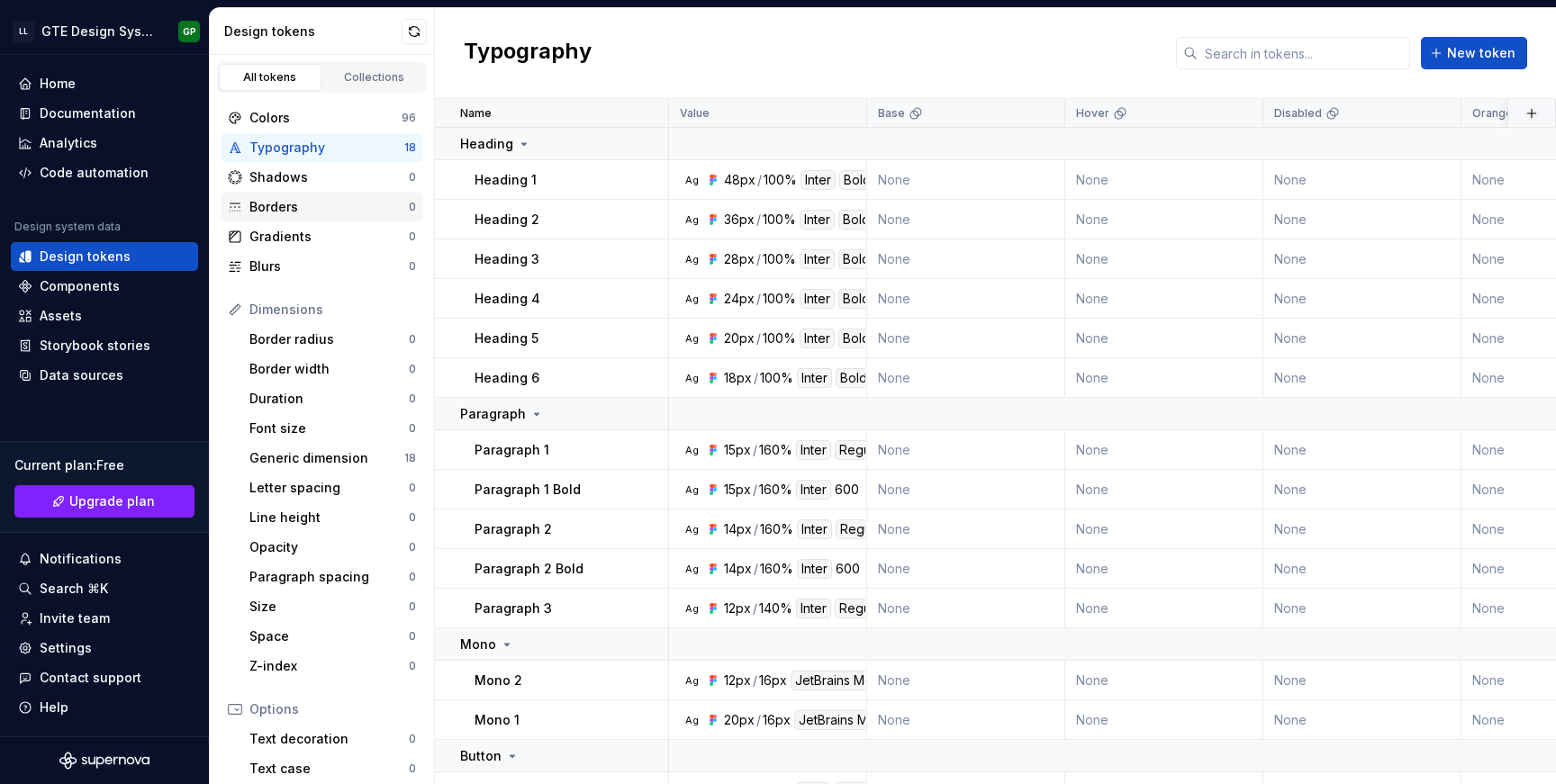
click at [299, 203] on div "Borders" at bounding box center [328, 207] width 159 height 18
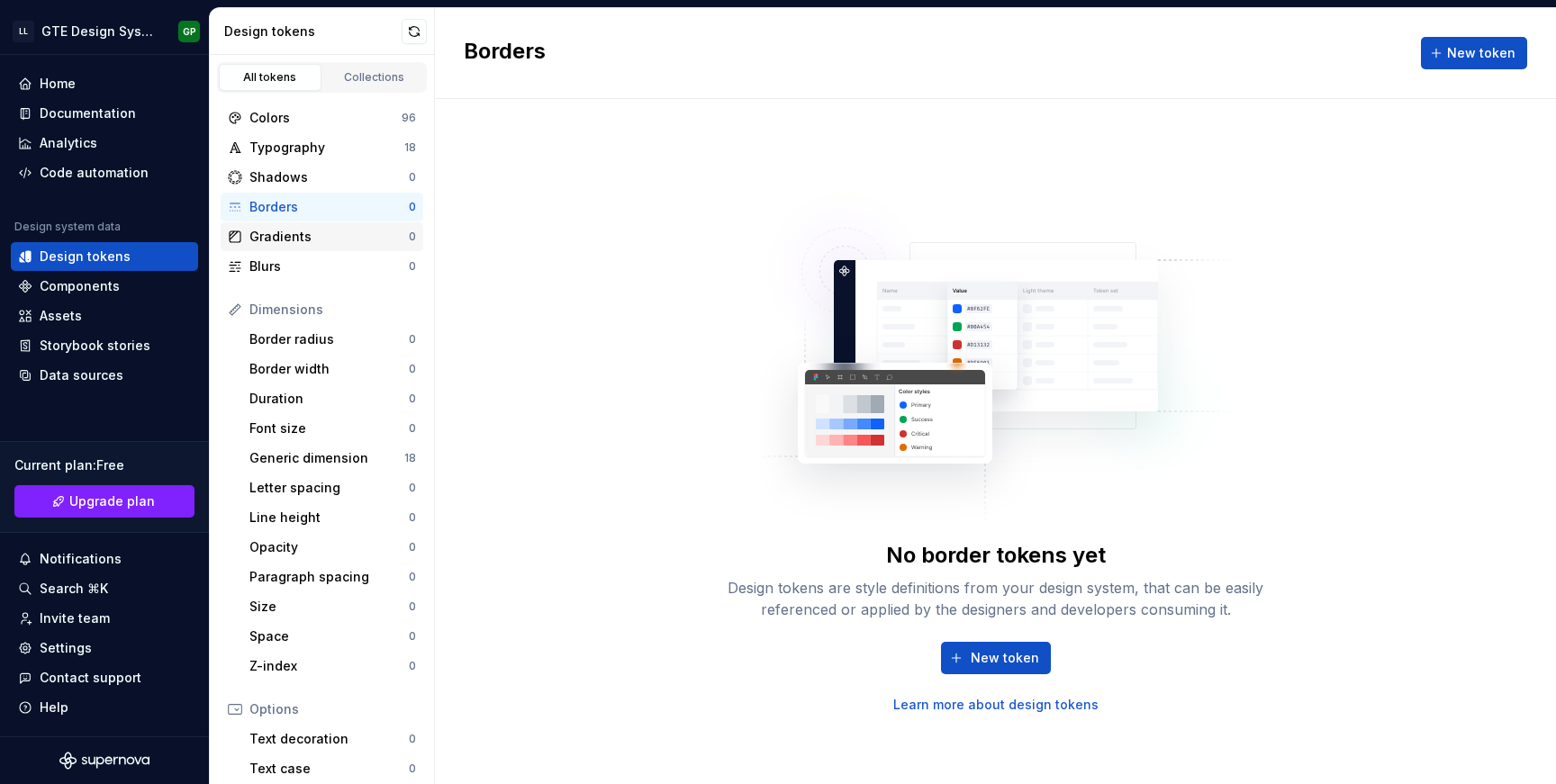
click at [300, 233] on div "Gradients" at bounding box center [328, 237] width 159 height 18
click at [300, 263] on div "Blurs" at bounding box center [328, 266] width 159 height 18
click at [310, 153] on div "Typography" at bounding box center [326, 148] width 155 height 18
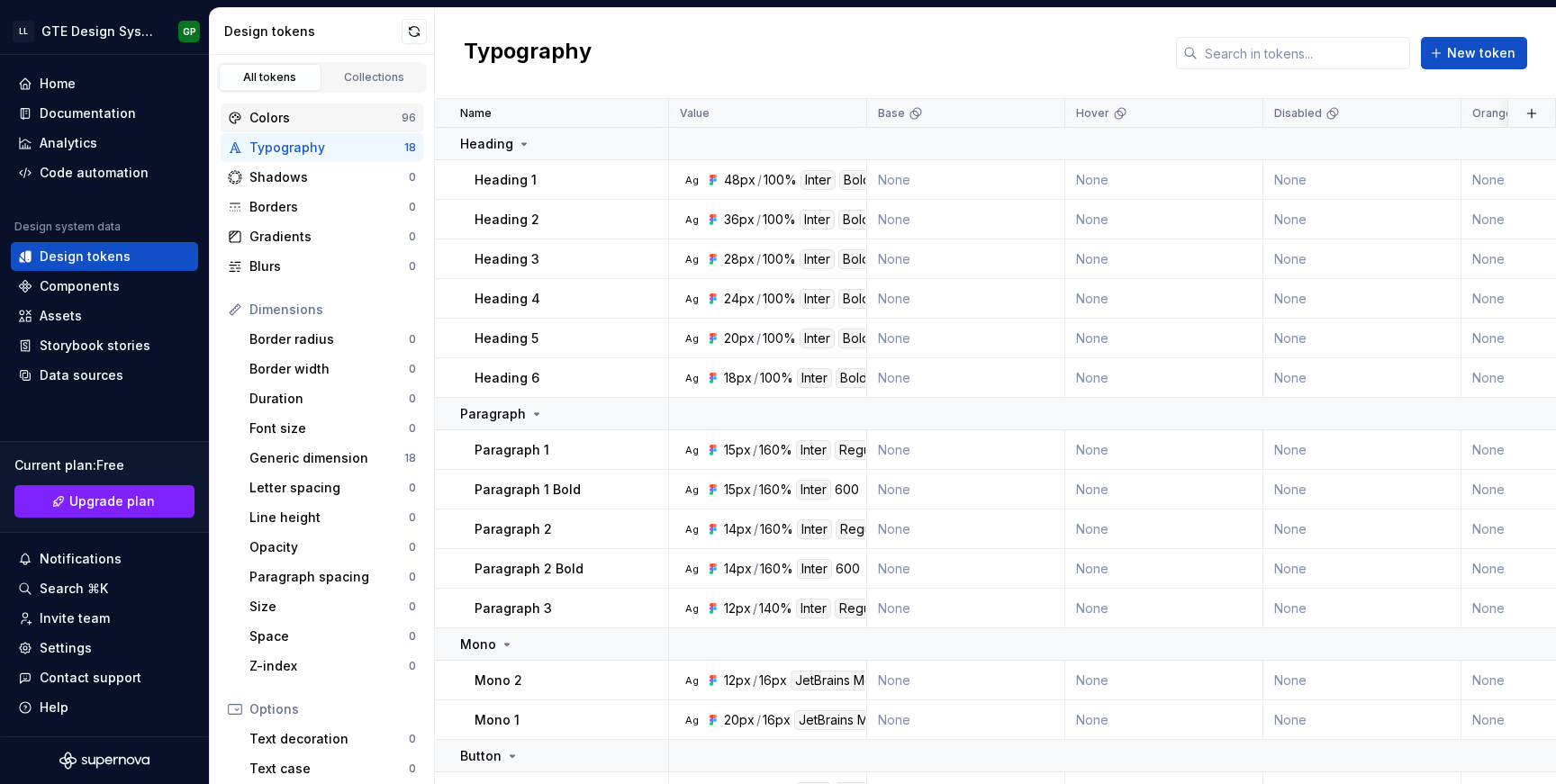
click at [312, 112] on div "Colors" at bounding box center [325, 118] width 153 height 18
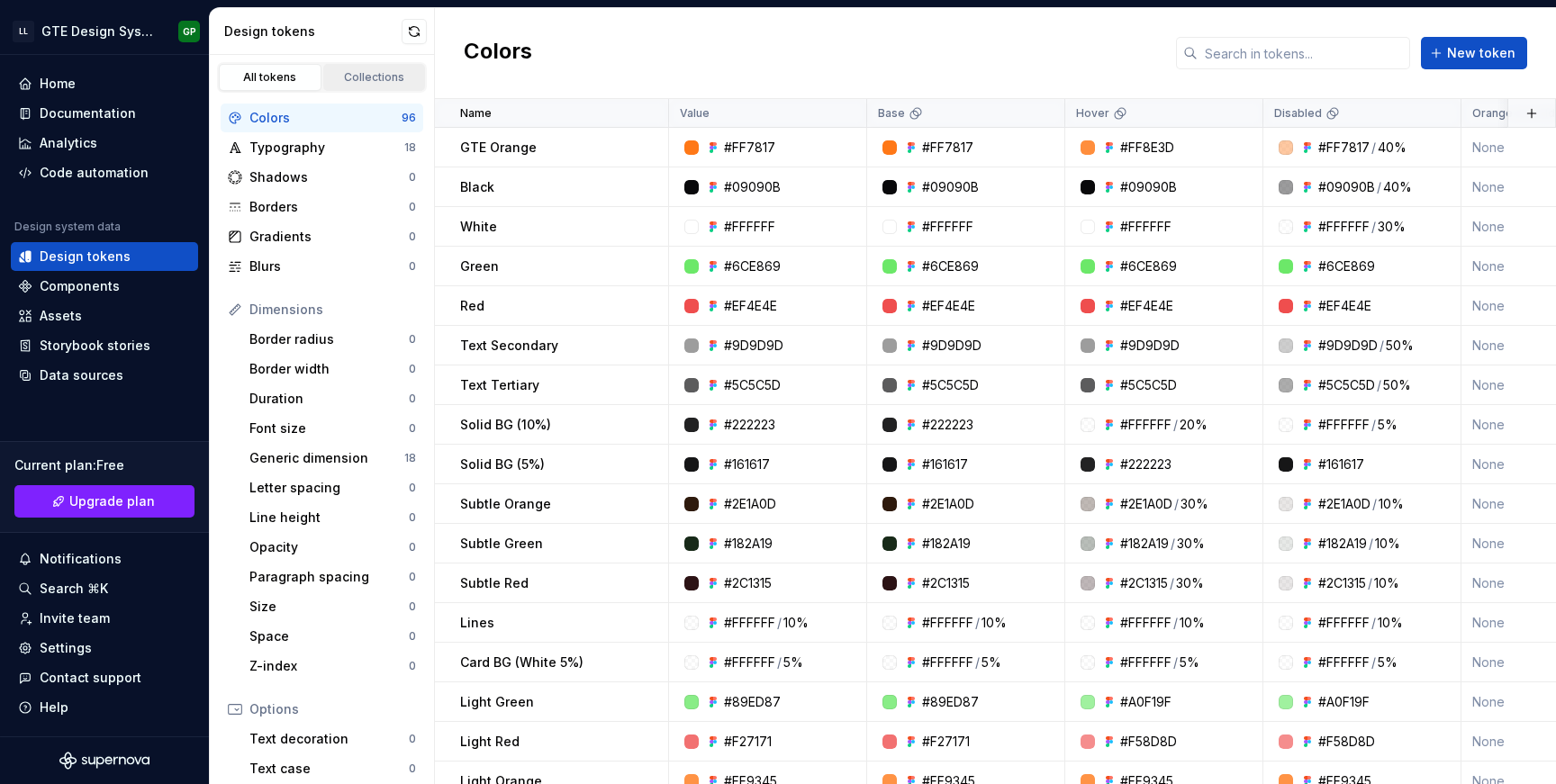
click at [374, 68] on link "Collections" at bounding box center [375, 77] width 102 height 27
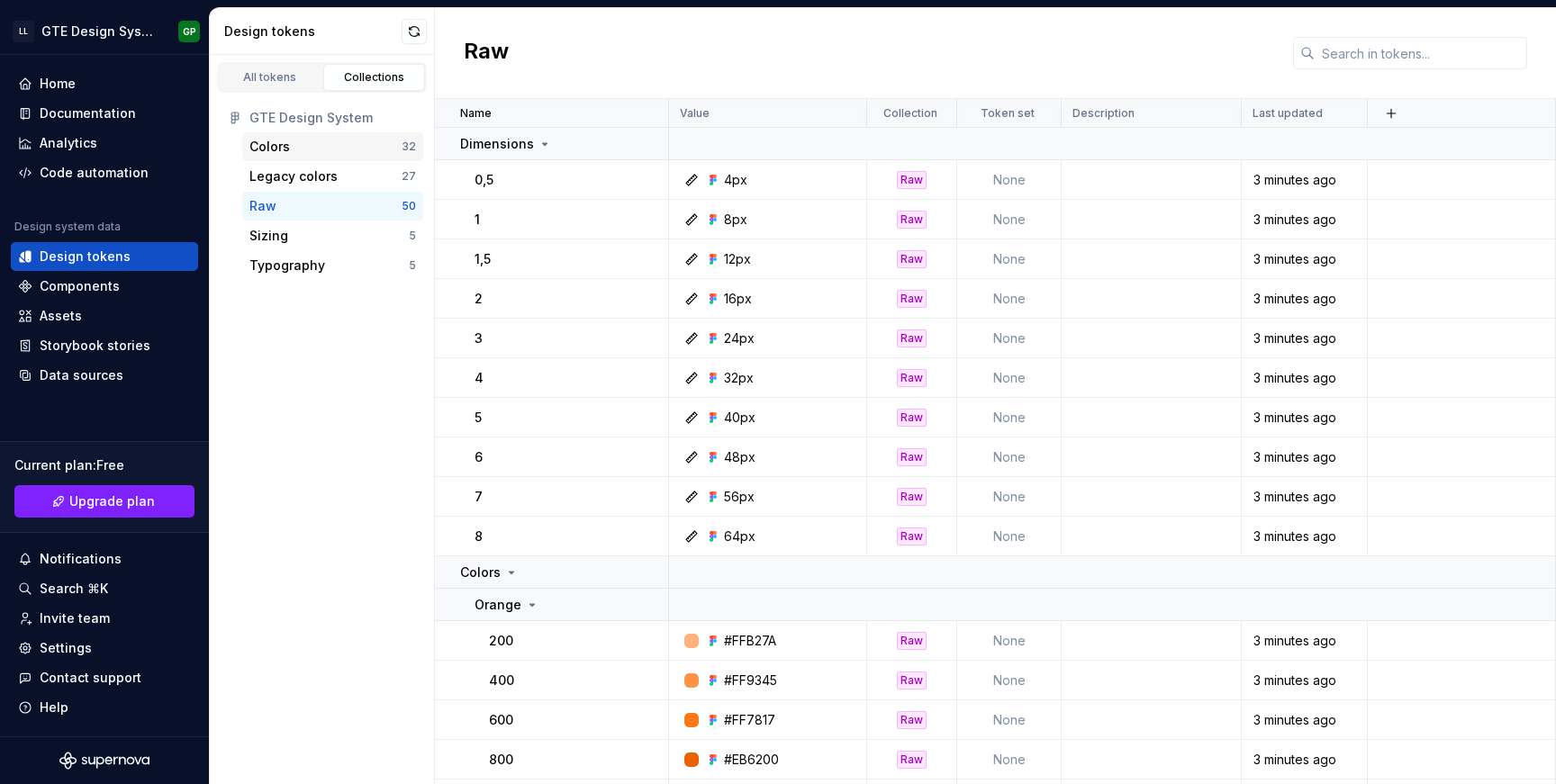
click at [309, 156] on div "Colors 32" at bounding box center [332, 147] width 181 height 29
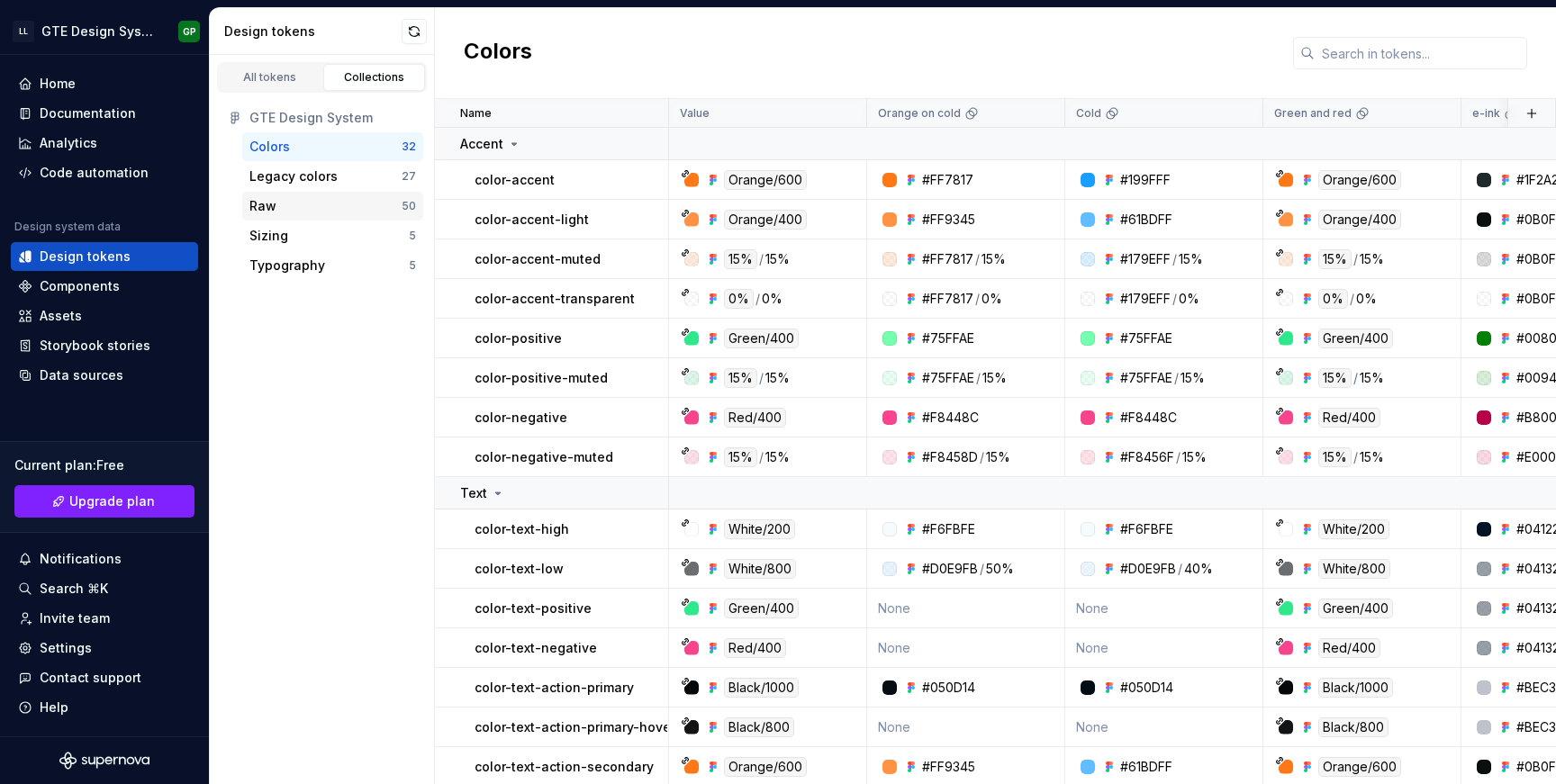
click at [299, 209] on div "Raw" at bounding box center [325, 206] width 153 height 18
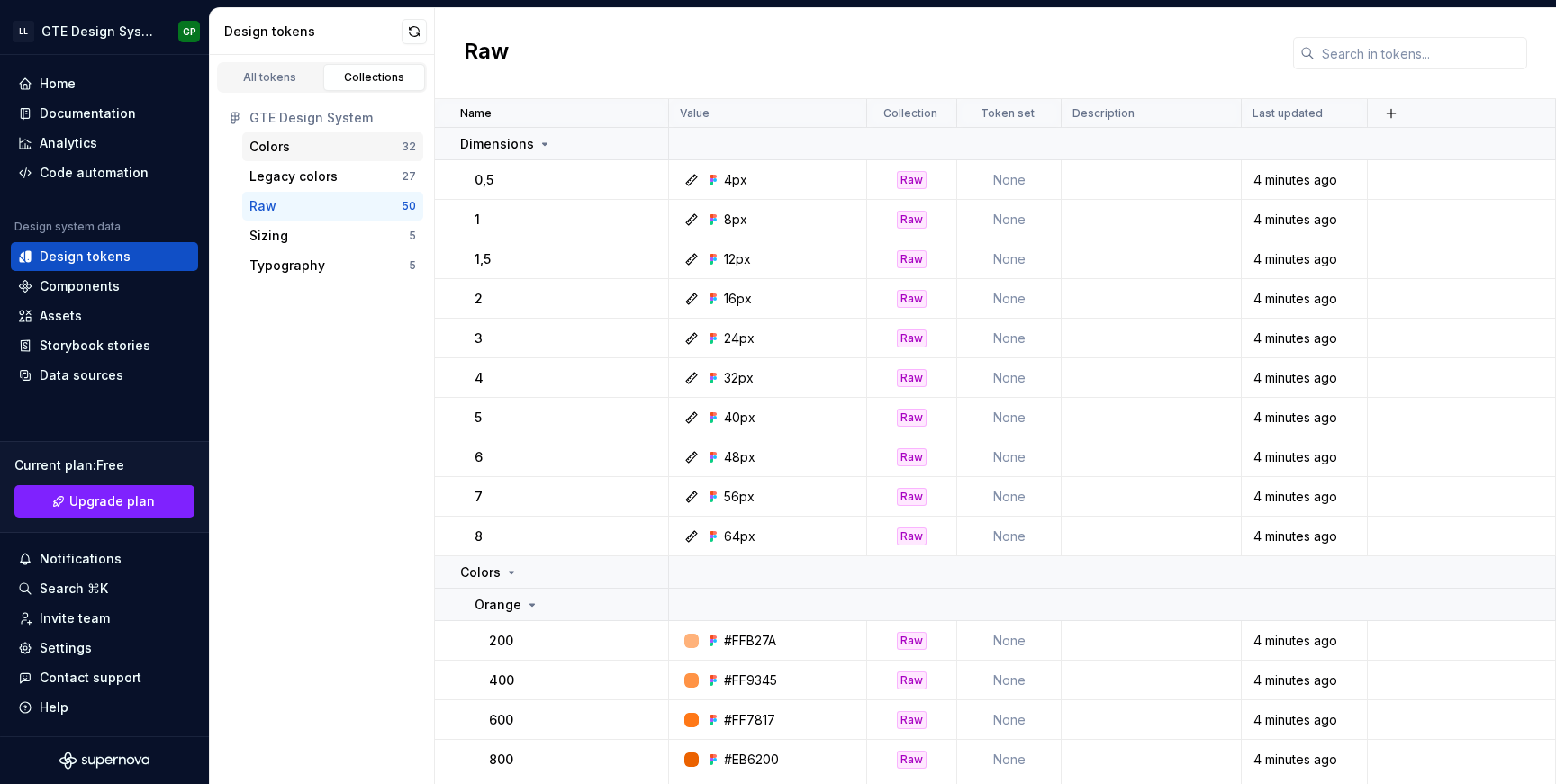
click at [315, 159] on div "Colors 32" at bounding box center [332, 147] width 181 height 29
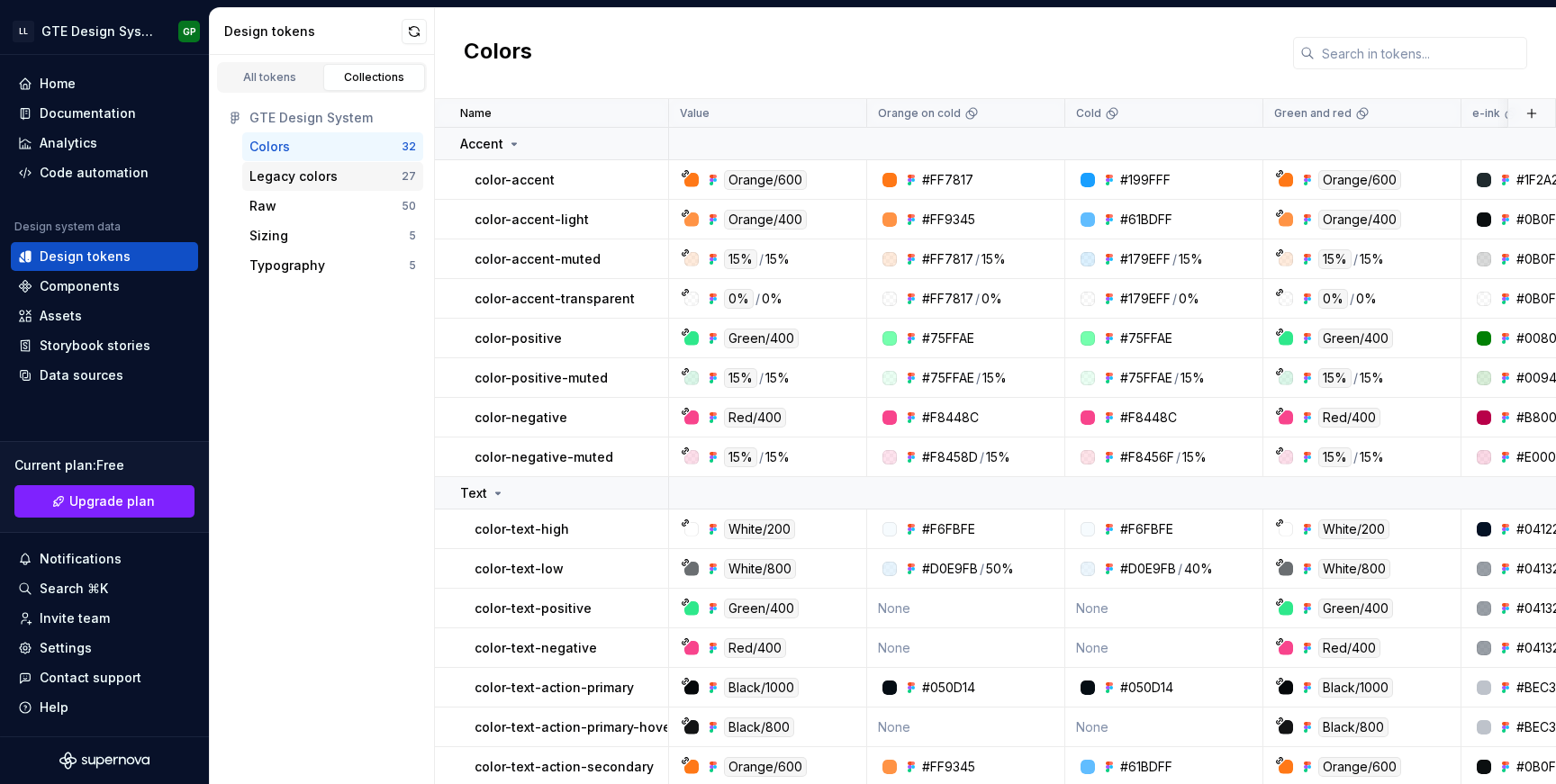
click at [303, 175] on div "Legacy colors" at bounding box center [293, 176] width 88 height 18
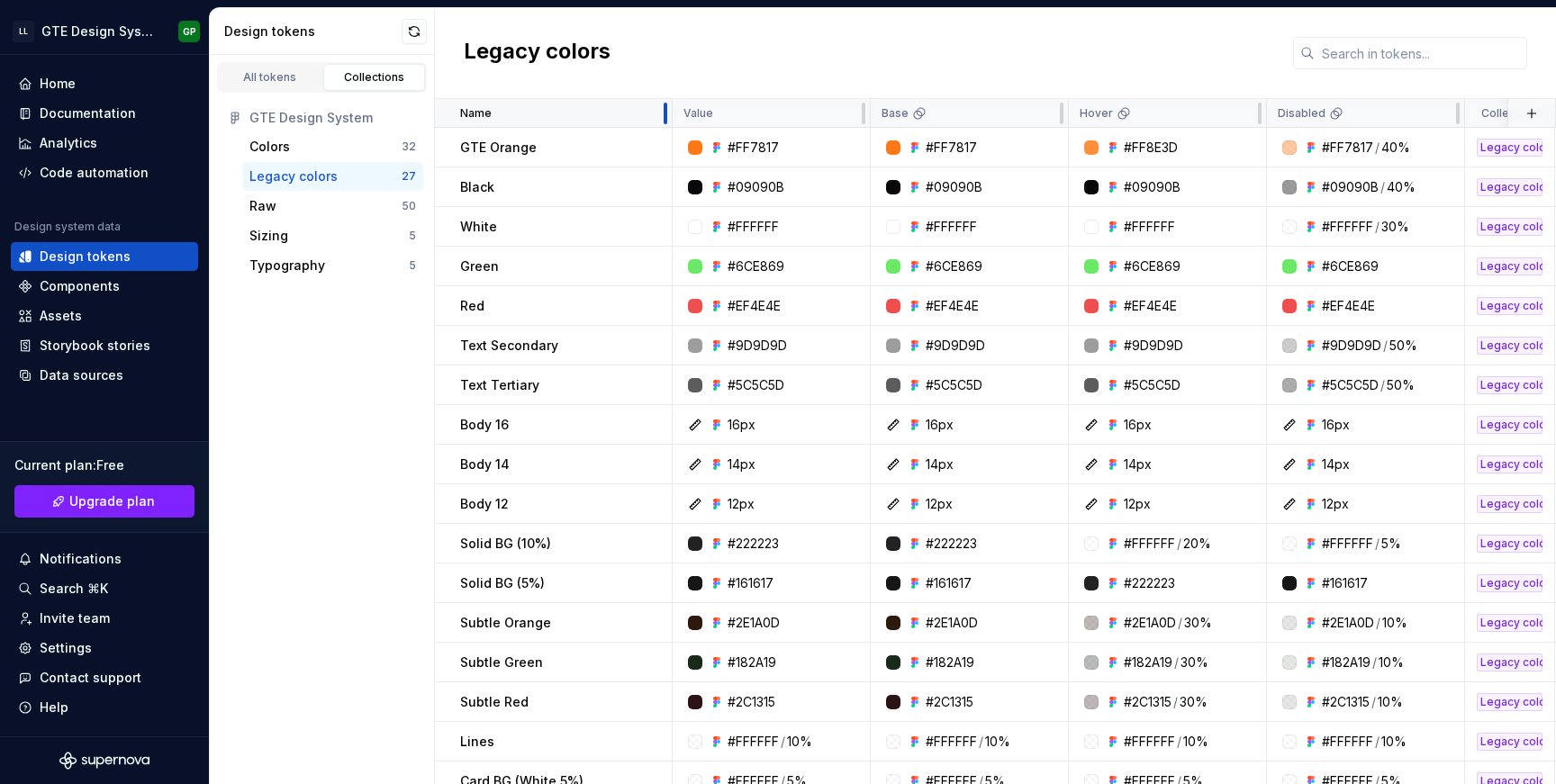
click at [664, 121] on div at bounding box center [665, 113] width 4 height 21
click at [863, 116] on div at bounding box center [863, 113] width 4 height 21
click at [1044, 113] on html "LL GTE Design System GP Home Documentation Analytics Code automation Design sys…" at bounding box center [778, 392] width 1556 height 784
click at [1067, 149] on span "Edit theme" at bounding box center [1123, 149] width 117 height 18
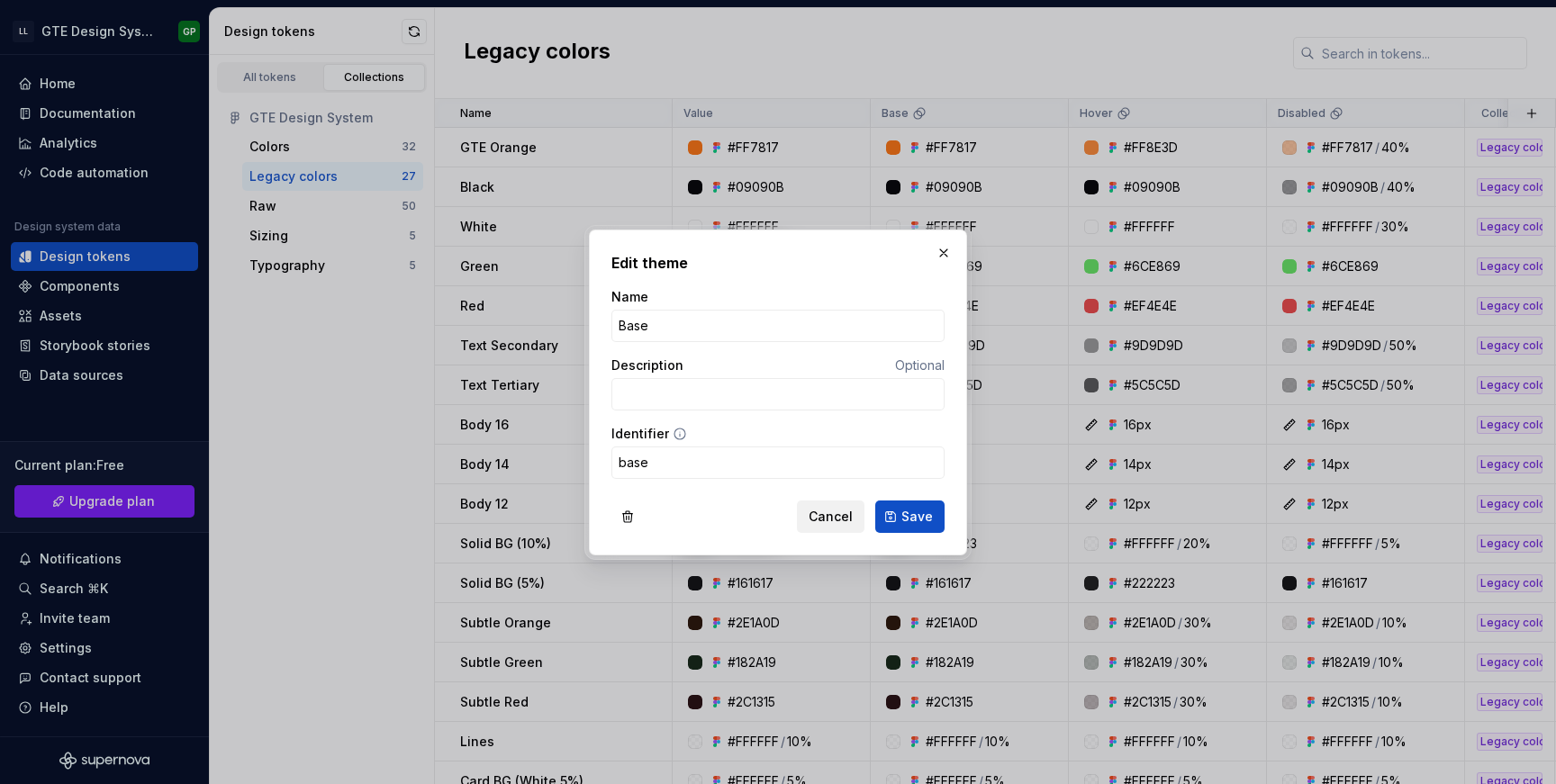
click at [832, 524] on span "Cancel" at bounding box center [831, 517] width 44 height 18
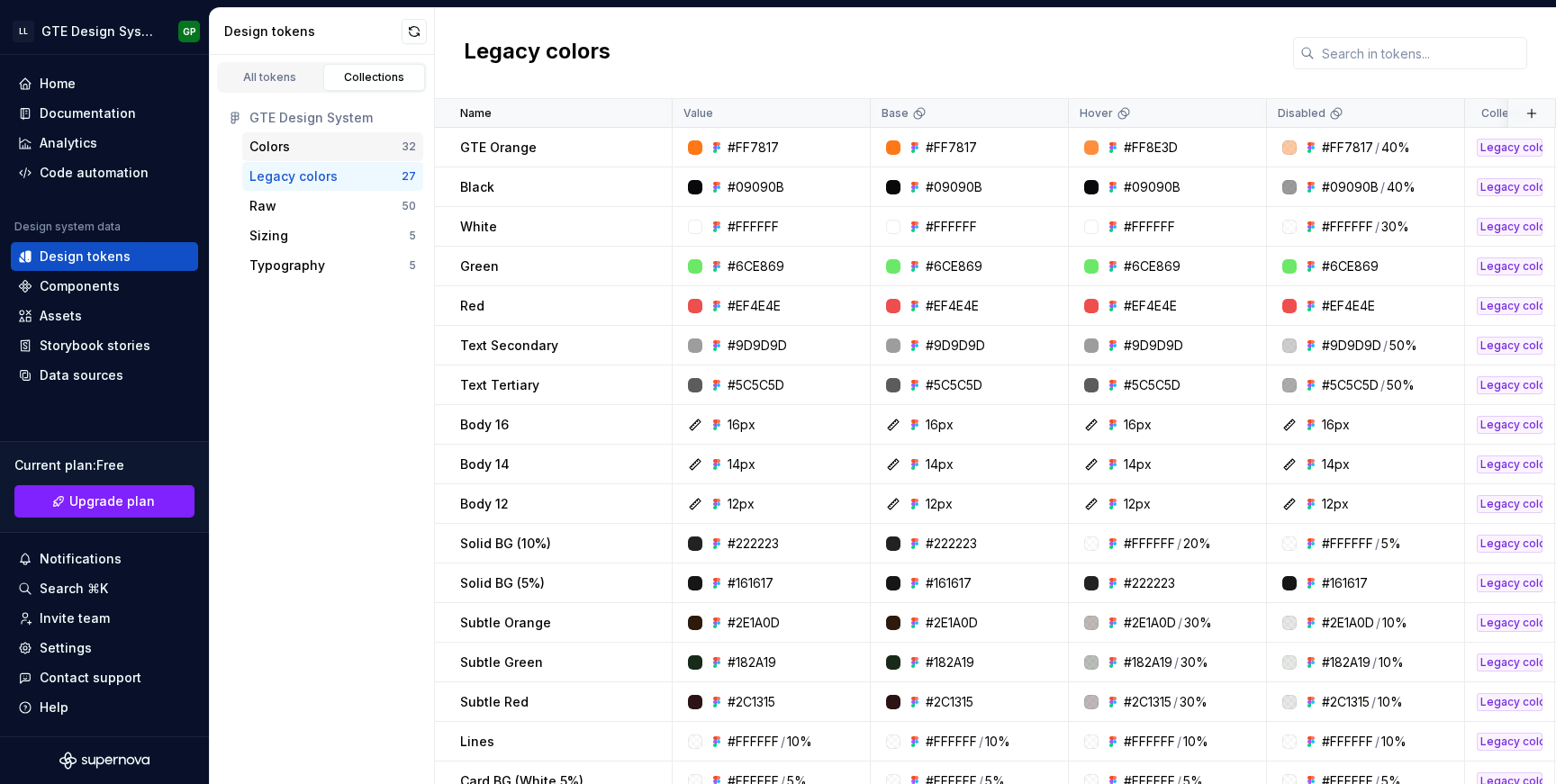
click at [281, 144] on div "Colors" at bounding box center [269, 147] width 41 height 18
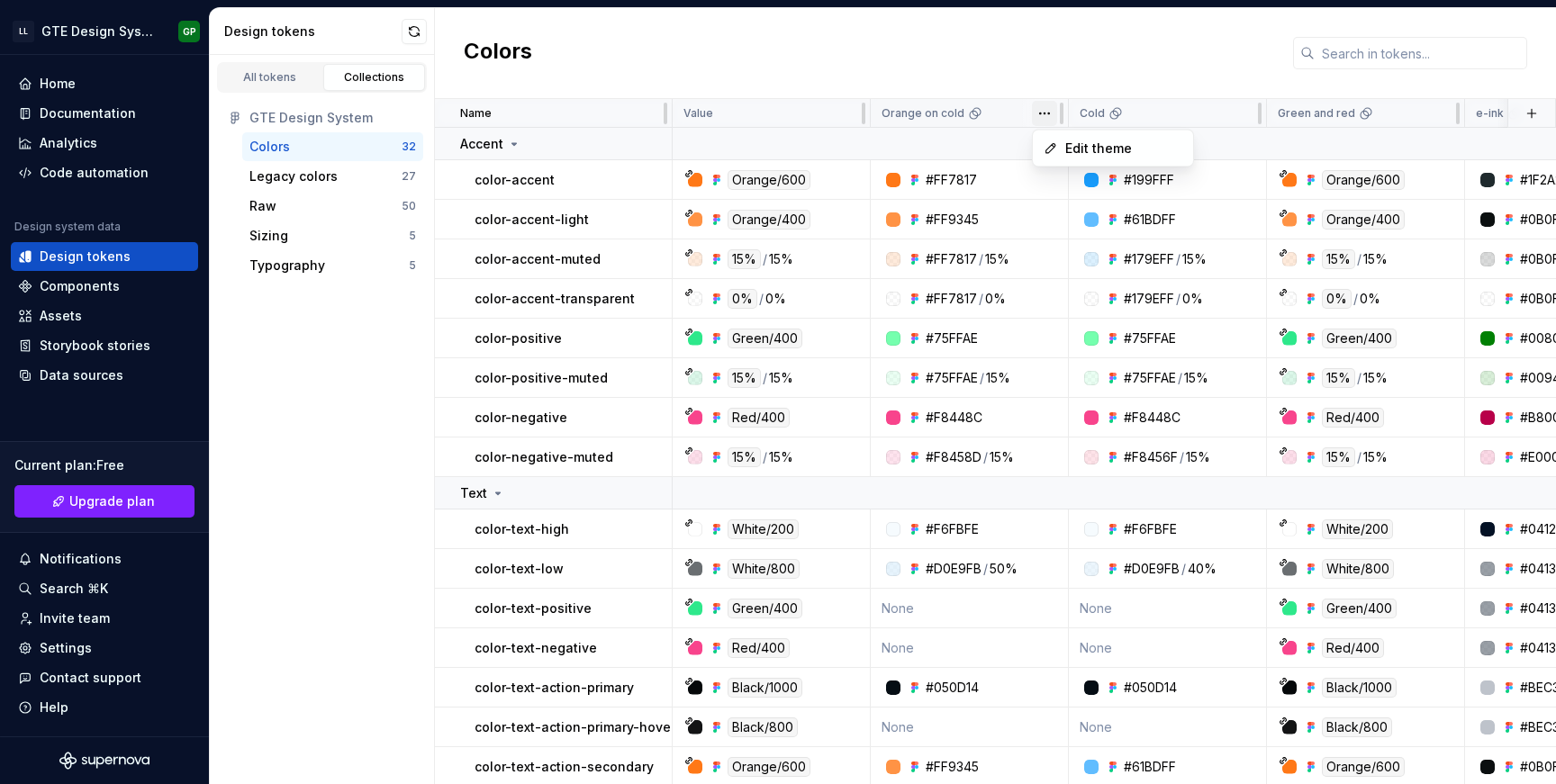
click at [1044, 113] on html "LL GTE Design System GP Home Documentation Analytics Code automation Design sys…" at bounding box center [778, 392] width 1556 height 784
click at [1066, 153] on span "Edit theme" at bounding box center [1123, 149] width 117 height 18
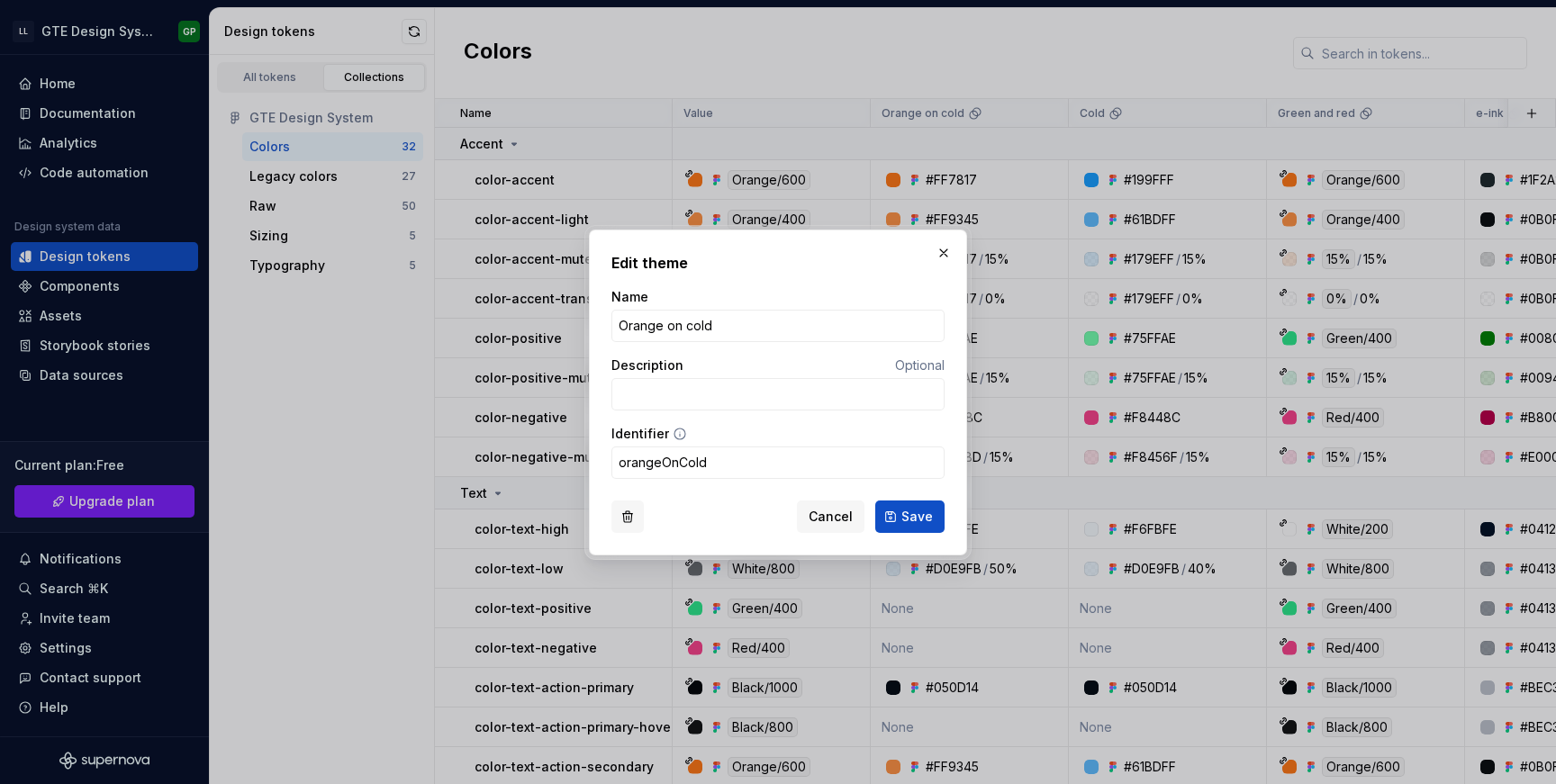
click at [622, 513] on button "button" at bounding box center [628, 517] width 33 height 33
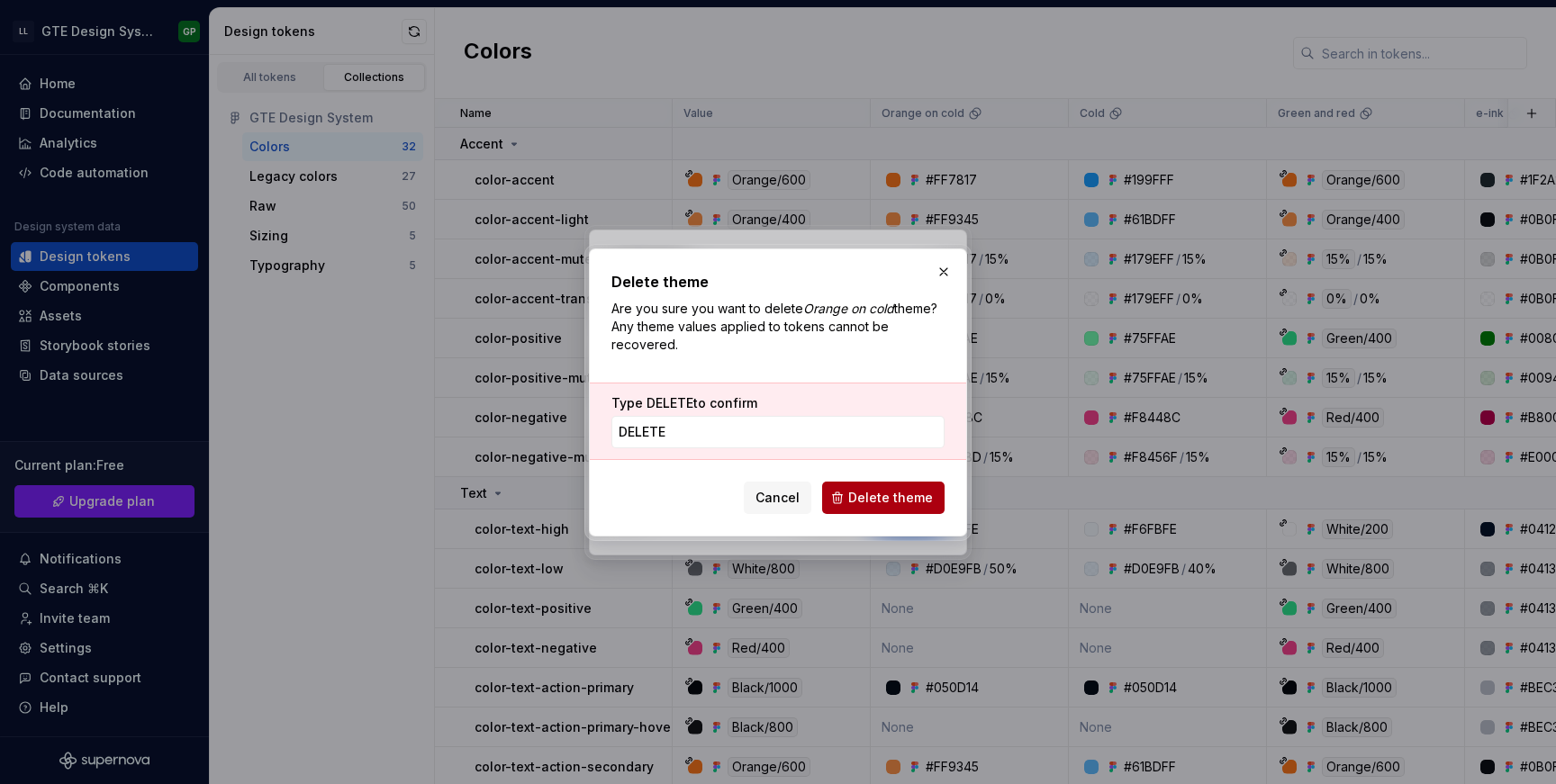
type input "DELETE"
click at [876, 499] on span "Delete theme" at bounding box center [891, 497] width 85 height 18
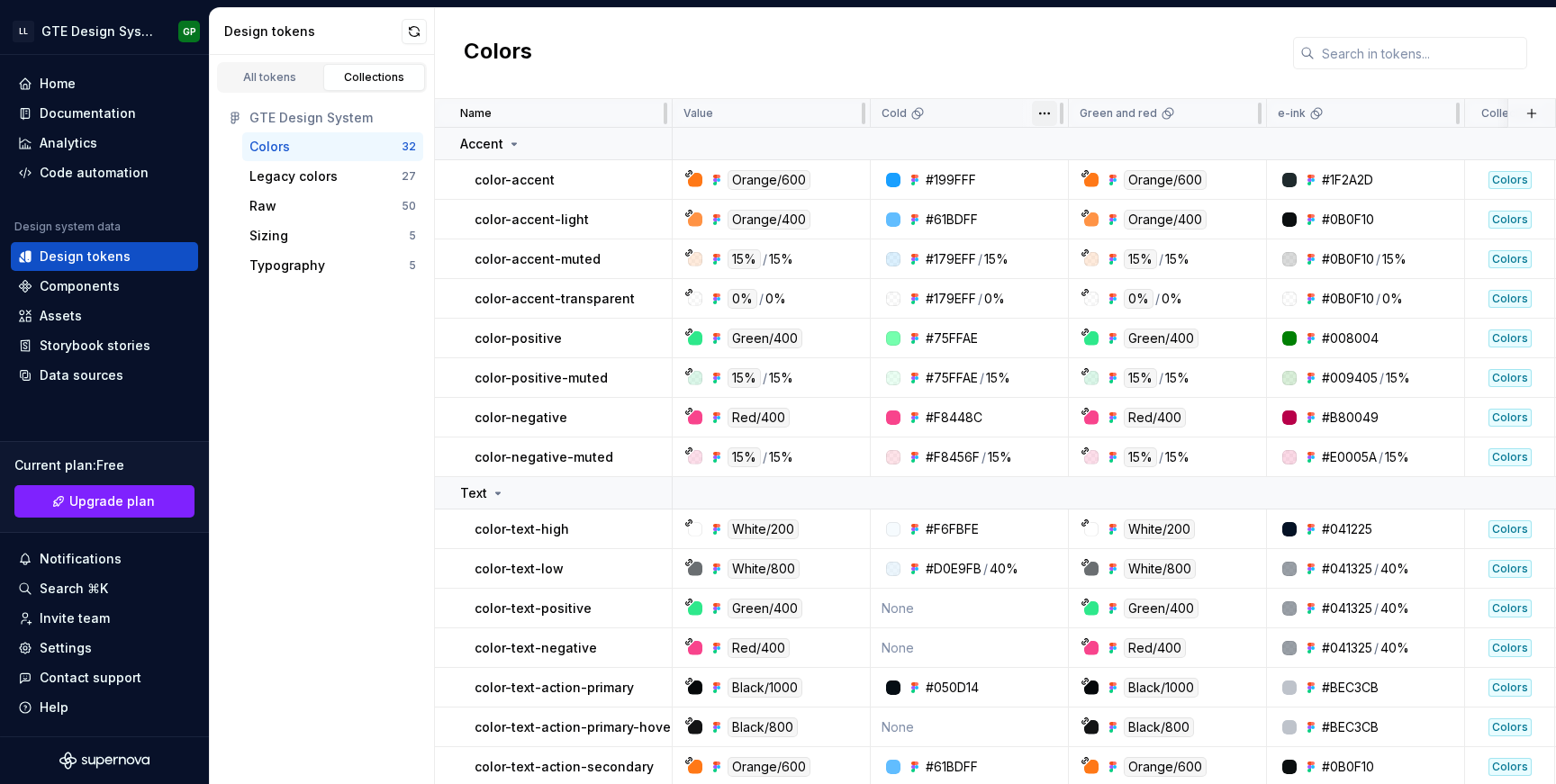
click at [1046, 110] on html "LL GTE Design System GP Home Documentation Analytics Code automation Design sys…" at bounding box center [778, 392] width 1556 height 784
click at [1062, 145] on div "Edit theme" at bounding box center [1113, 149] width 153 height 29
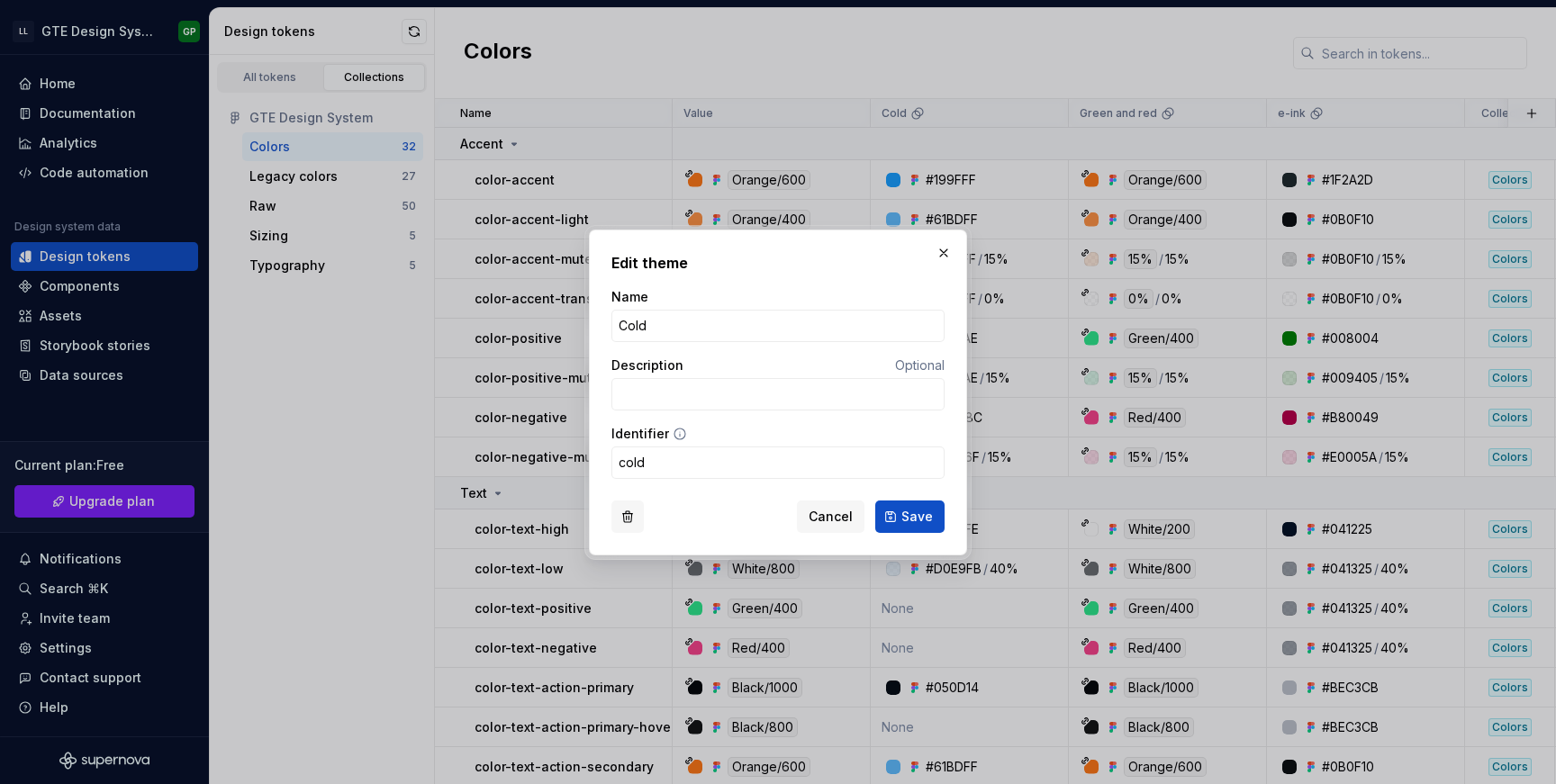
click at [627, 521] on button "button" at bounding box center [628, 517] width 33 height 33
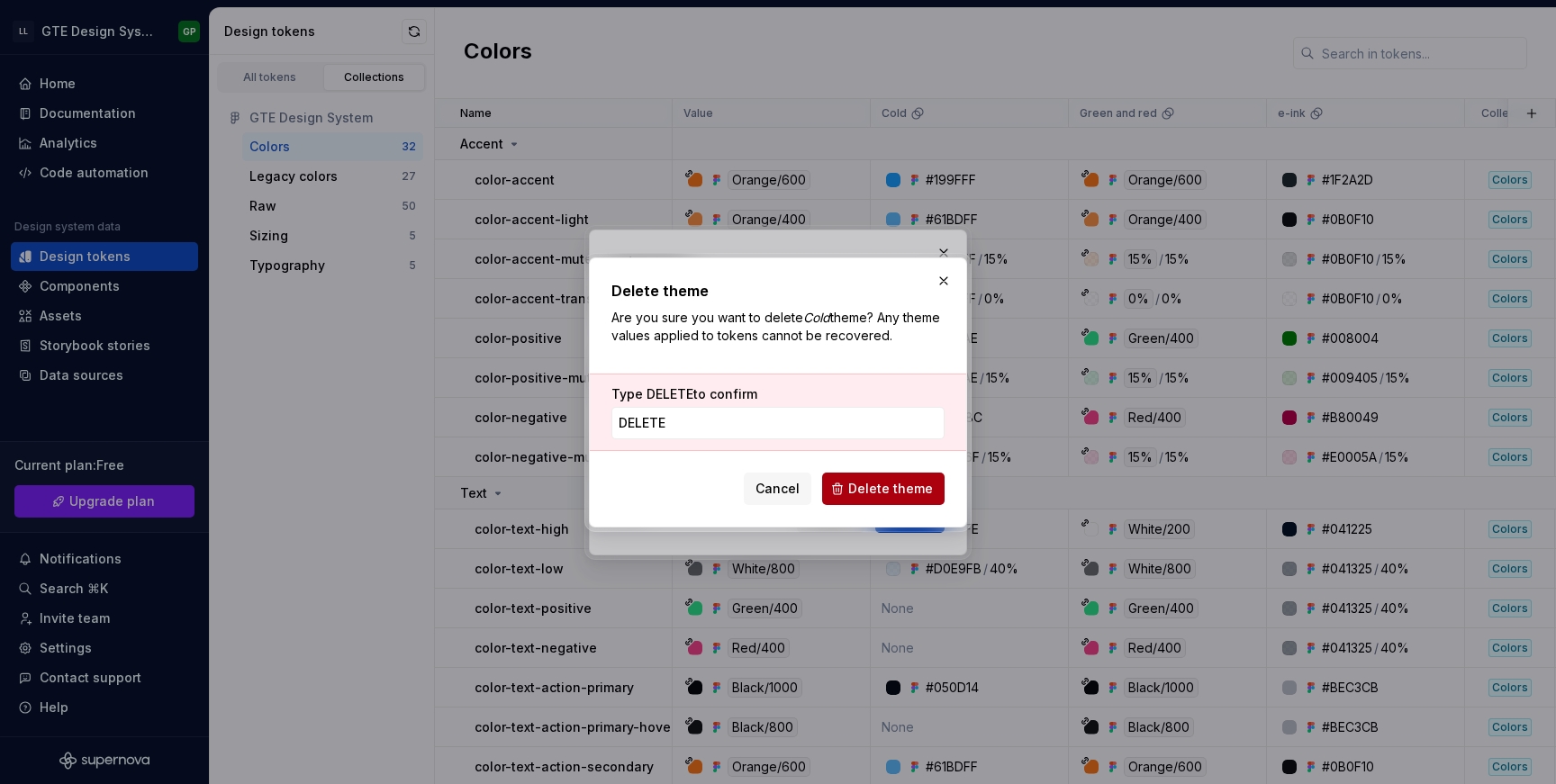
type input "DELETE"
click at [903, 492] on span "Delete theme" at bounding box center [891, 489] width 85 height 18
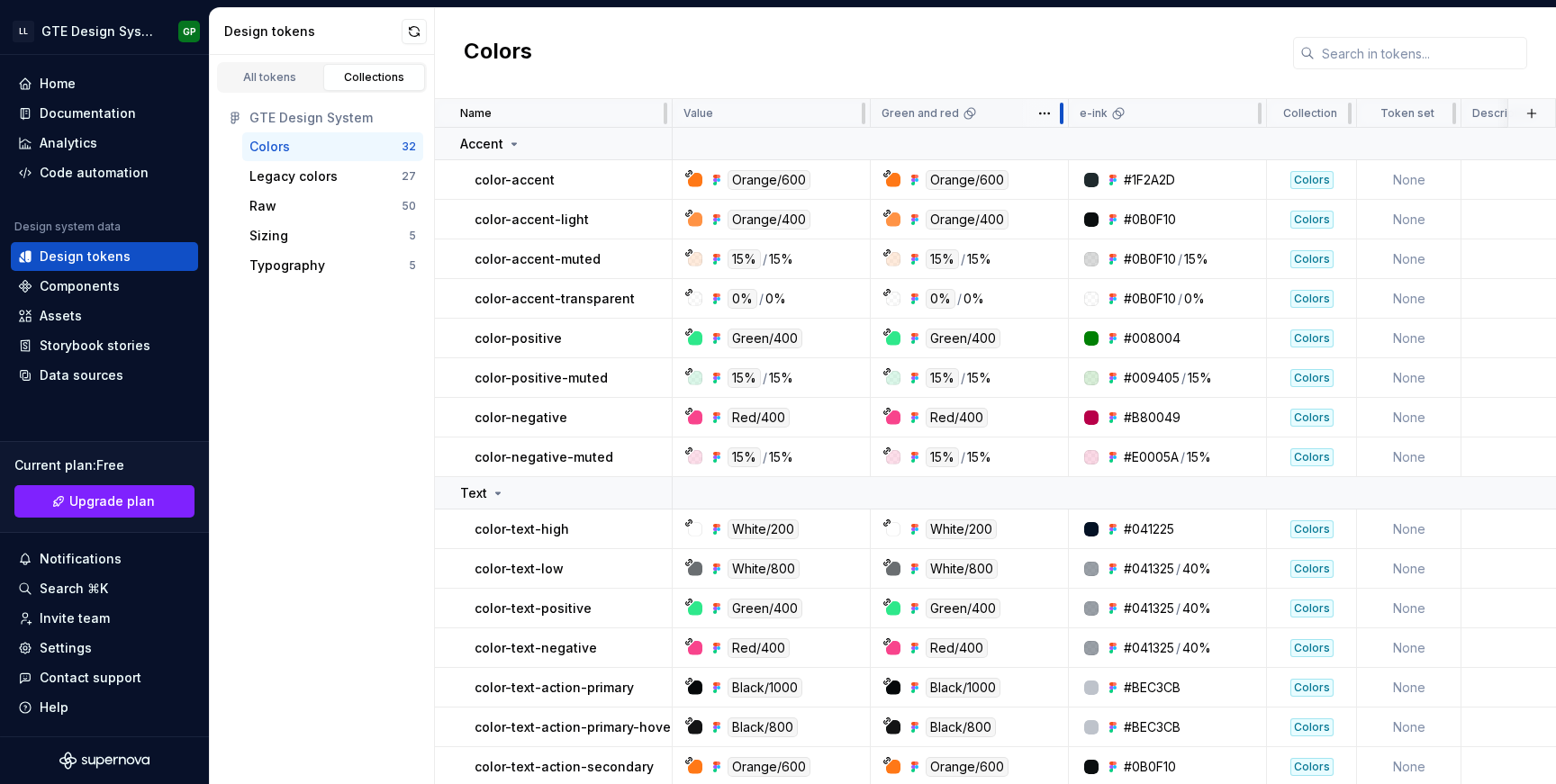
click at [1056, 109] on div at bounding box center [1061, 114] width 14 height 29
click at [1037, 115] on html "LL GTE Design System GP Home Documentation Analytics Code automation Design sys…" at bounding box center [778, 392] width 1556 height 784
click at [1060, 141] on div "Edit theme" at bounding box center [1113, 149] width 153 height 29
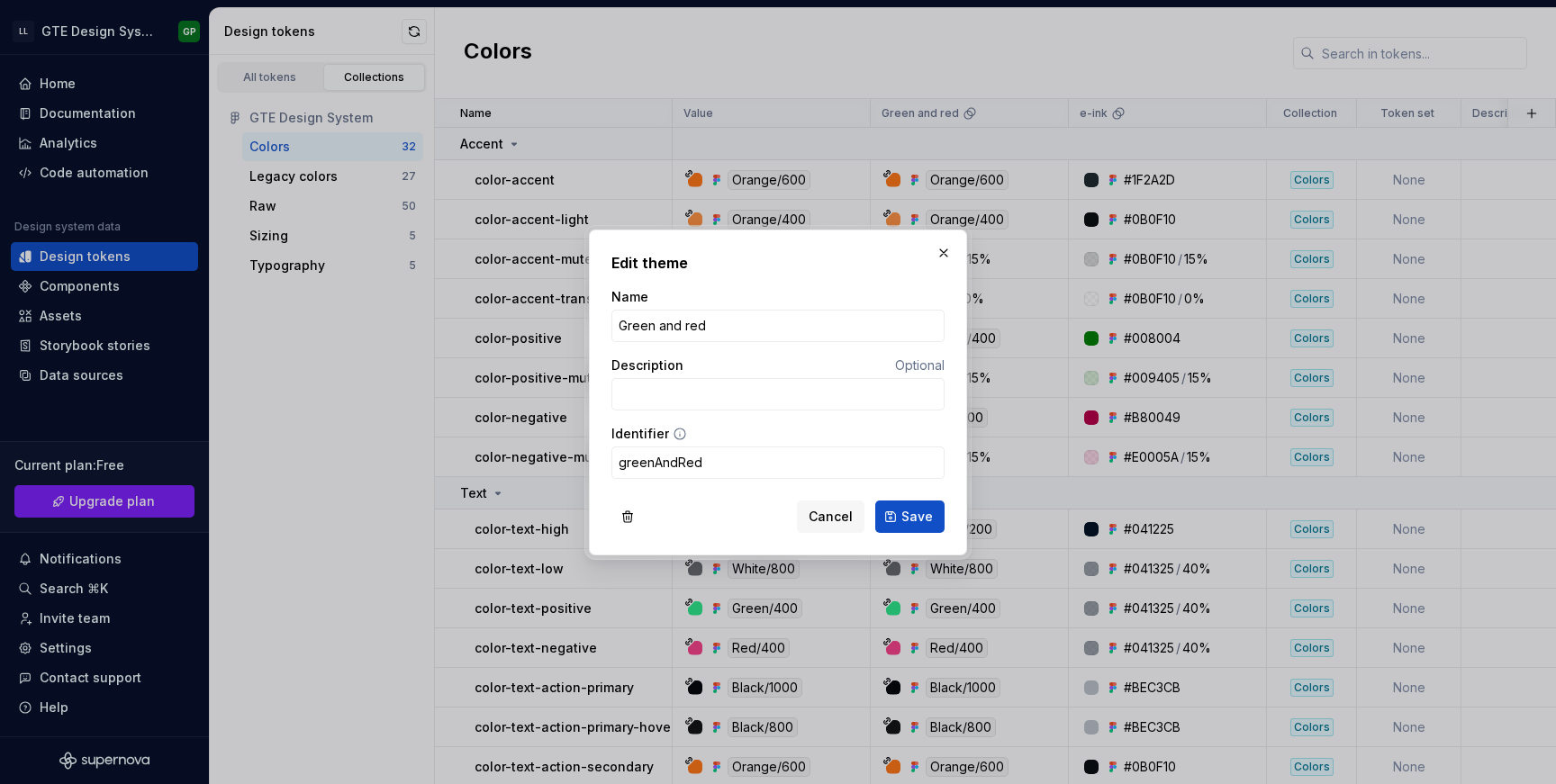
click at [610, 516] on div "Edit theme Name Green and red Description Optional Identifier greenAndRed Cance…" at bounding box center [778, 393] width 379 height 326
click at [623, 514] on button "button" at bounding box center [628, 517] width 33 height 33
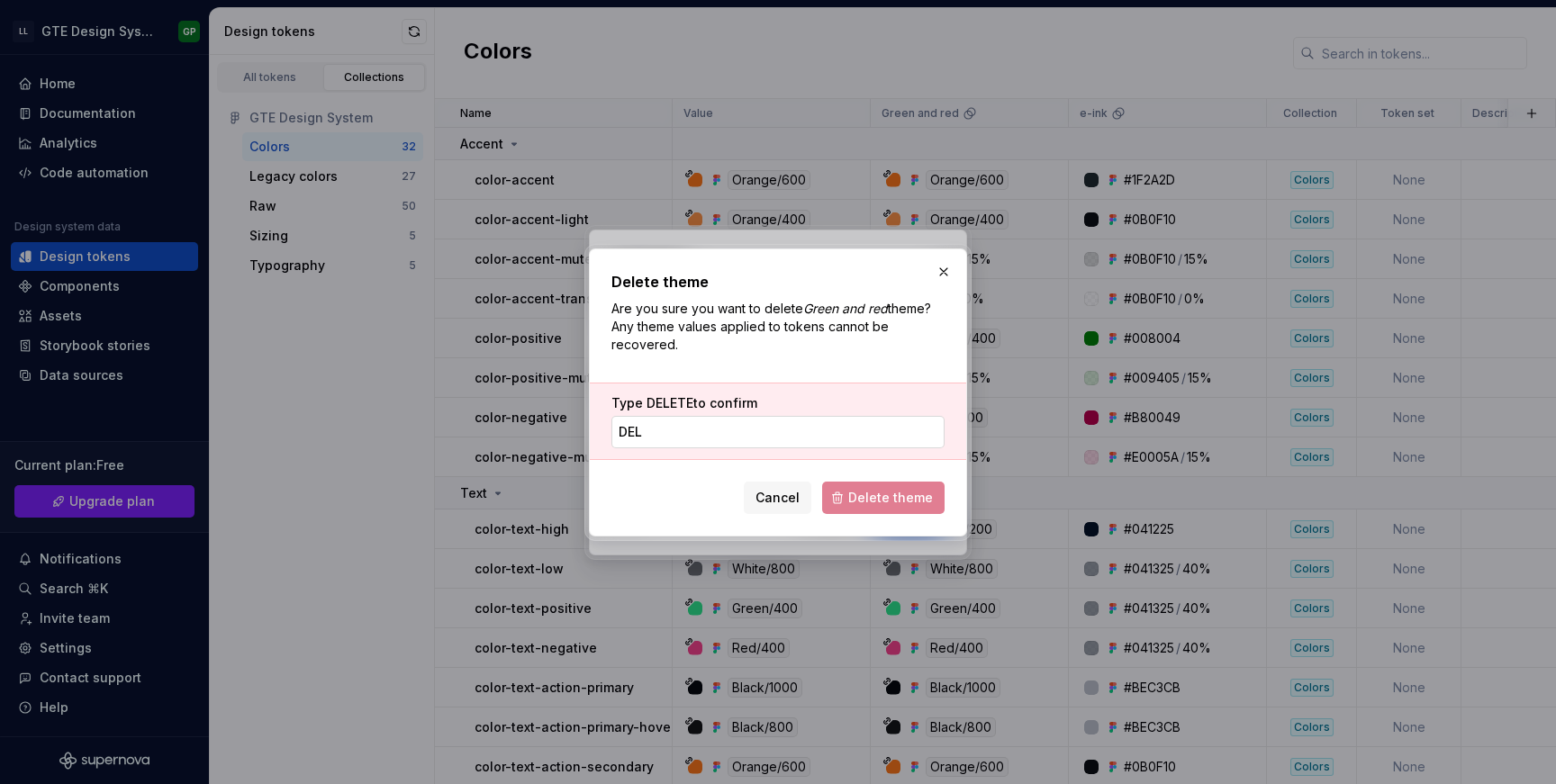
type input "DELETE"
click at [888, 495] on span "Delete theme" at bounding box center [891, 497] width 85 height 18
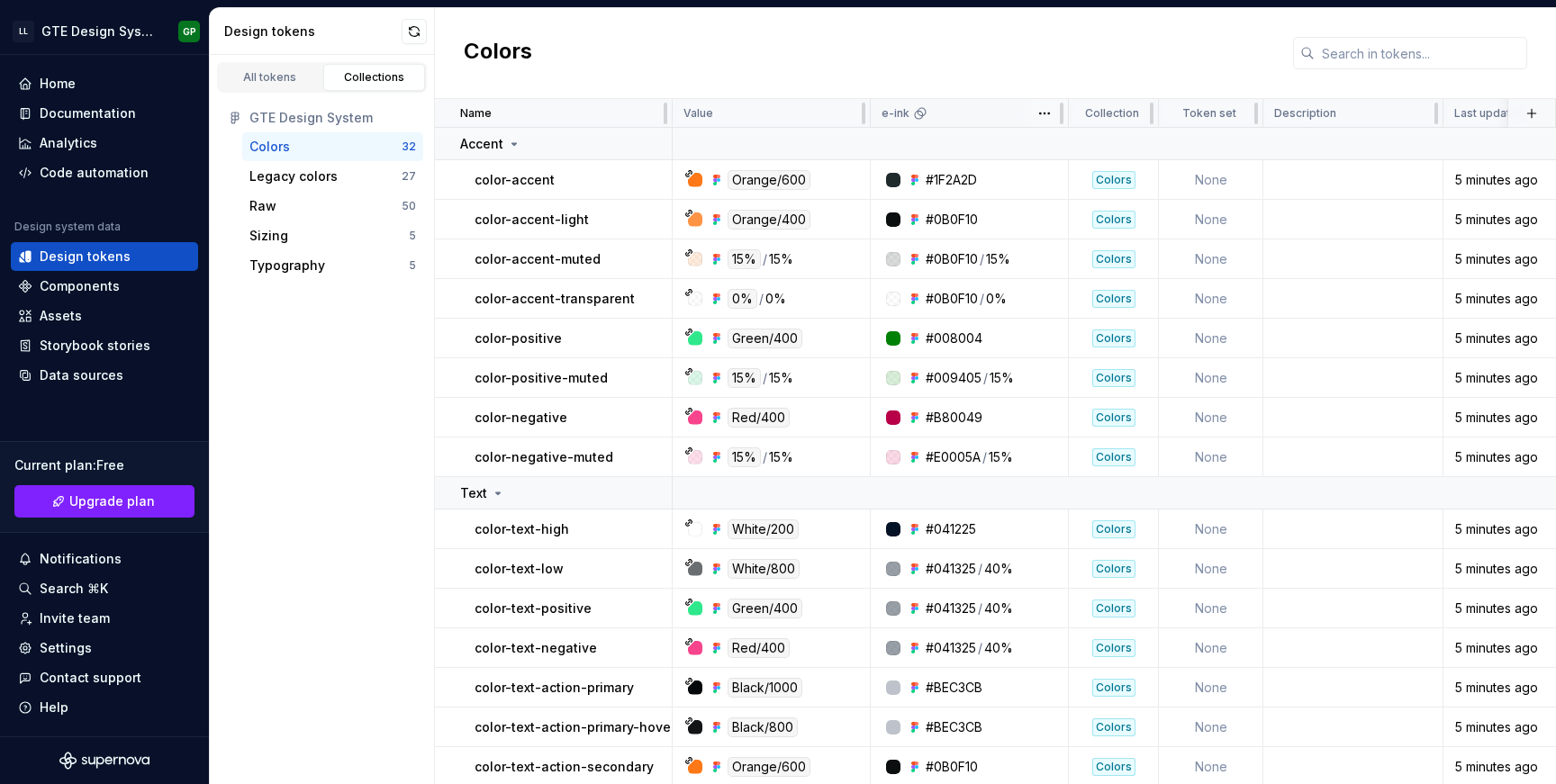
click at [919, 113] on icon at bounding box center [919, 113] width 14 height 14
click at [258, 165] on div "Legacy colors 27" at bounding box center [332, 177] width 181 height 29
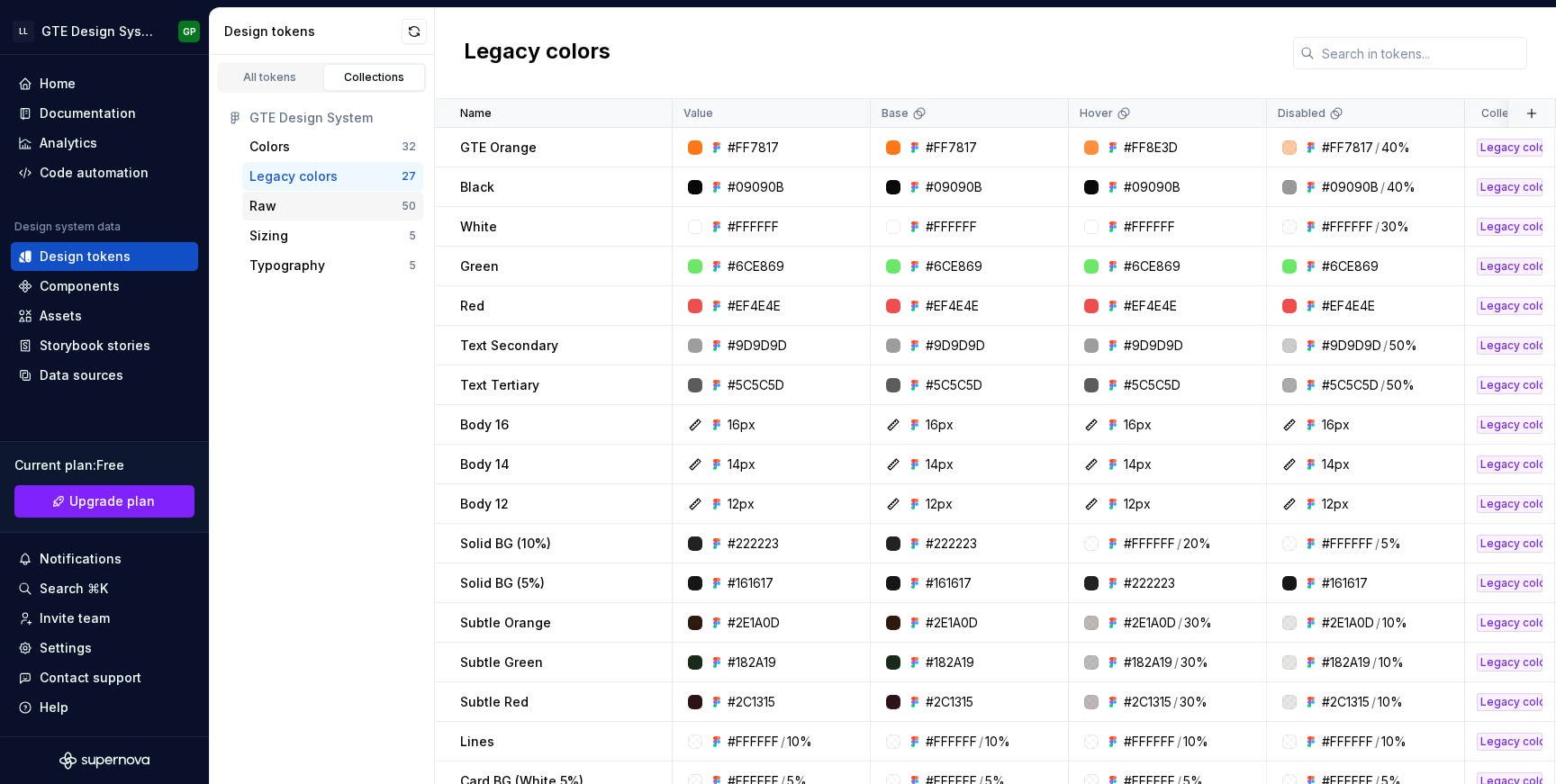
click at [274, 206] on div "Raw" at bounding box center [263, 206] width 27 height 18
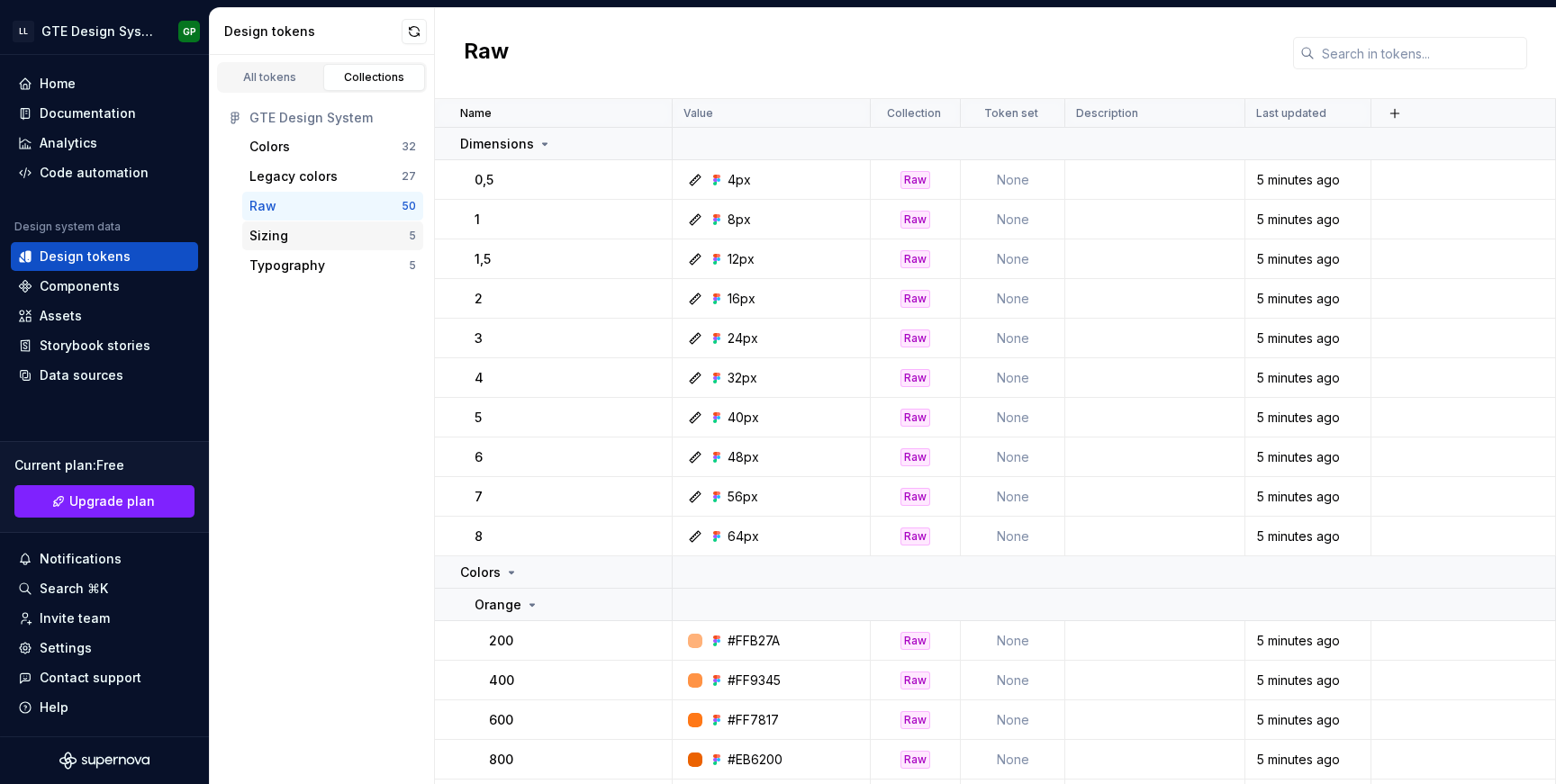
click at [303, 229] on div "Sizing" at bounding box center [328, 236] width 159 height 18
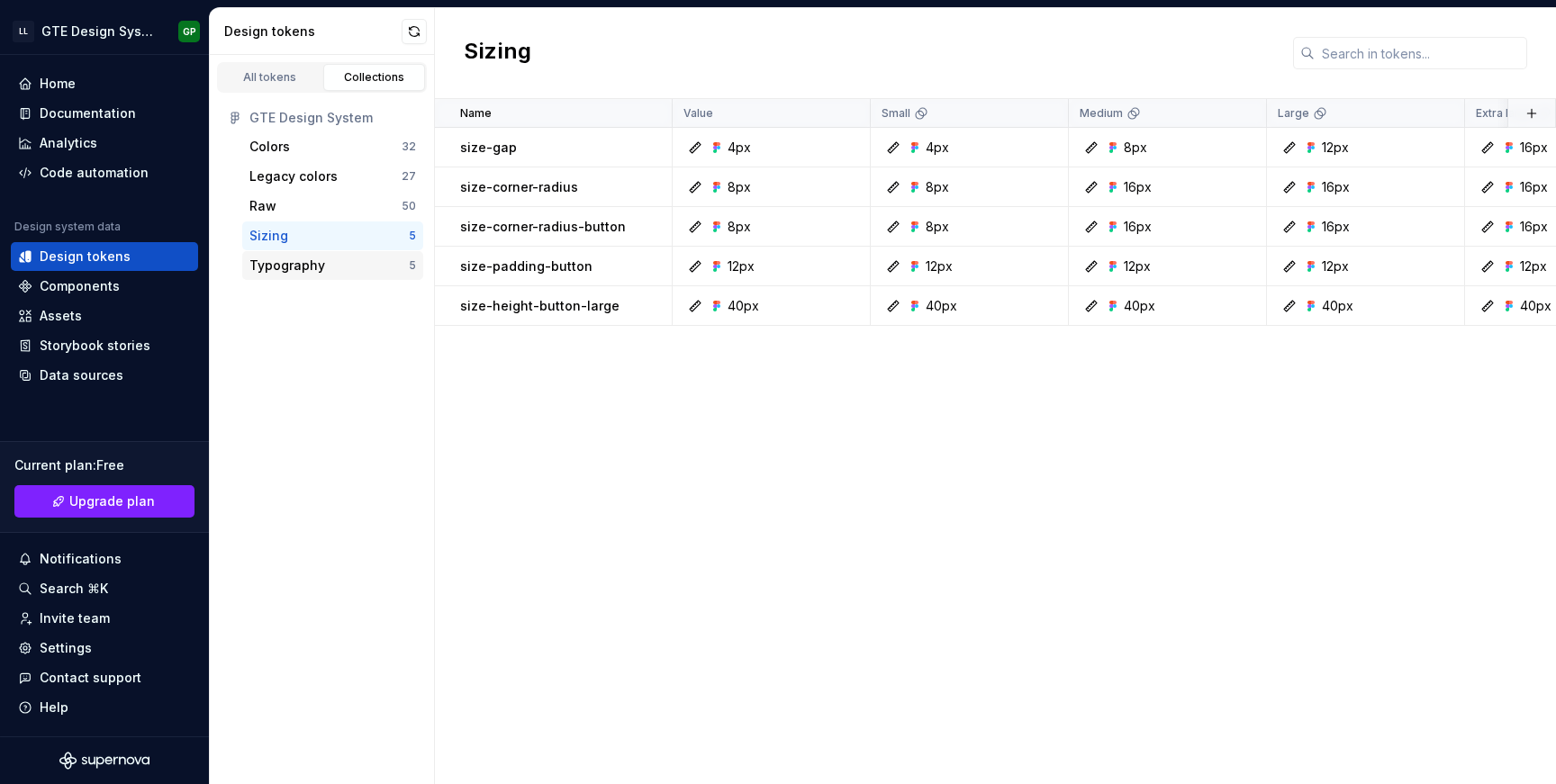
click at [301, 260] on div "Typography" at bounding box center [287, 266] width 75 height 18
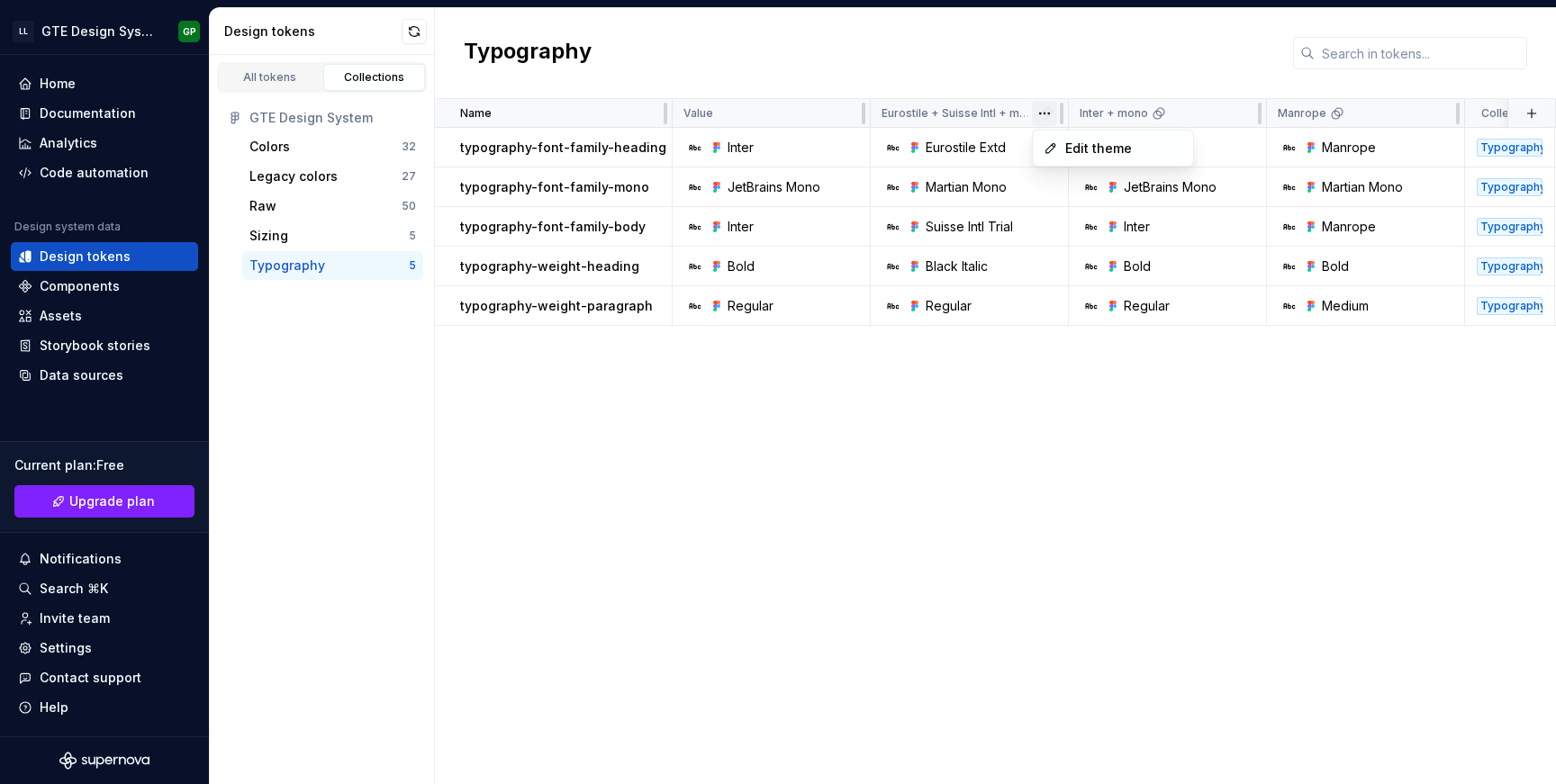
click at [1048, 113] on html "LL GTE Design System GP Home Documentation Analytics Code automation Design sys…" at bounding box center [778, 392] width 1556 height 784
click at [1052, 157] on div "Edit theme" at bounding box center [1113, 149] width 153 height 29
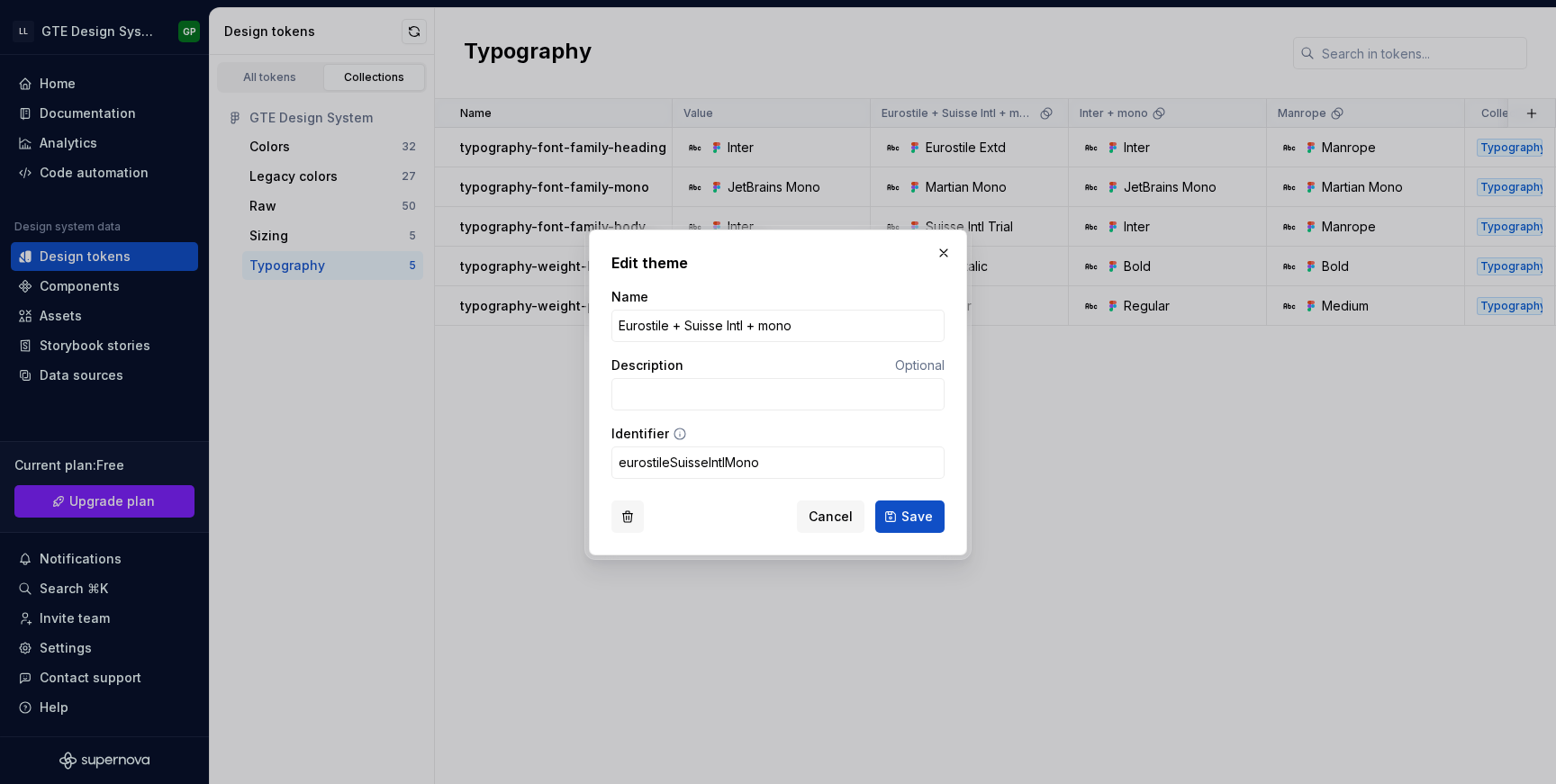
click at [635, 514] on button "button" at bounding box center [628, 517] width 33 height 33
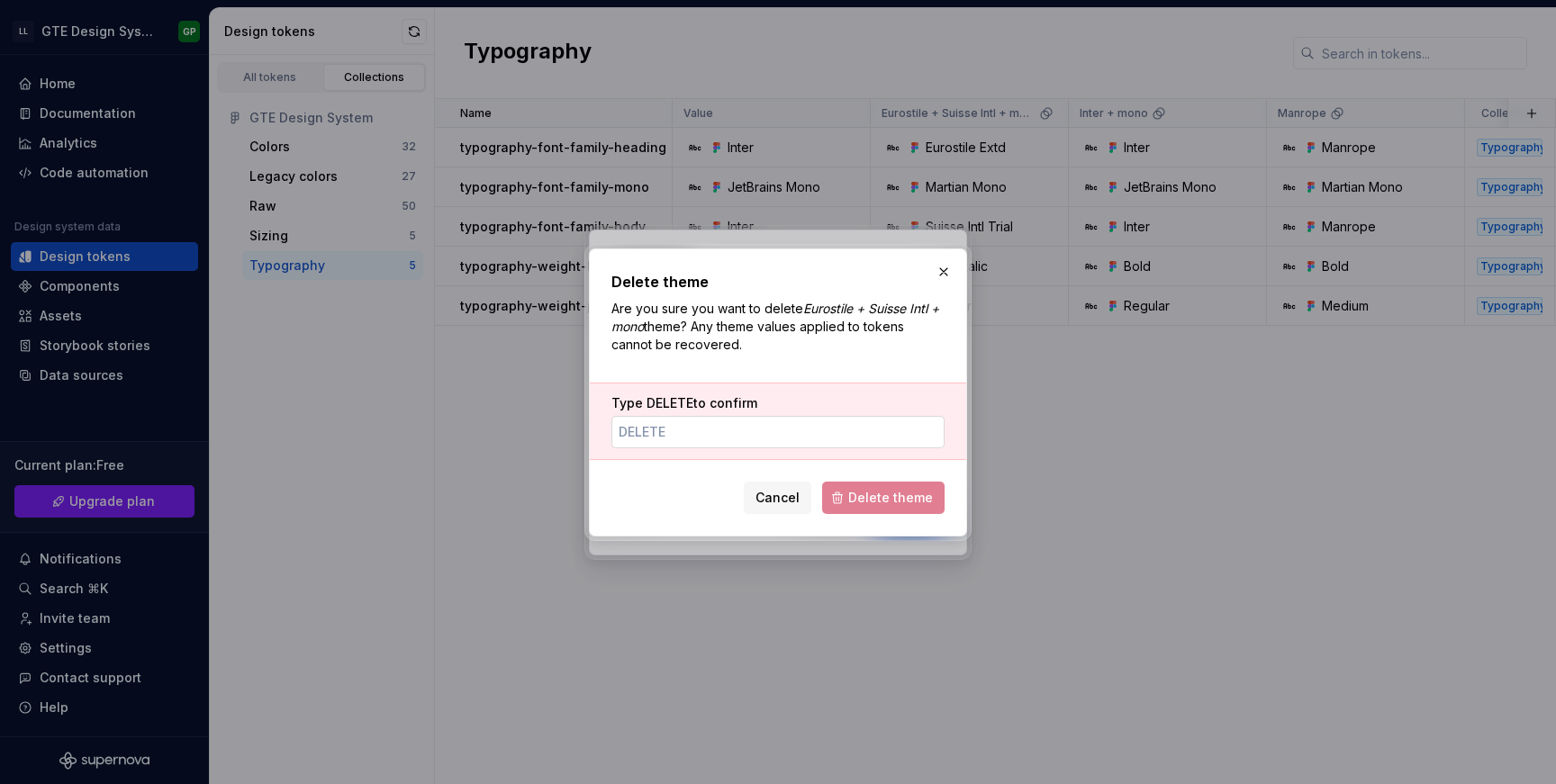
click at [799, 421] on input "Type DELETE to confirm" at bounding box center [778, 433] width 333 height 33
type input "DELETE"
click at [863, 486] on button "Delete theme" at bounding box center [883, 498] width 123 height 33
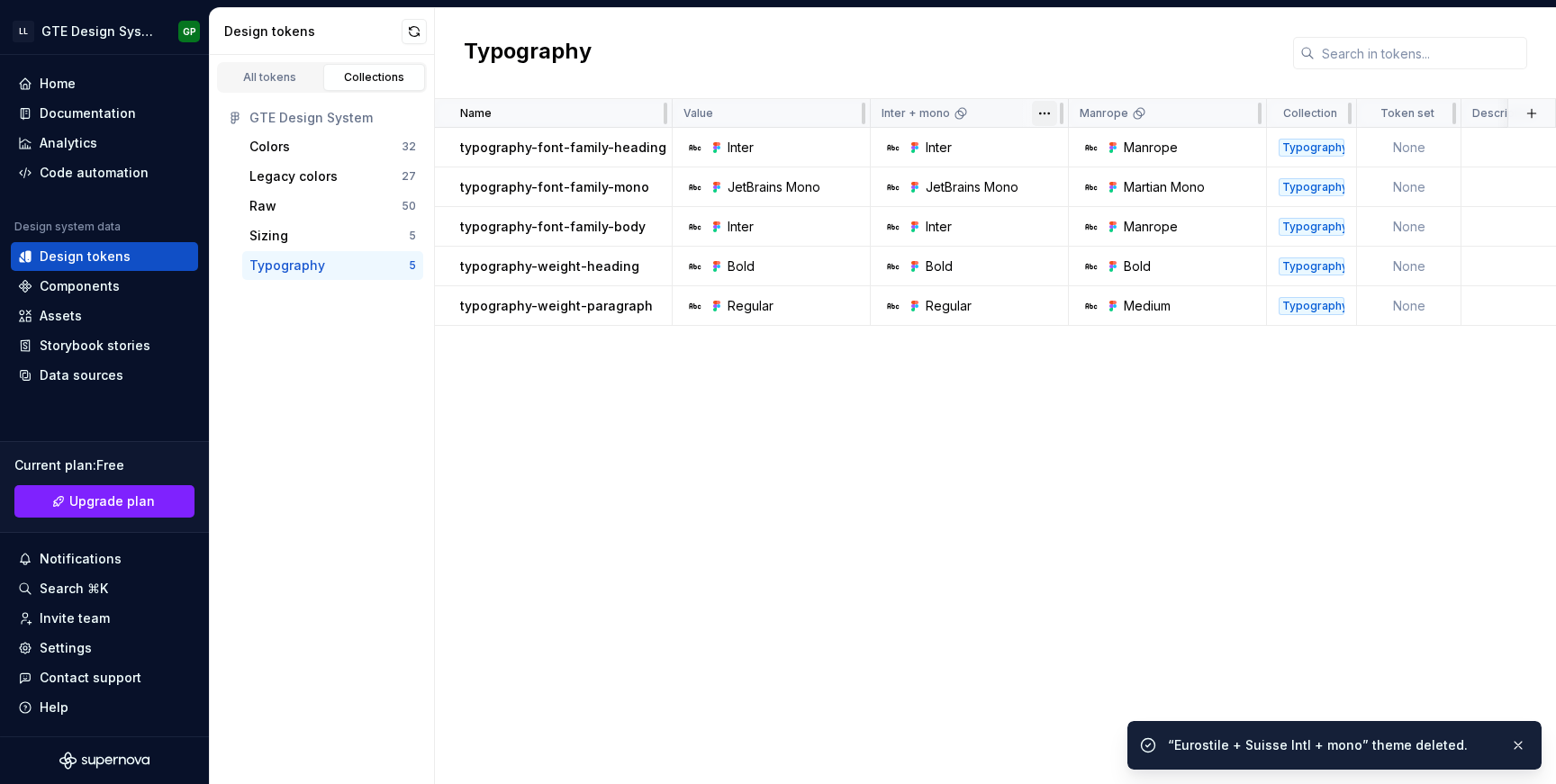
click at [1050, 111] on html "LL GTE Design System GP Home Documentation Analytics Code automation Design sys…" at bounding box center [778, 392] width 1556 height 784
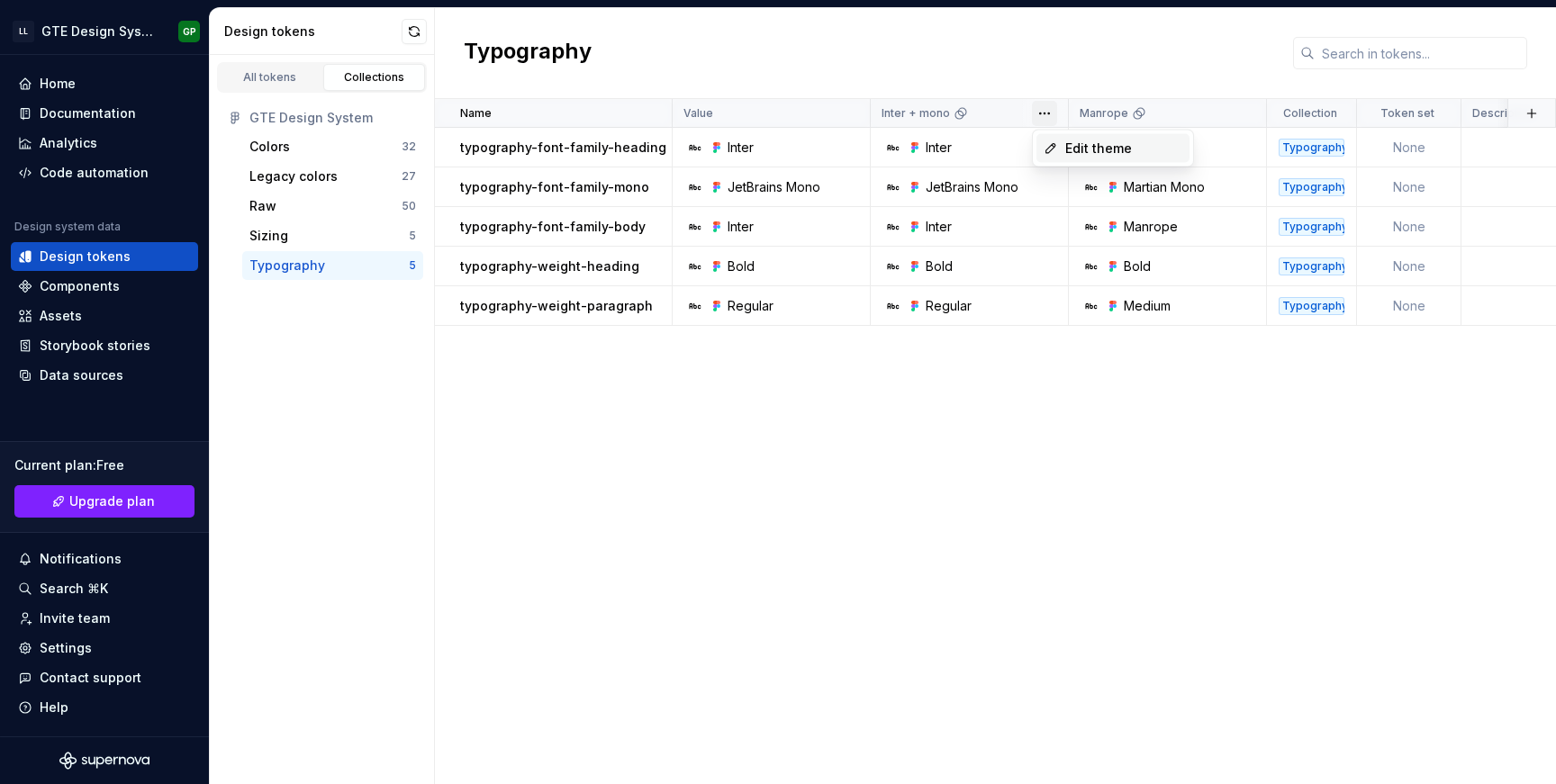
click at [1115, 150] on span "Edit theme" at bounding box center [1123, 149] width 117 height 18
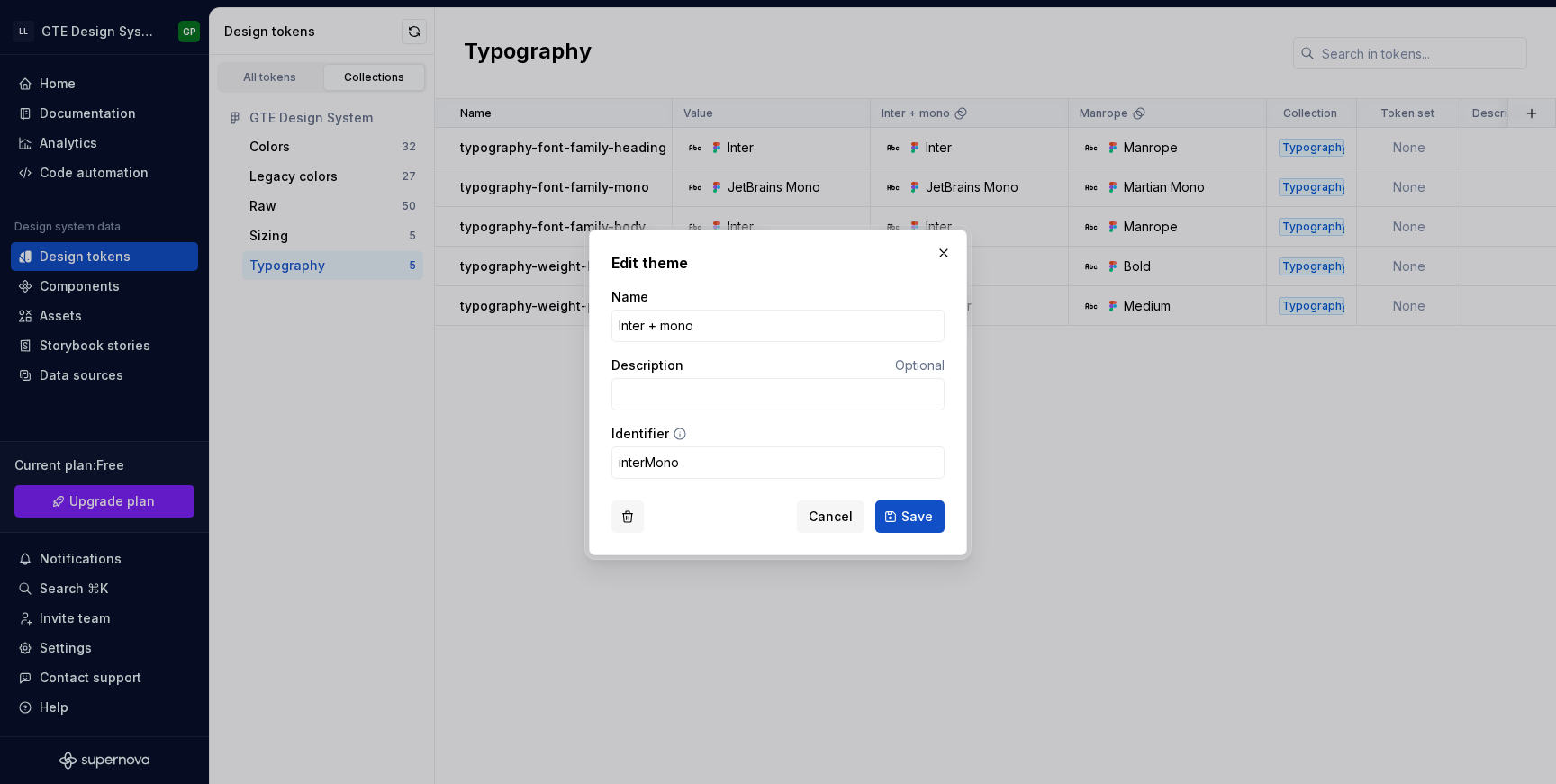
click at [621, 507] on button "button" at bounding box center [628, 517] width 33 height 33
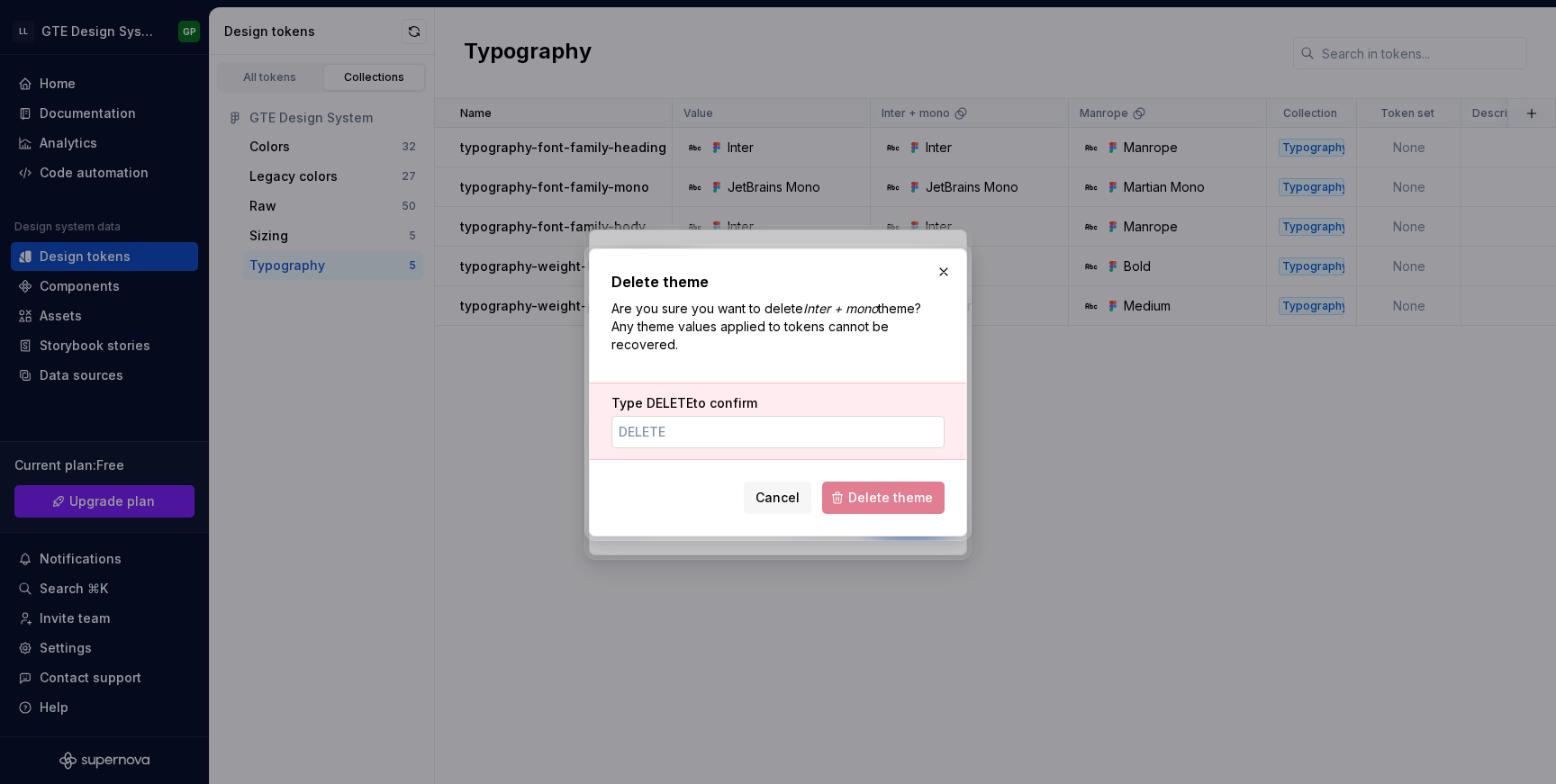
click at [793, 425] on input "Type DELETE to confirm" at bounding box center [778, 433] width 333 height 33
type input "DELETE"
click at [862, 490] on span "Delete theme" at bounding box center [891, 497] width 85 height 18
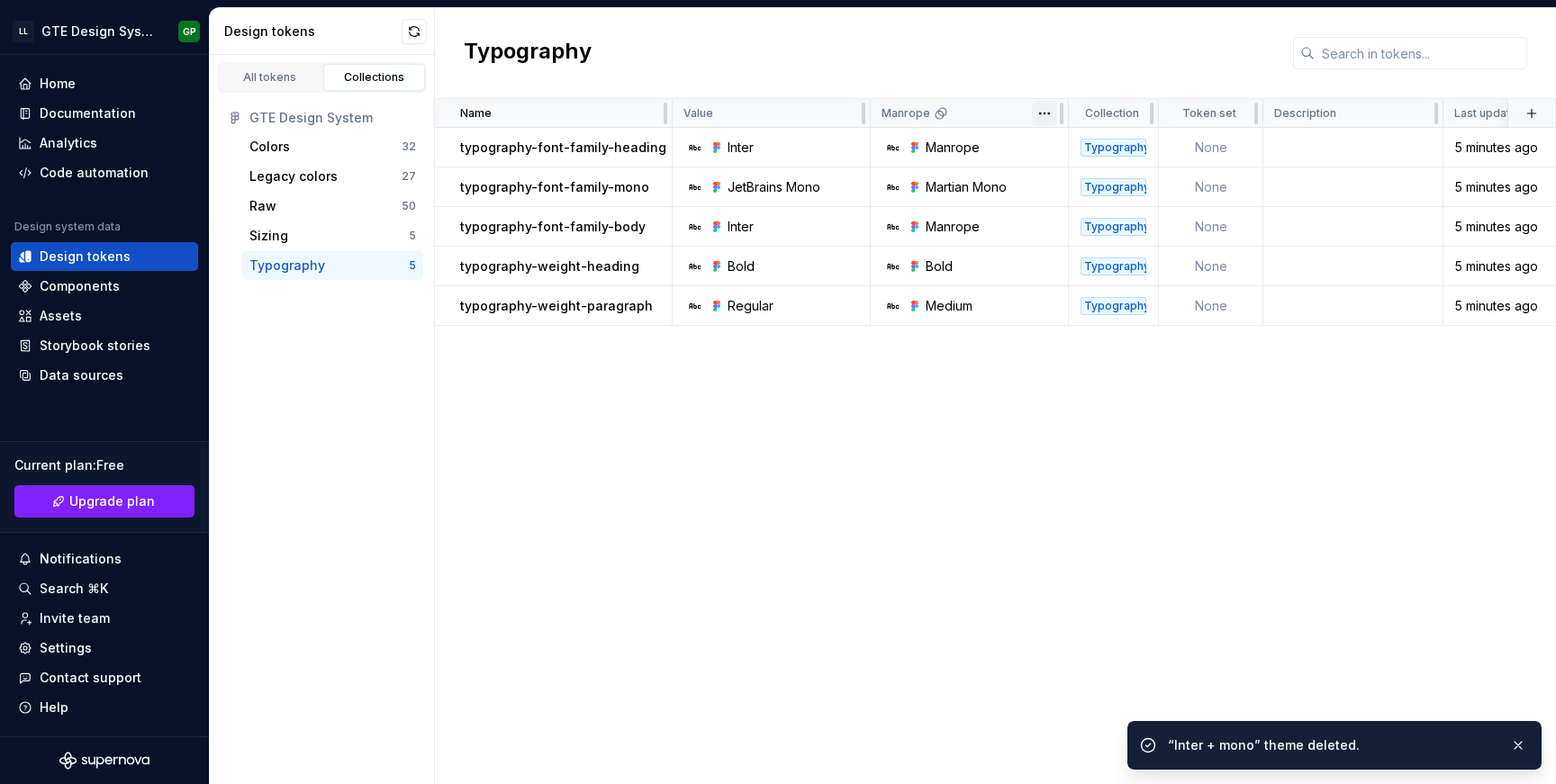
click at [1052, 108] on html "LL GTE Design System GP Home Documentation Analytics Code automation Design sys…" at bounding box center [778, 392] width 1556 height 784
click at [1064, 153] on div "Edit theme" at bounding box center [1113, 149] width 153 height 29
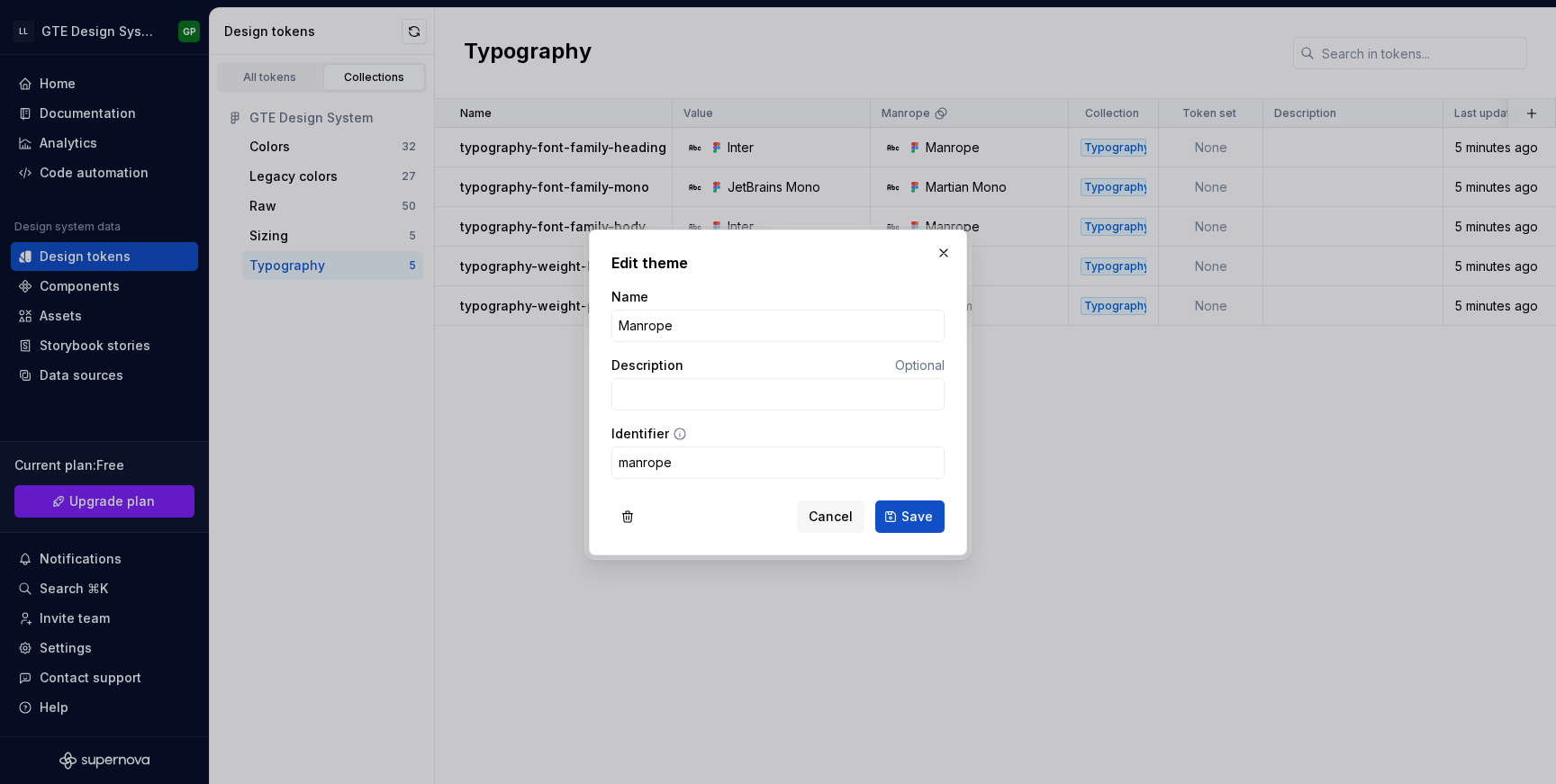
click at [804, 485] on div "Name Manrope Description Optional Identifier manrope" at bounding box center [778, 390] width 333 height 206
click at [617, 518] on button "button" at bounding box center [628, 517] width 33 height 33
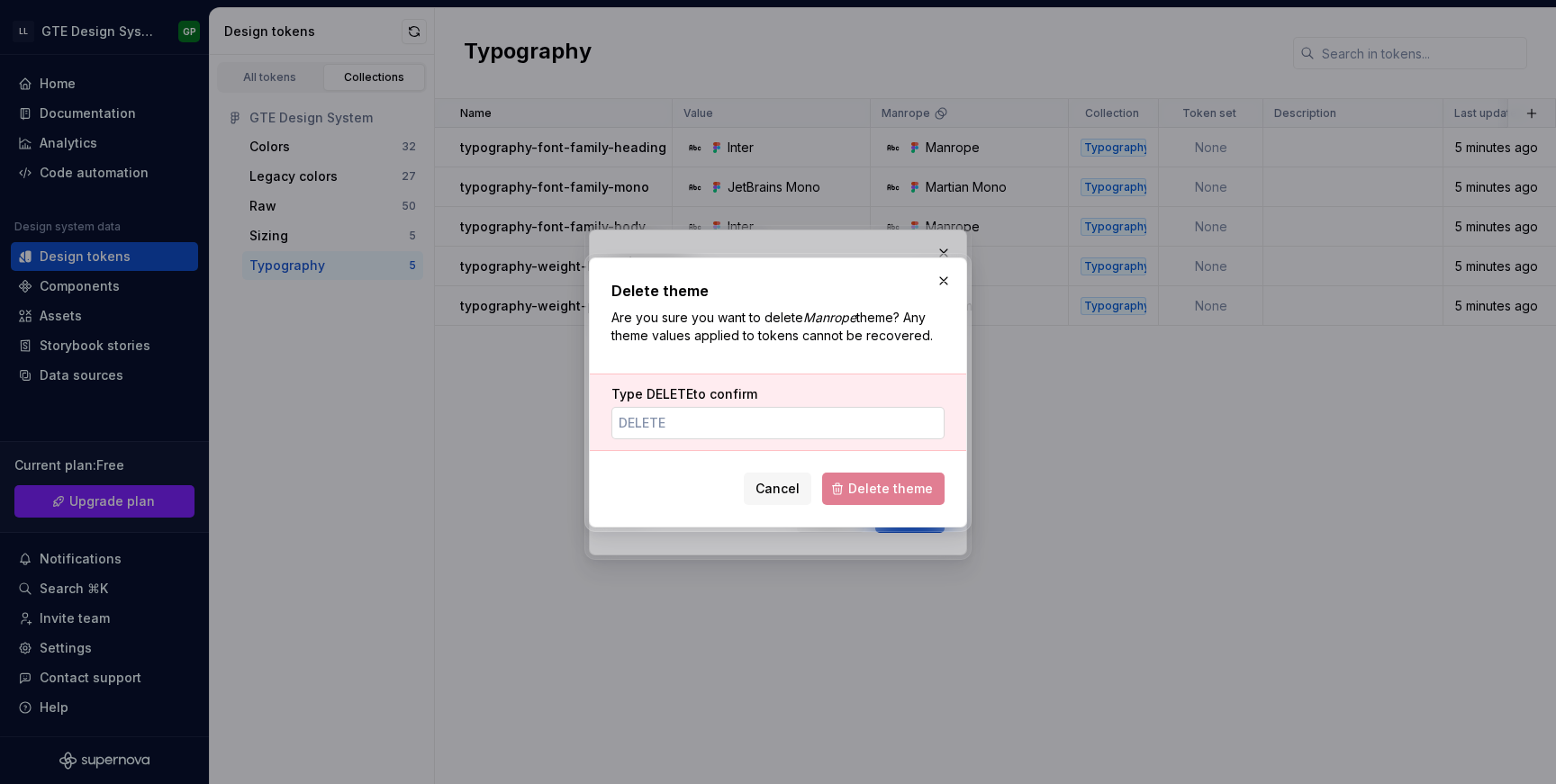
click at [749, 427] on input "Type DELETE to confirm" at bounding box center [778, 423] width 333 height 33
type input "DELETE"
click at [856, 476] on button "Delete theme" at bounding box center [883, 489] width 123 height 33
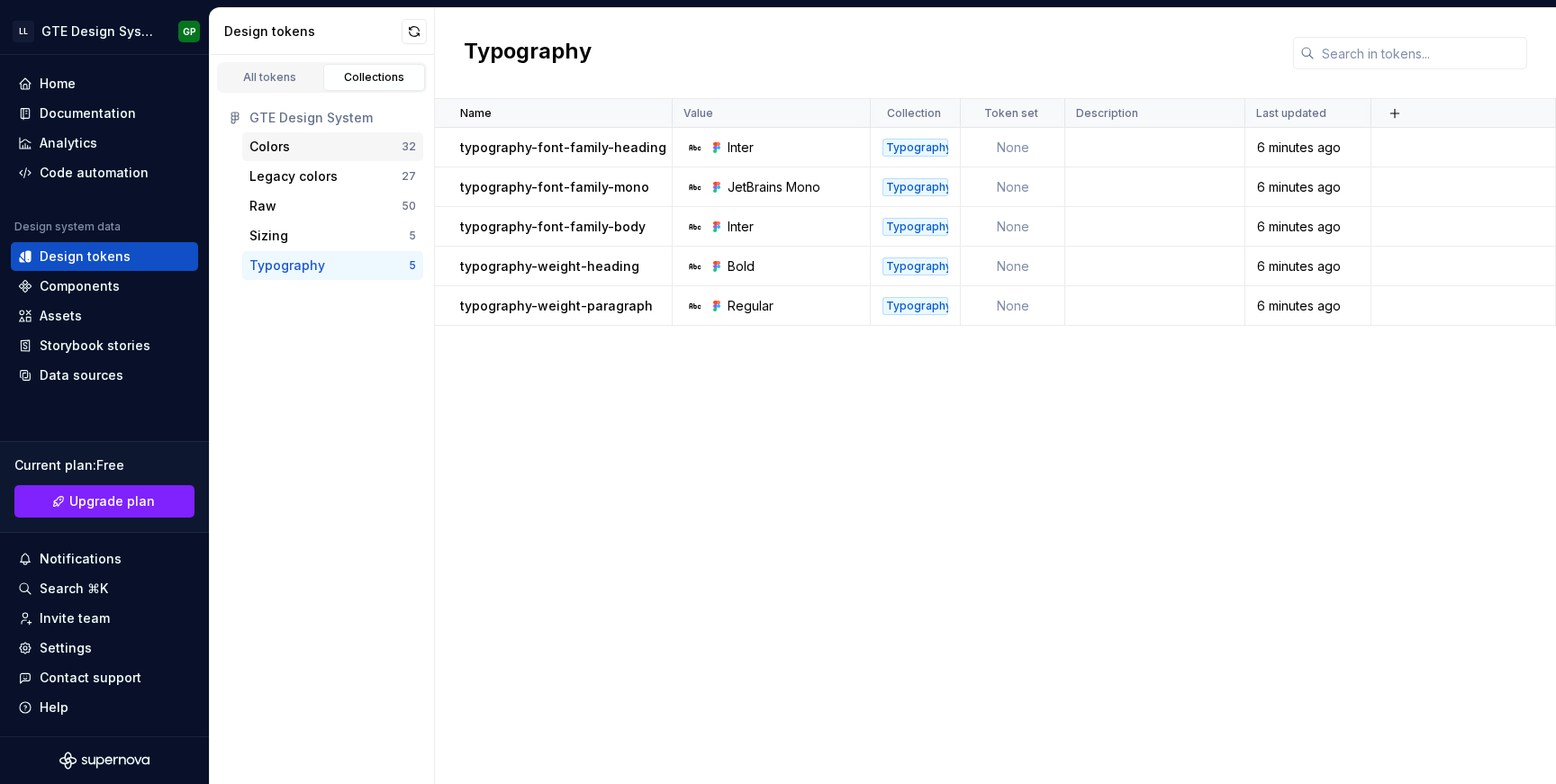
click at [376, 160] on div "Colors 32" at bounding box center [332, 147] width 181 height 29
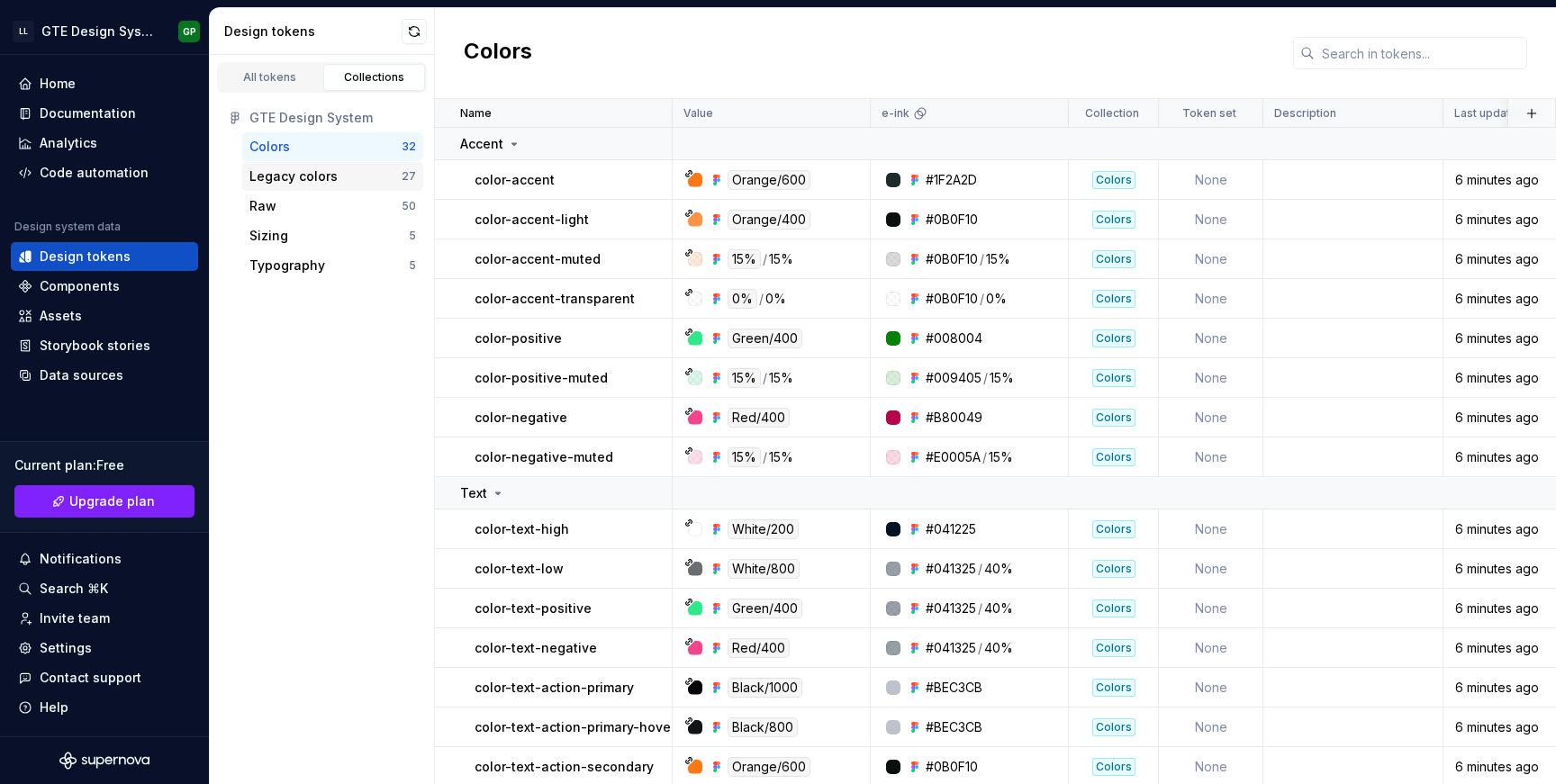
click at [306, 165] on div "Legacy colors 27" at bounding box center [332, 177] width 181 height 29
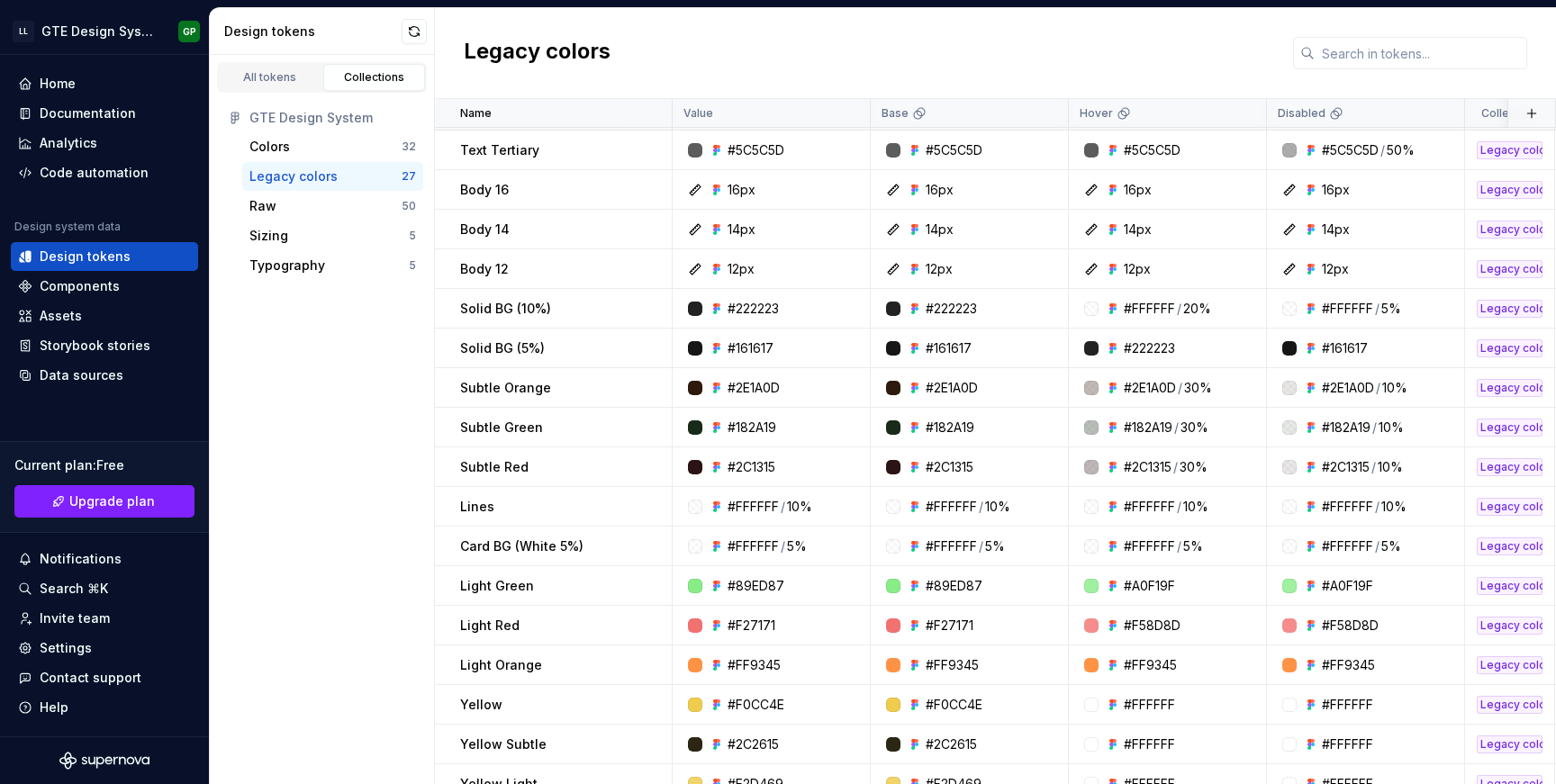
scroll to position [374, 0]
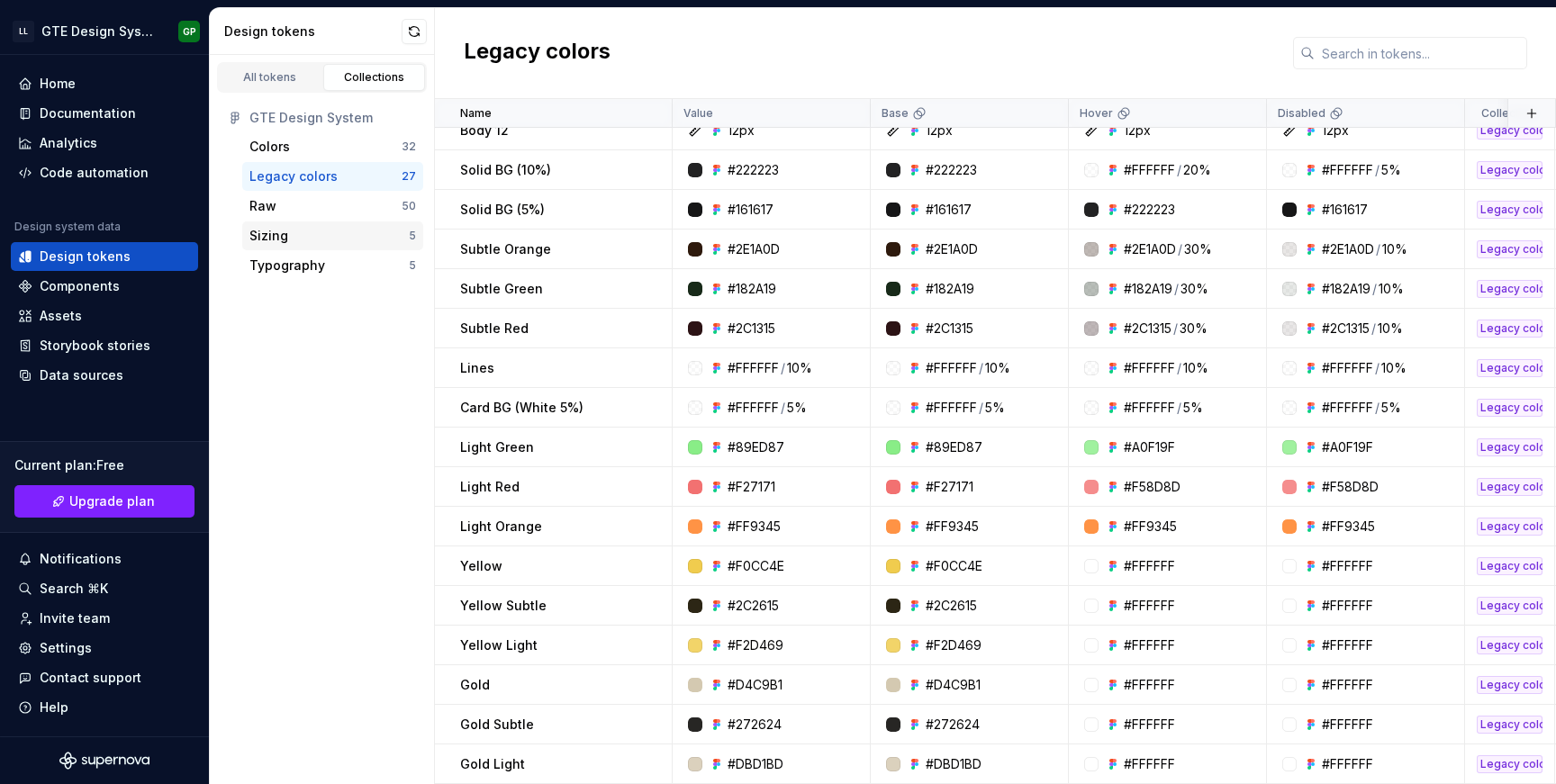
click at [302, 232] on div "Sizing" at bounding box center [328, 236] width 159 height 18
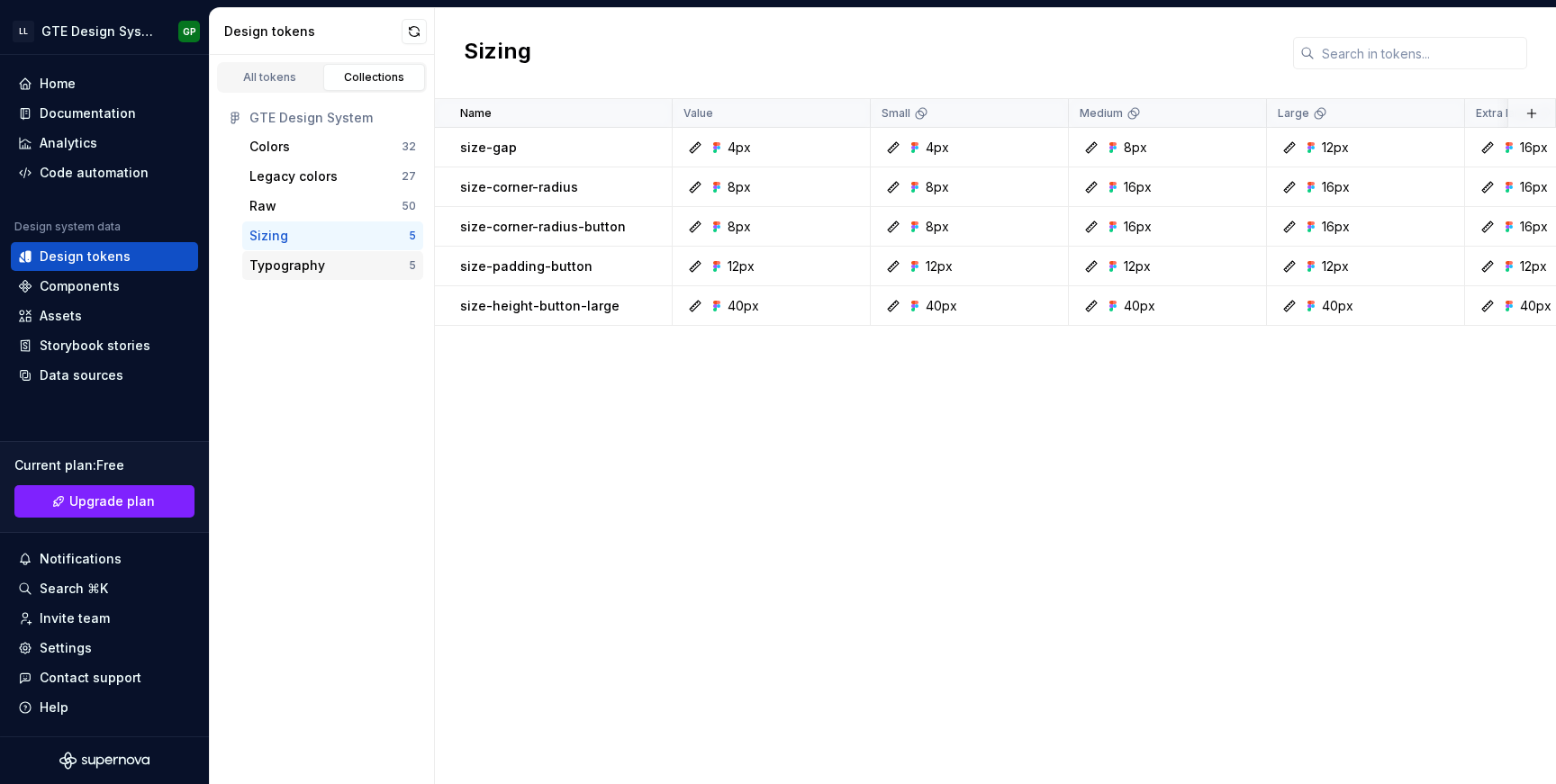
click at [311, 265] on div "Typography" at bounding box center [287, 266] width 75 height 18
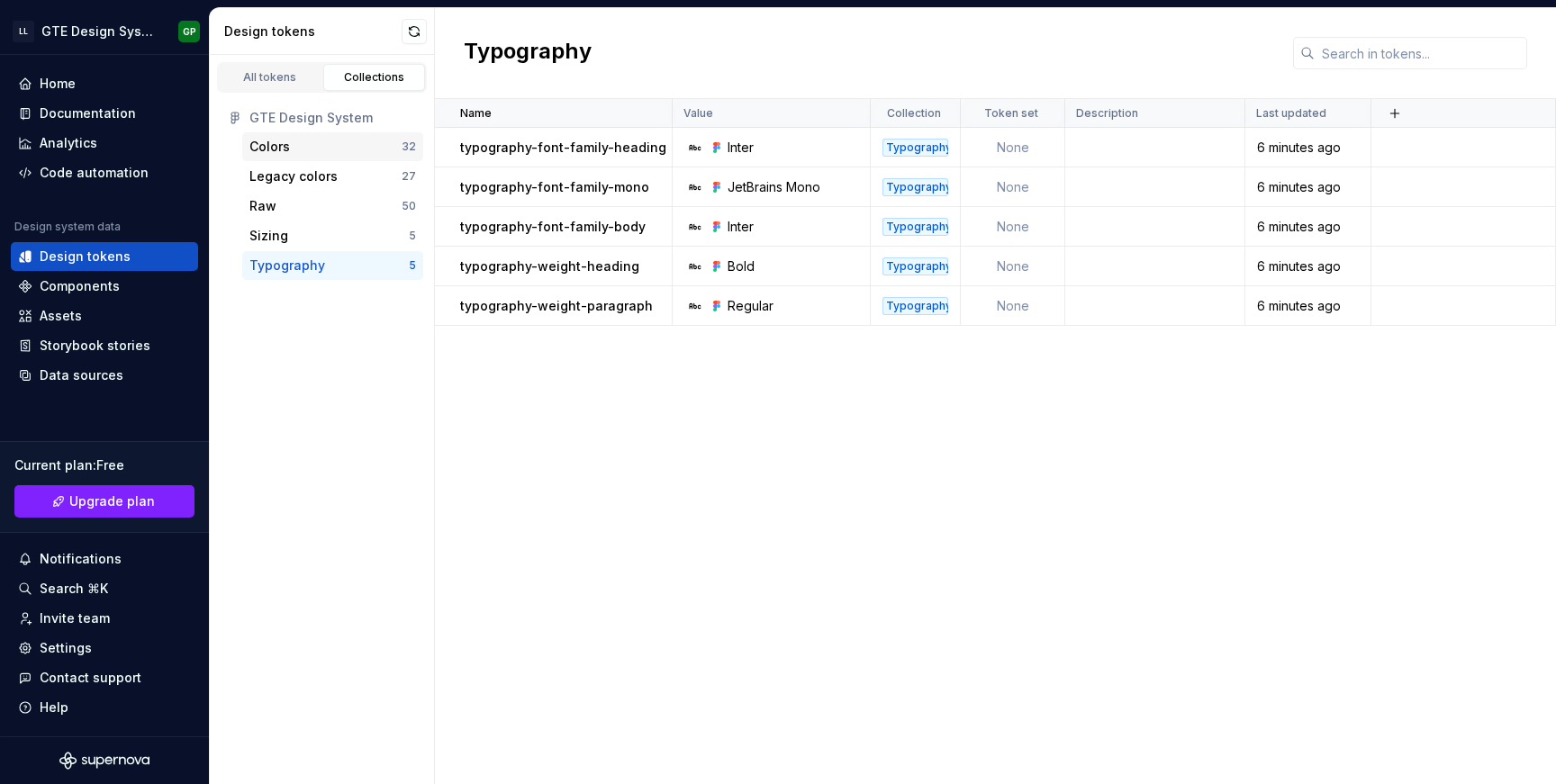
click at [306, 147] on div "Colors" at bounding box center [325, 147] width 153 height 18
